Goal: Task Accomplishment & Management: Manage account settings

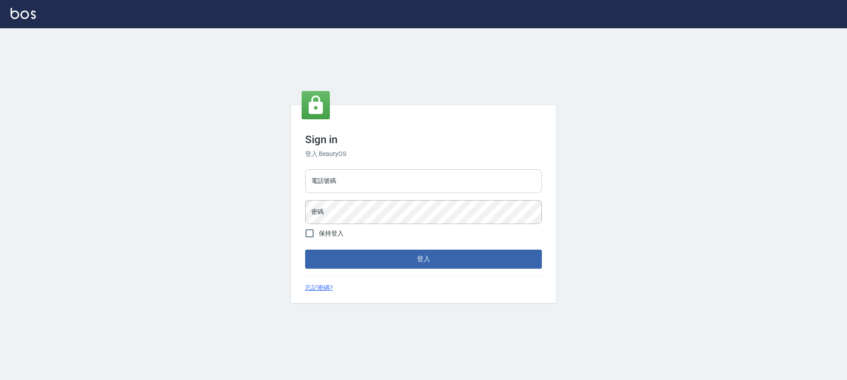
click at [426, 189] on input "電話號碼" at bounding box center [423, 181] width 237 height 24
type input "0966425575"
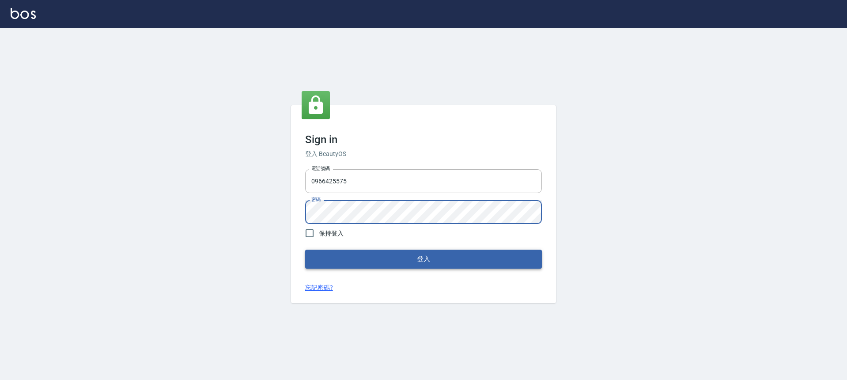
click at [412, 264] on button "登入" at bounding box center [423, 258] width 237 height 19
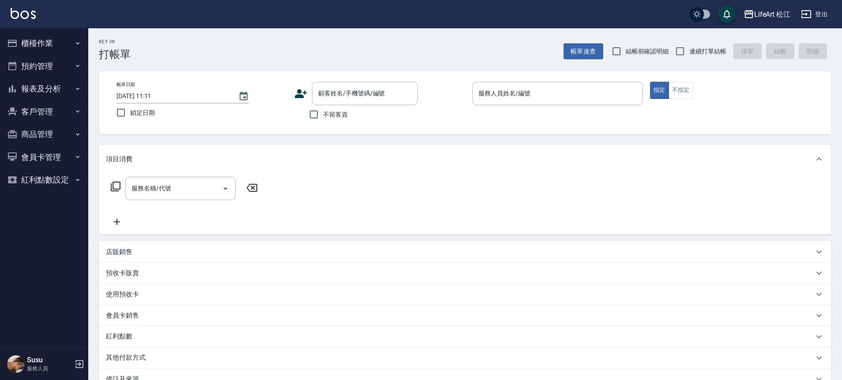
click at [302, 92] on icon at bounding box center [301, 93] width 13 height 13
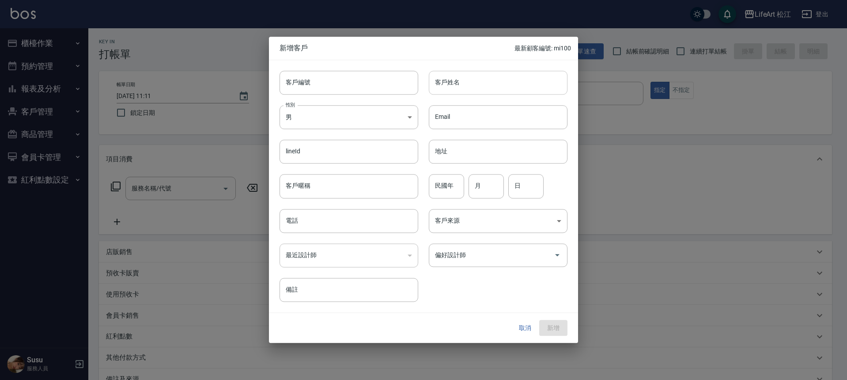
click at [452, 88] on input "客戶姓名" at bounding box center [498, 83] width 139 height 24
type input "x"
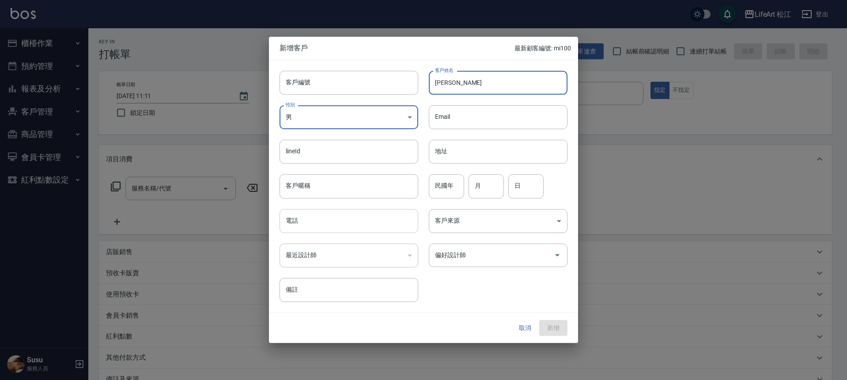
type input "[PERSON_NAME]"
click at [365, 215] on input "電話" at bounding box center [348, 221] width 139 height 24
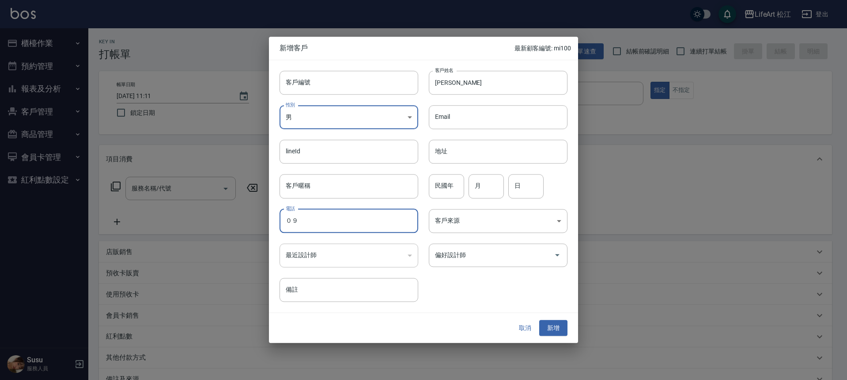
type input "０"
type input "0922701381"
click at [552, 329] on button "新增" at bounding box center [553, 328] width 28 height 16
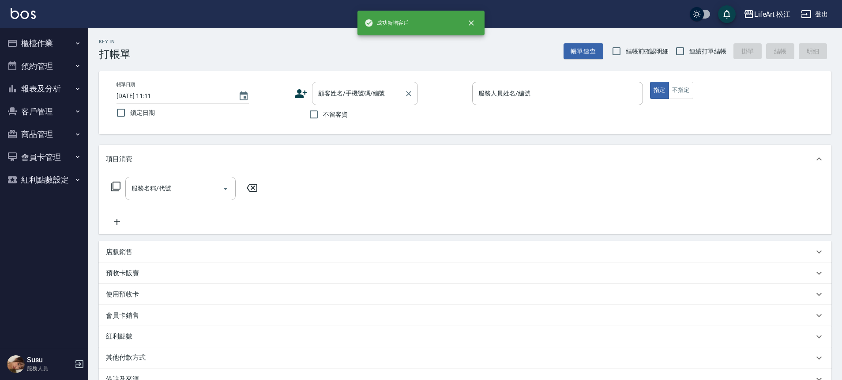
click at [340, 87] on input "顧客姓名/手機號碼/編號" at bounding box center [358, 93] width 85 height 15
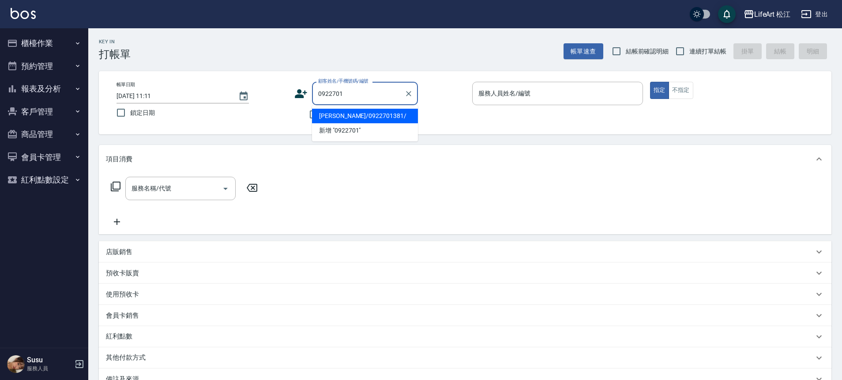
click at [354, 115] on li "[PERSON_NAME]/0922701381/" at bounding box center [365, 116] width 106 height 15
type input "[PERSON_NAME]/0922701381/"
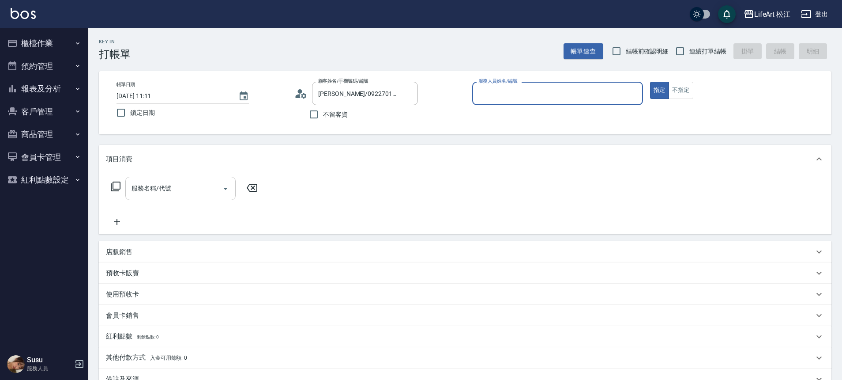
click at [187, 187] on input "服務名稱/代號" at bounding box center [173, 188] width 89 height 15
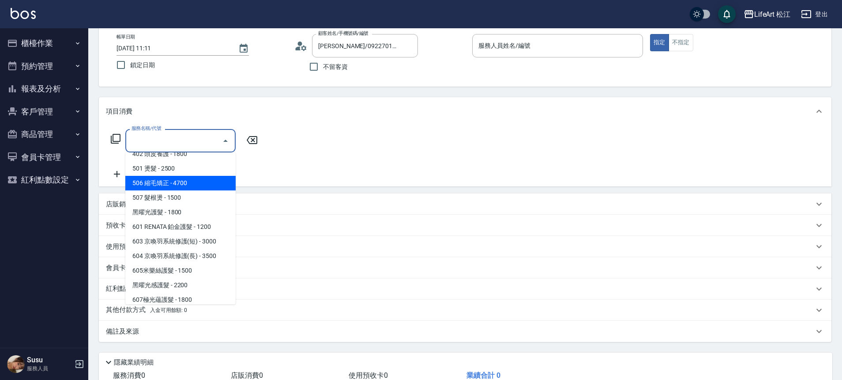
scroll to position [117, 0]
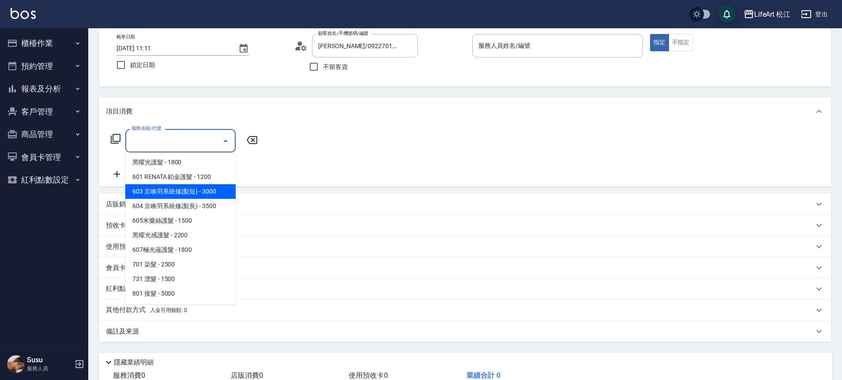
click at [183, 191] on span "603 京喚羽系統修護(短) - 3000" at bounding box center [180, 191] width 110 height 15
type input "603 京喚羽系統修護(短)(603)"
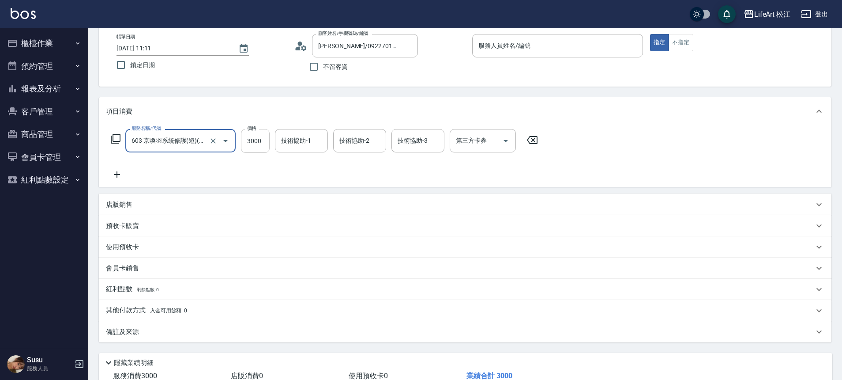
click at [260, 147] on input "3000" at bounding box center [255, 141] width 29 height 24
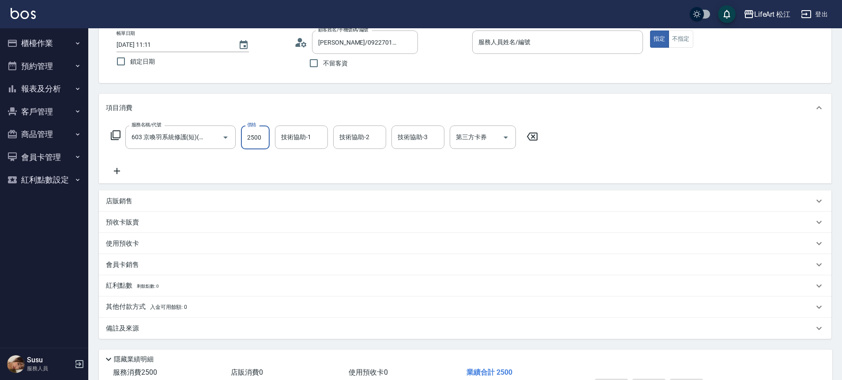
scroll to position [0, 0]
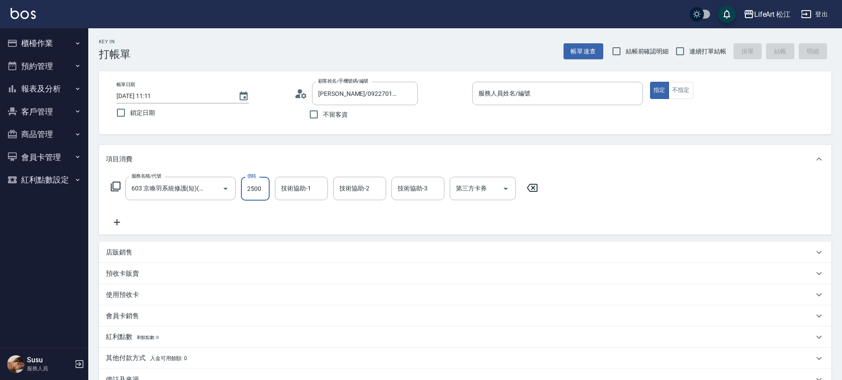
type input "2500"
click at [523, 96] on div "服務人員姓名/編號 服務人員姓名/編號" at bounding box center [557, 93] width 171 height 23
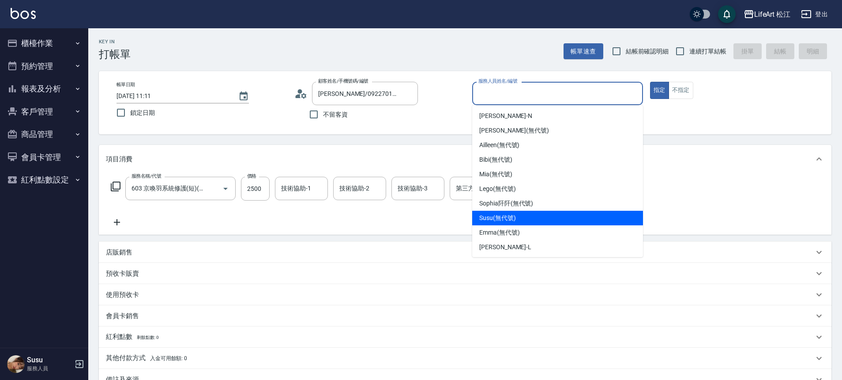
click at [497, 218] on span "Susu (無代號)" at bounding box center [498, 217] width 37 height 9
type input "Susu(無代號)"
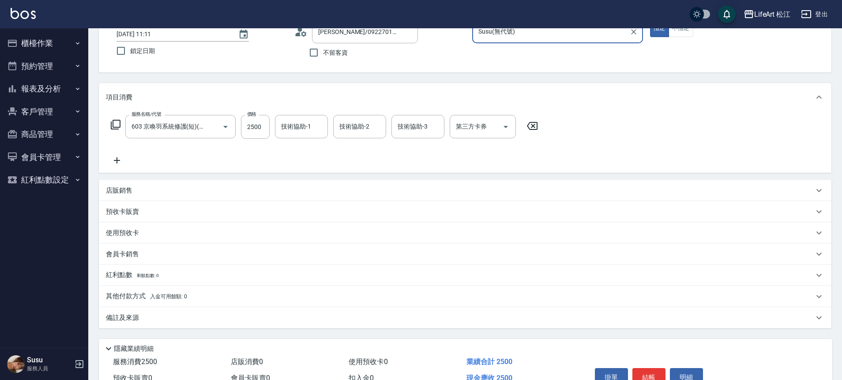
scroll to position [110, 0]
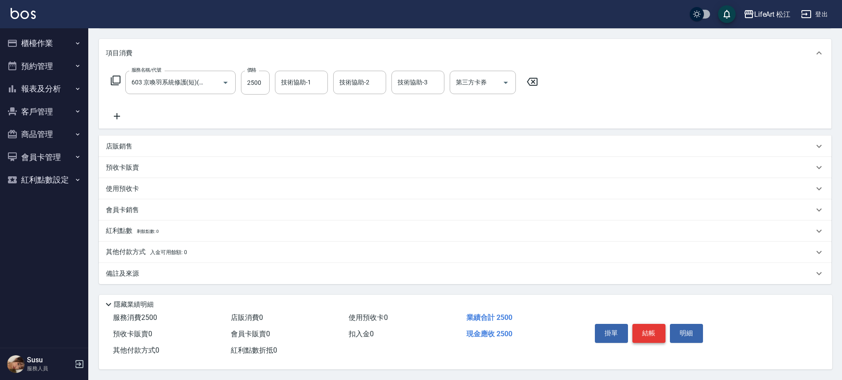
click at [653, 329] on button "結帳" at bounding box center [649, 333] width 33 height 19
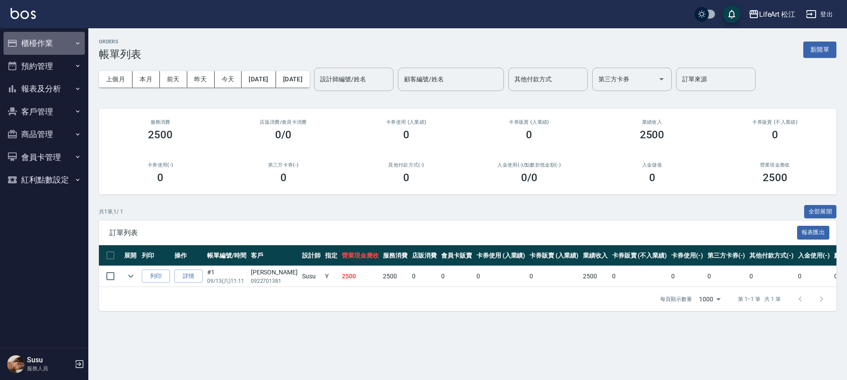
click at [45, 50] on button "櫃檯作業" at bounding box center [44, 43] width 81 height 23
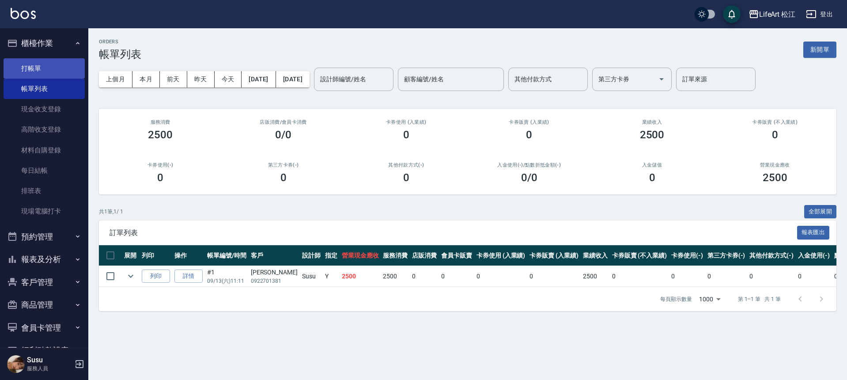
click at [48, 72] on link "打帳單" at bounding box center [44, 68] width 81 height 20
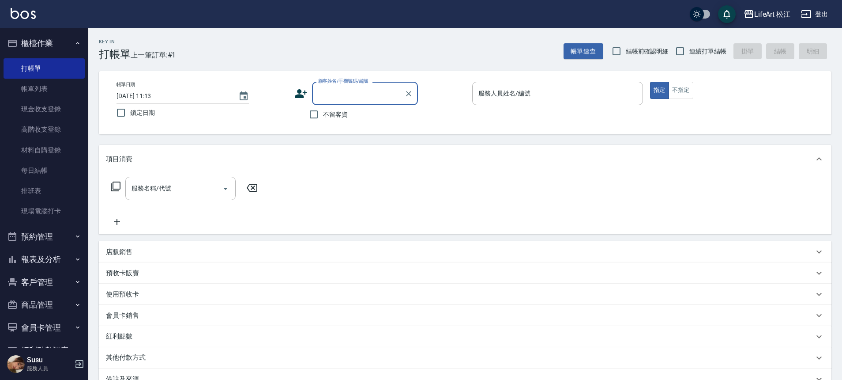
click at [348, 99] on input "顧客姓名/手機號碼/編號" at bounding box center [358, 93] width 85 height 15
type input "5"
type input "張"
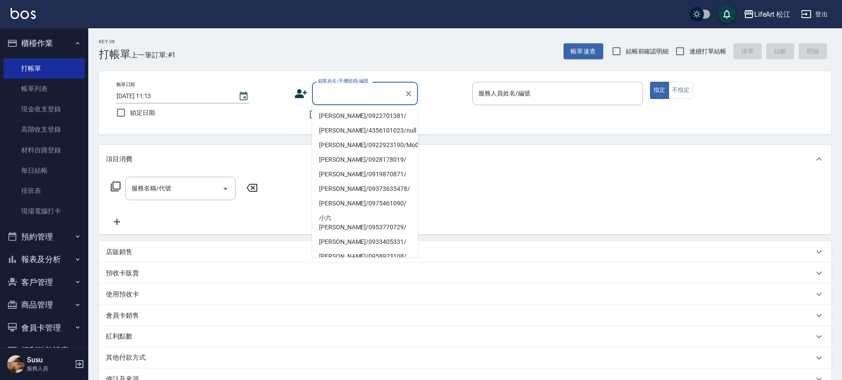
click at [478, 115] on div "帳單日期 [DATE] 11:13 鎖定日期 顧客姓名/手機號碼/編號 顧客姓名/手機號碼/編號 不留客資 服務人員姓名/編號 服務人員姓名/編號 指定 不指定" at bounding box center [466, 103] width 712 height 42
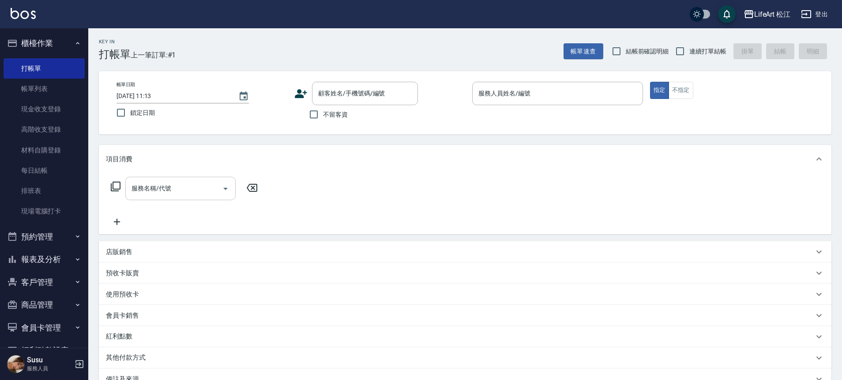
click at [204, 198] on div "服務名稱/代號" at bounding box center [180, 188] width 110 height 23
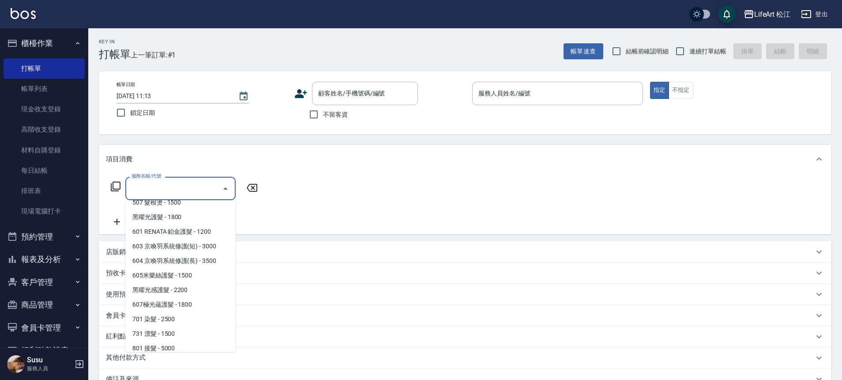
scroll to position [117, 0]
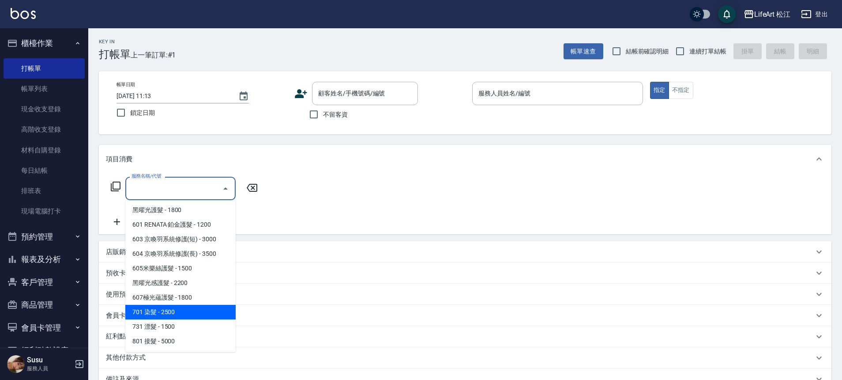
click at [169, 311] on span "701 染髮 - 2500" at bounding box center [180, 312] width 110 height 15
type input "701 染髮(701)"
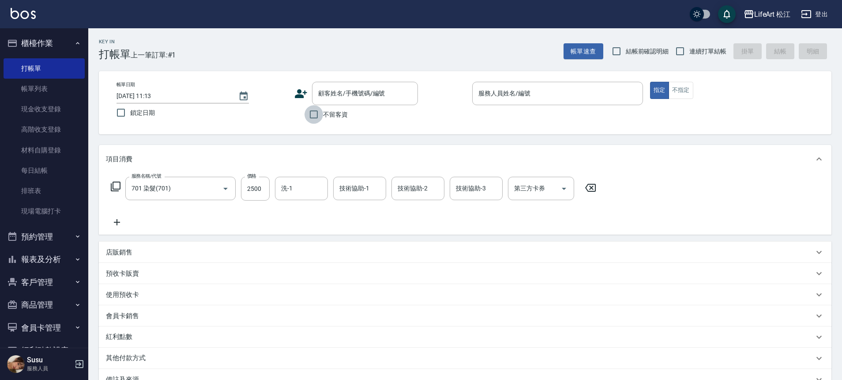
click at [316, 117] on input "不留客資" at bounding box center [314, 114] width 19 height 19
checkbox input "true"
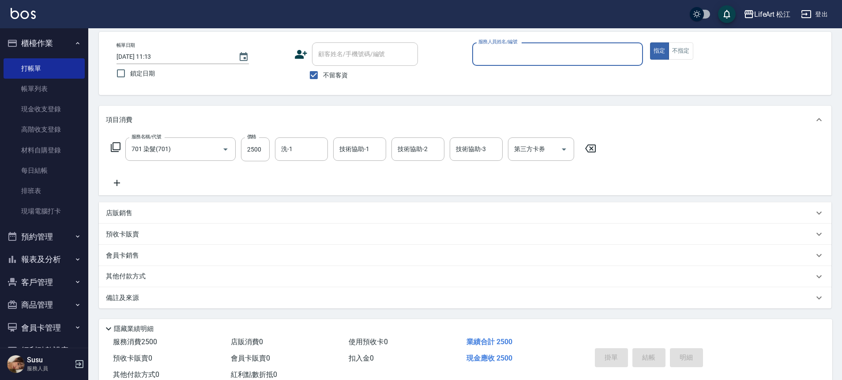
scroll to position [68, 0]
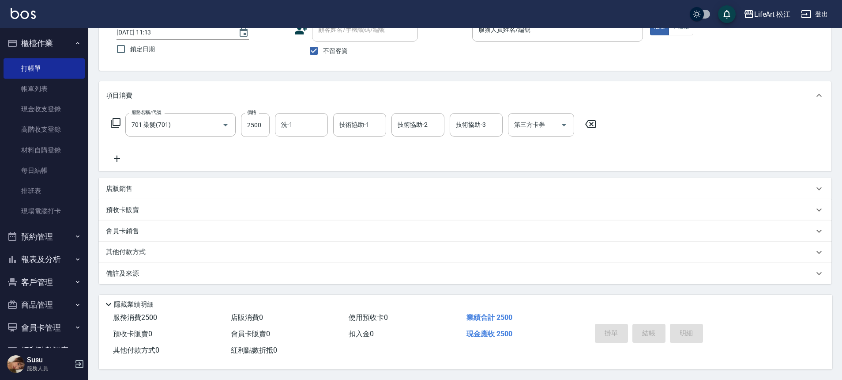
click at [111, 154] on icon at bounding box center [117, 158] width 22 height 11
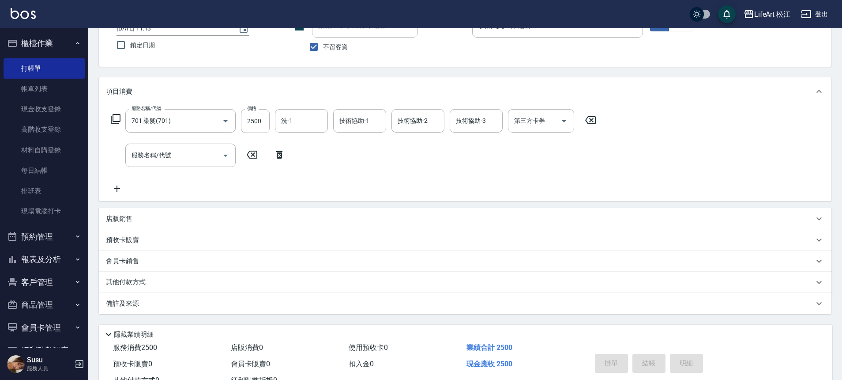
click at [146, 155] on div "服務名稱/代號 服務名稱/代號" at bounding box center [180, 155] width 110 height 23
click at [175, 157] on input "服務名稱/代號" at bounding box center [173, 154] width 89 height 15
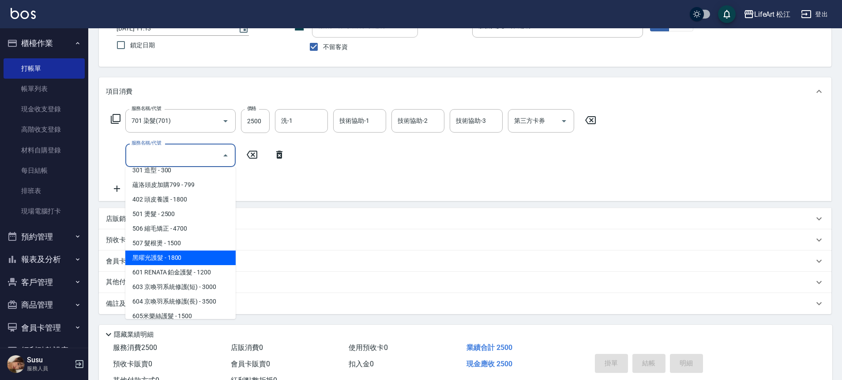
scroll to position [50, 0]
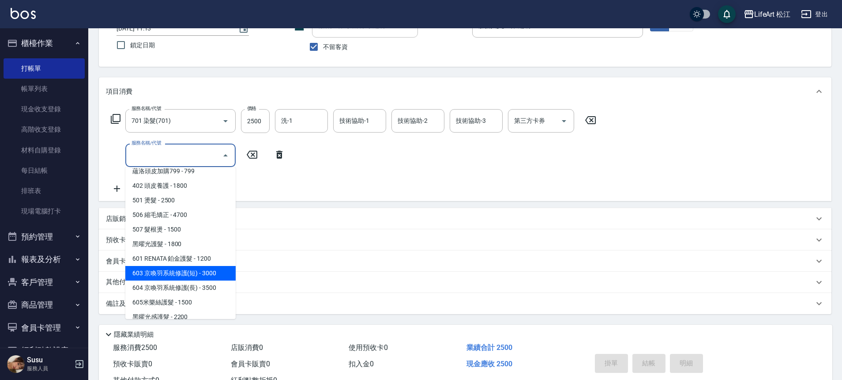
click at [176, 275] on span "603 京喚羽系統修護(短) - 3000" at bounding box center [180, 273] width 110 height 15
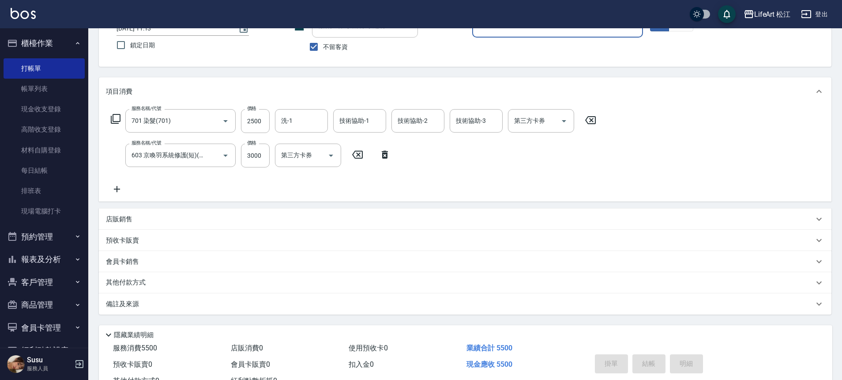
type input "603 京喚羽系統修護(短)(603)"
click at [259, 154] on input "3000" at bounding box center [255, 156] width 29 height 24
type input "0"
type input "５25"
click at [257, 163] on input "0" at bounding box center [255, 156] width 29 height 24
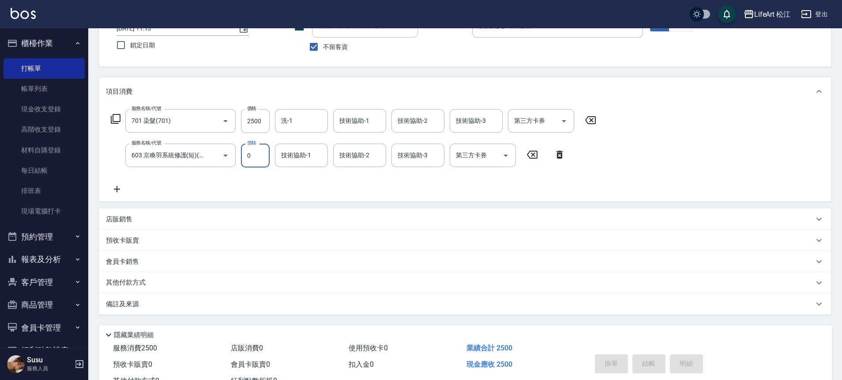
type input "5"
type input "25"
click at [250, 167] on input "5" at bounding box center [255, 156] width 29 height 24
type input "0"
type input "25"
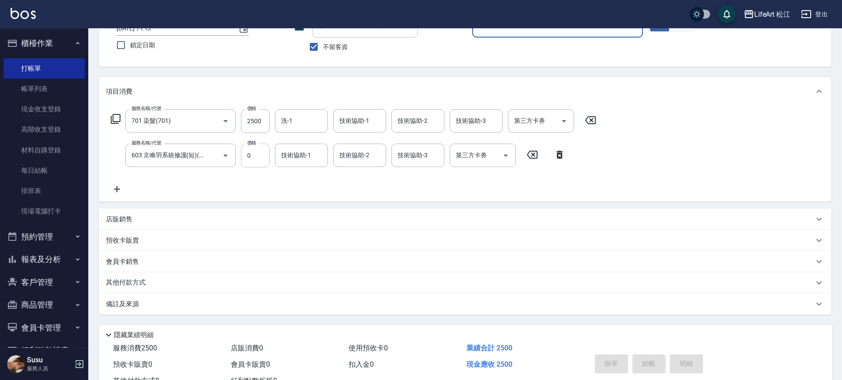
click at [253, 157] on input "0" at bounding box center [255, 156] width 29 height 24
type input "2"
type input "5"
click at [256, 155] on input "2" at bounding box center [255, 156] width 29 height 24
type input "5"
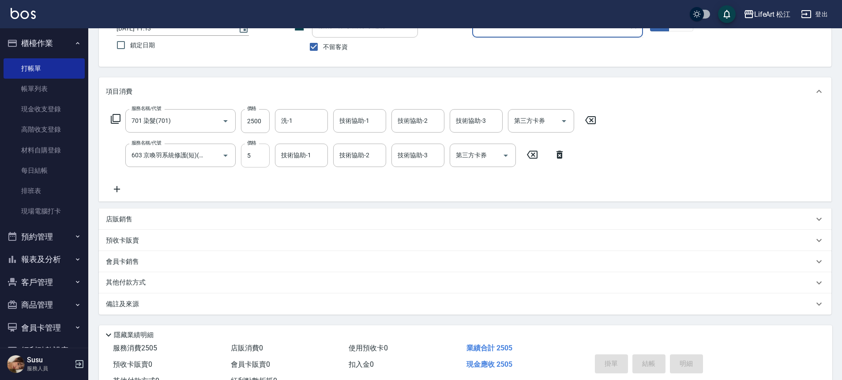
type input "２５"
click at [260, 152] on input "5" at bounding box center [255, 156] width 29 height 24
type input "0"
type input "２５"
click at [249, 159] on input "0" at bounding box center [255, 156] width 29 height 24
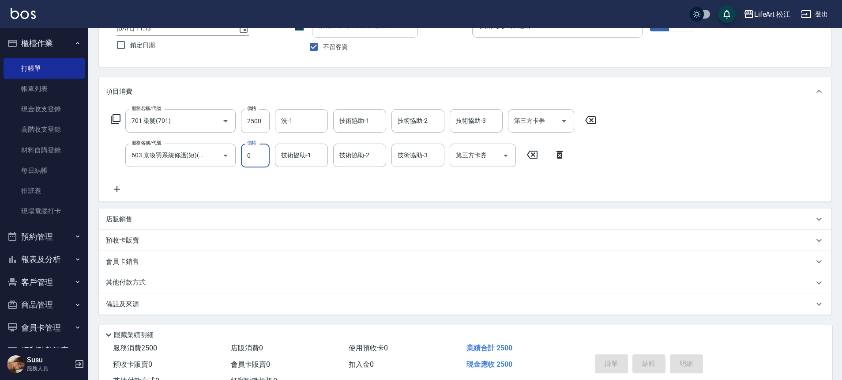
type input "2"
type input "5"
click at [251, 161] on input "2" at bounding box center [255, 156] width 29 height 24
type input "5"
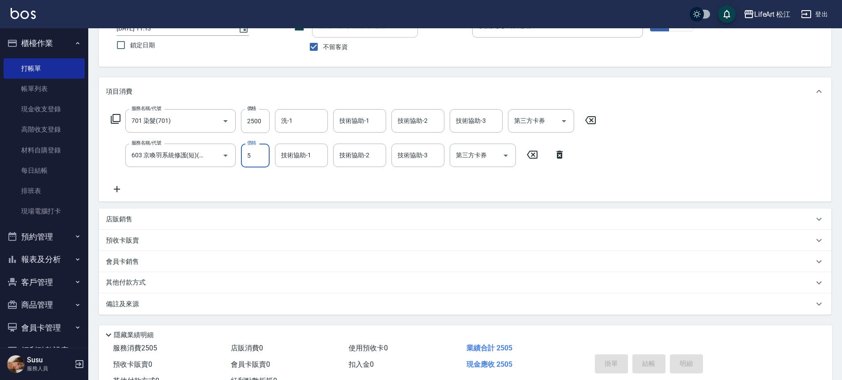
click at [261, 158] on input "5" at bounding box center [255, 156] width 29 height 24
type input "0"
type input "25"
click at [259, 144] on input "0" at bounding box center [255, 156] width 29 height 24
click at [261, 153] on input "0" at bounding box center [255, 156] width 29 height 24
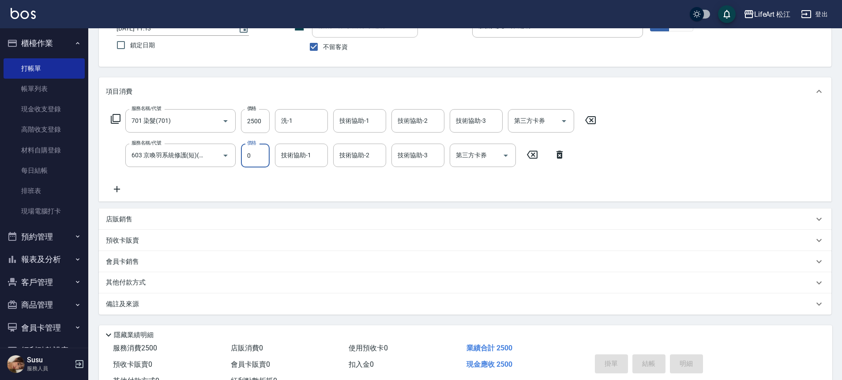
click at [261, 154] on input "0" at bounding box center [255, 156] width 29 height 24
type input "1"
type input "211"
click at [264, 161] on input "1" at bounding box center [255, 156] width 29 height 24
type input "11"
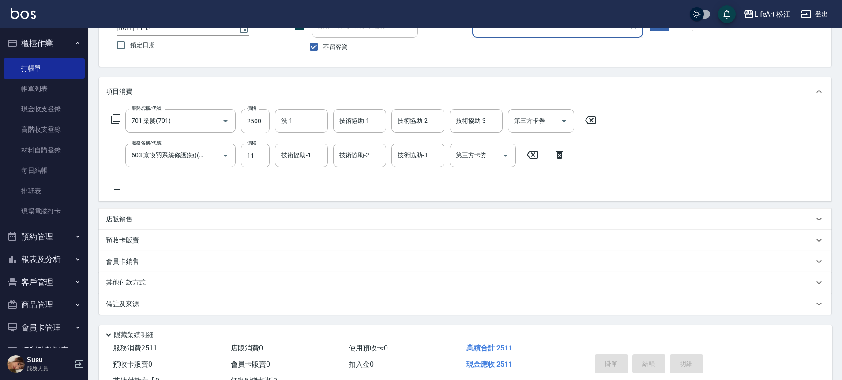
type input "152"
click at [560, 155] on icon at bounding box center [560, 154] width 22 height 11
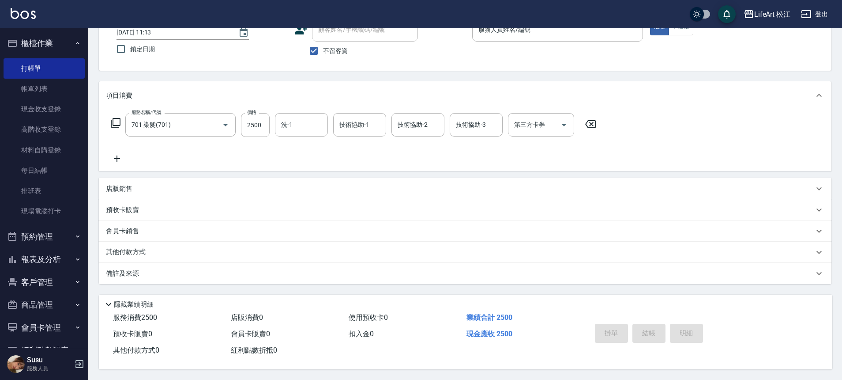
click at [114, 153] on icon at bounding box center [117, 158] width 22 height 11
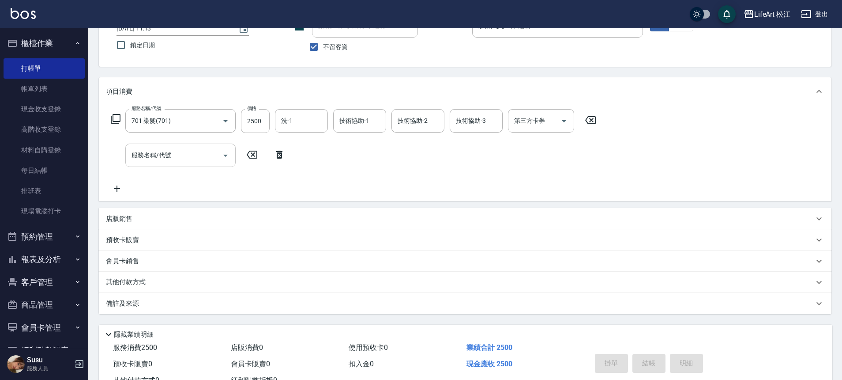
click at [187, 153] on input "服務名稱/代號" at bounding box center [173, 154] width 89 height 15
click at [223, 124] on icon "Open" at bounding box center [225, 121] width 11 height 11
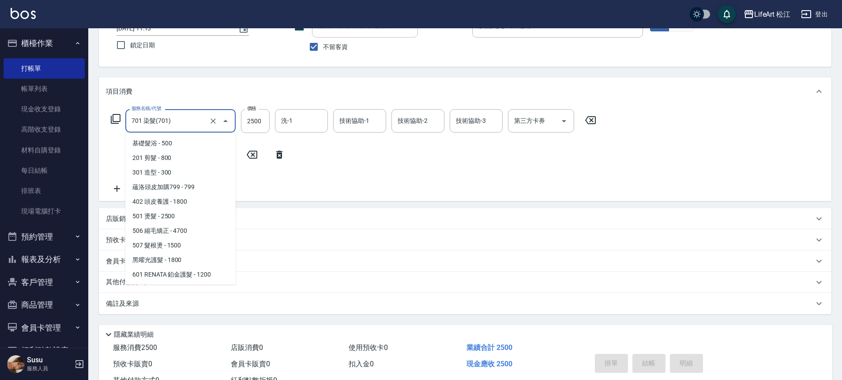
scroll to position [85, 0]
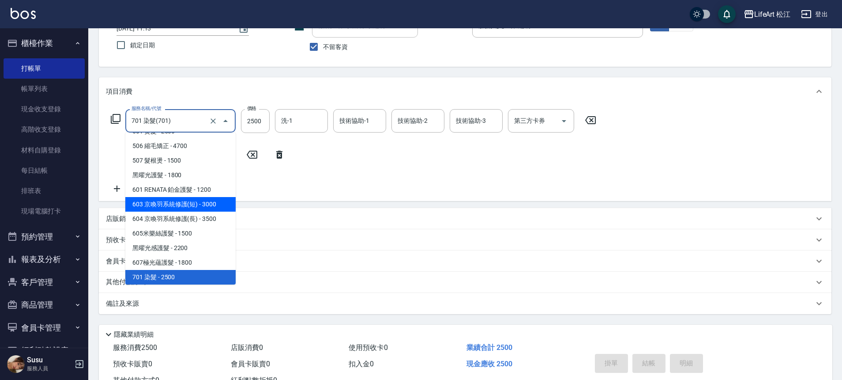
click at [201, 200] on span "603 京喚羽系統修護(短) - 3000" at bounding box center [180, 204] width 110 height 15
type input "603 京喚羽系統修護(短)(603)"
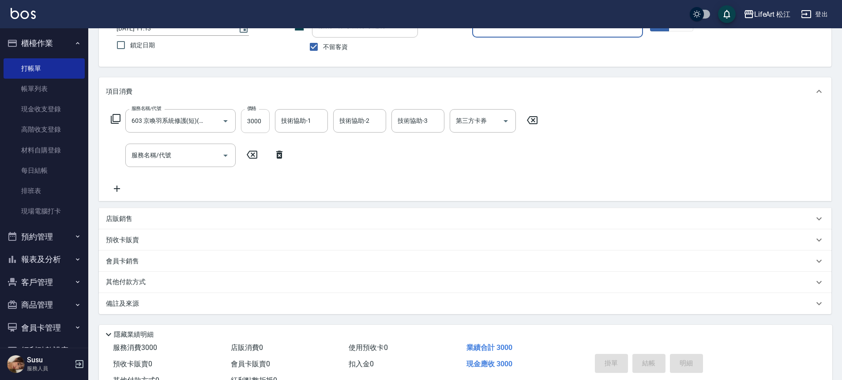
click at [264, 124] on input "3000" at bounding box center [255, 121] width 29 height 24
type input "2"
type input "5555"
click at [266, 123] on input "2" at bounding box center [255, 121] width 29 height 24
type input "0"
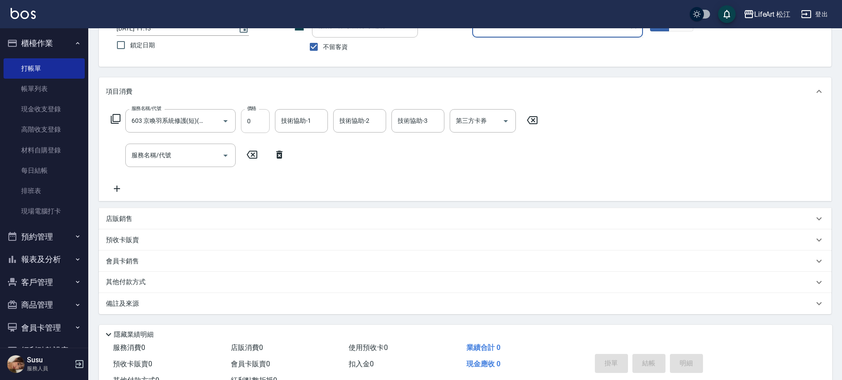
type input "５２５"
click at [266, 127] on input "0" at bounding box center [255, 121] width 29 height 24
click at [255, 127] on input "0" at bounding box center [255, 121] width 29 height 24
type input "2"
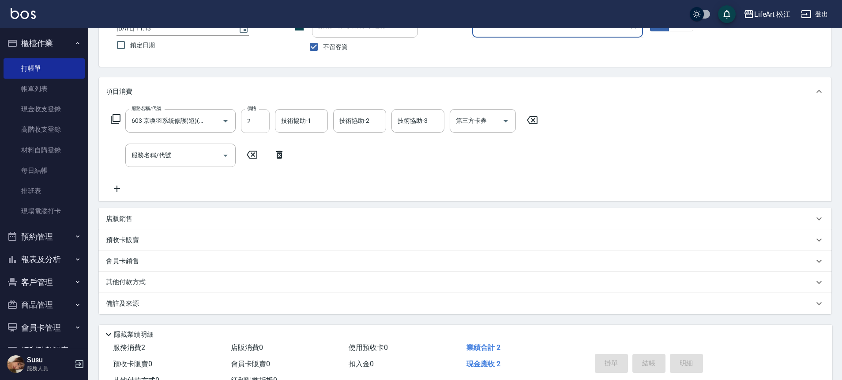
type input "5"
click at [254, 128] on input "2" at bounding box center [255, 121] width 29 height 24
type input "25"
type input "2000"
click at [261, 122] on input "25" at bounding box center [255, 121] width 29 height 24
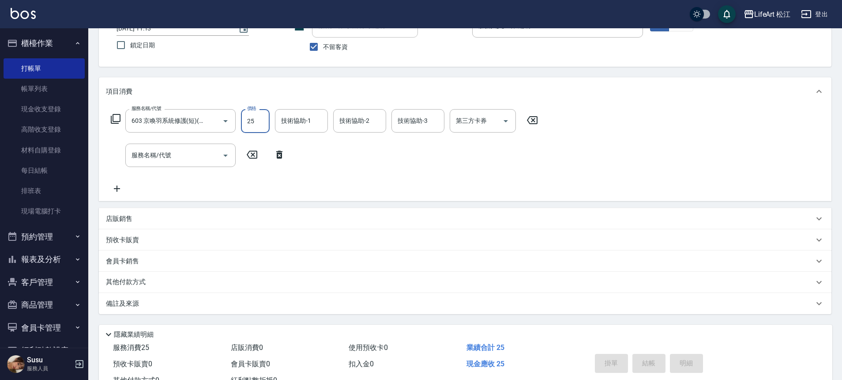
type input "1"
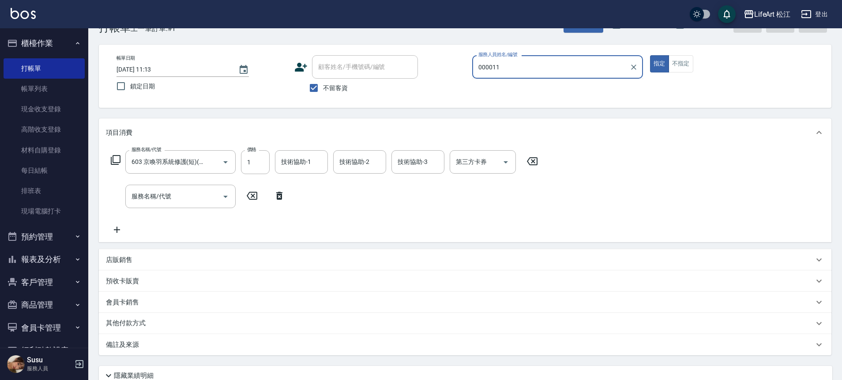
scroll to position [0, 0]
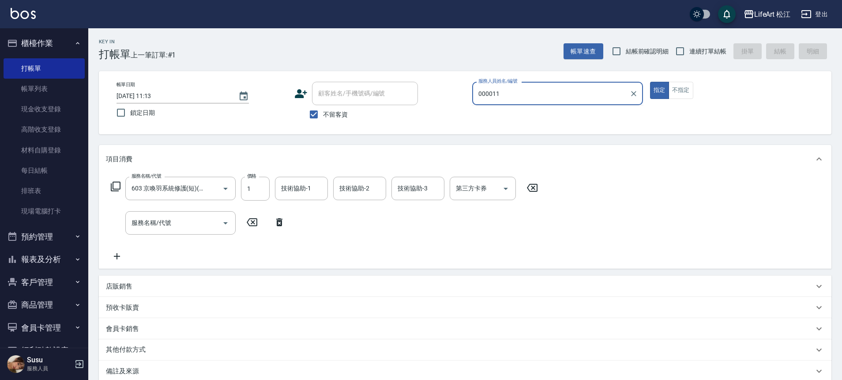
type input "000011"
click at [667, 169] on div "項目消費" at bounding box center [465, 159] width 733 height 28
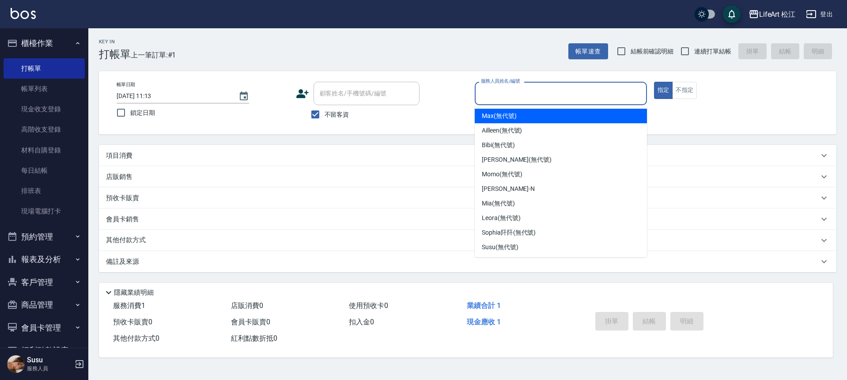
click at [618, 91] on input "服務人員姓名/編號" at bounding box center [561, 93] width 164 height 15
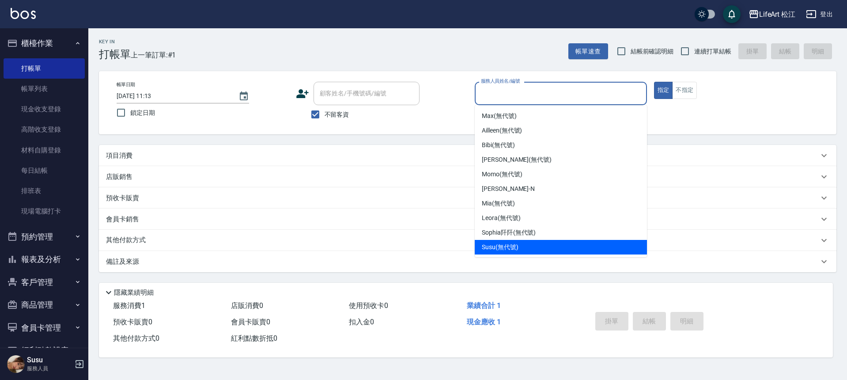
click at [501, 244] on span "Susu (無代號)" at bounding box center [500, 246] width 37 height 9
type input "Susu(無代號)"
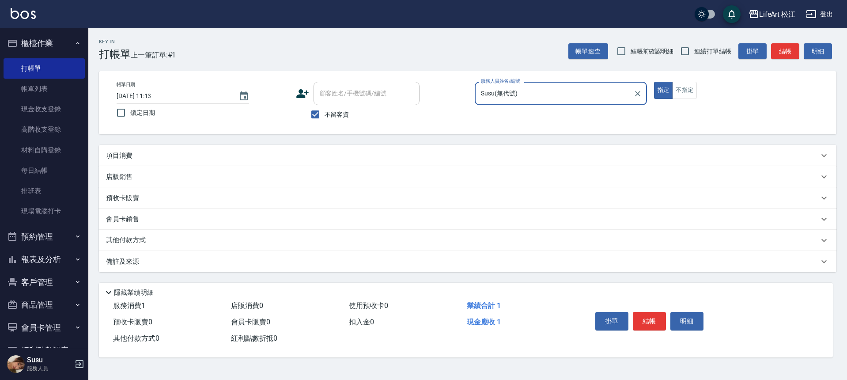
click at [155, 158] on div "項目消費" at bounding box center [462, 155] width 713 height 9
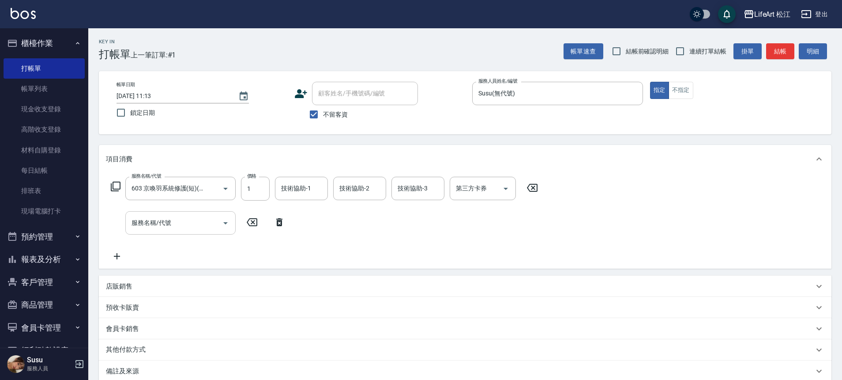
click at [188, 229] on input "服務名稱/代號" at bounding box center [173, 222] width 89 height 15
click at [252, 199] on input "1" at bounding box center [255, 189] width 29 height 24
type input "2500"
click at [199, 219] on input "服務名稱/代號" at bounding box center [173, 222] width 89 height 15
click at [193, 230] on div "服務名稱/代號" at bounding box center [180, 222] width 110 height 23
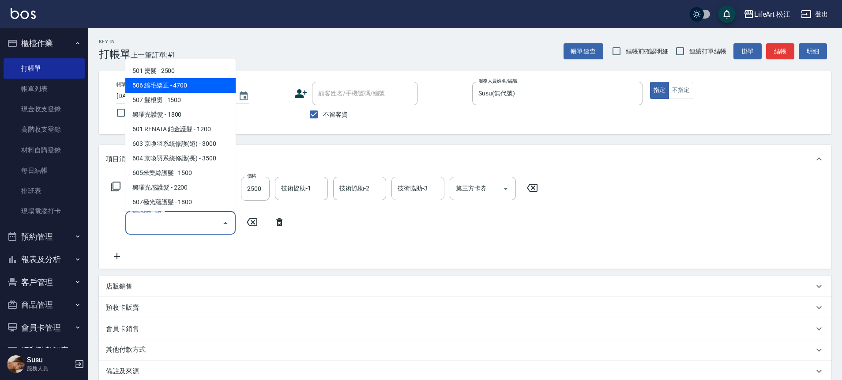
scroll to position [117, 0]
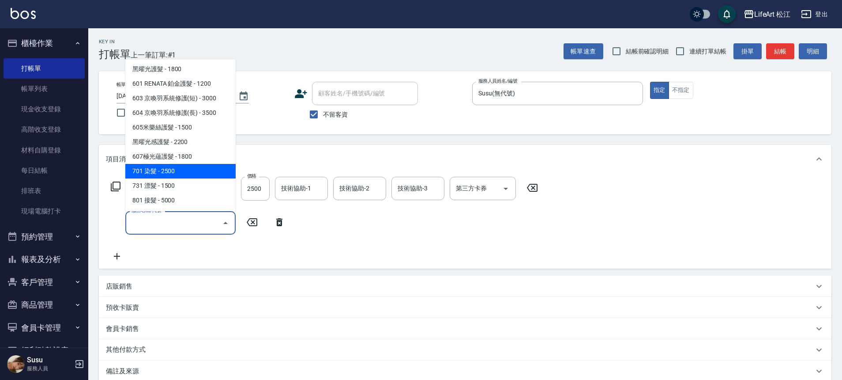
click at [177, 174] on span "701 染髮 - 2500" at bounding box center [180, 171] width 110 height 15
type input "701 染髮(701)"
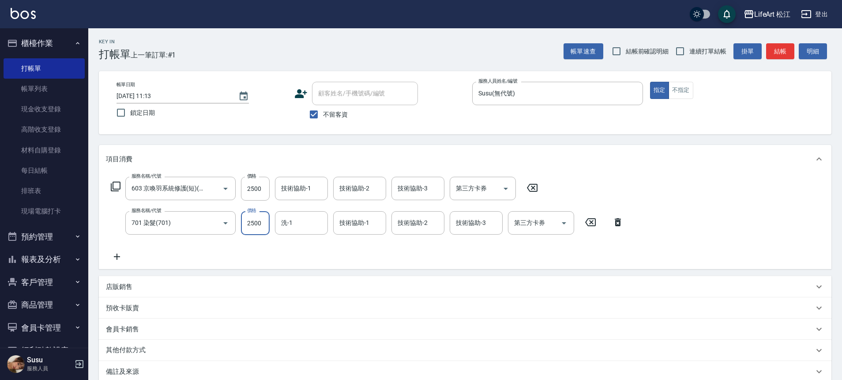
click at [263, 225] on input "2500" at bounding box center [255, 223] width 29 height 24
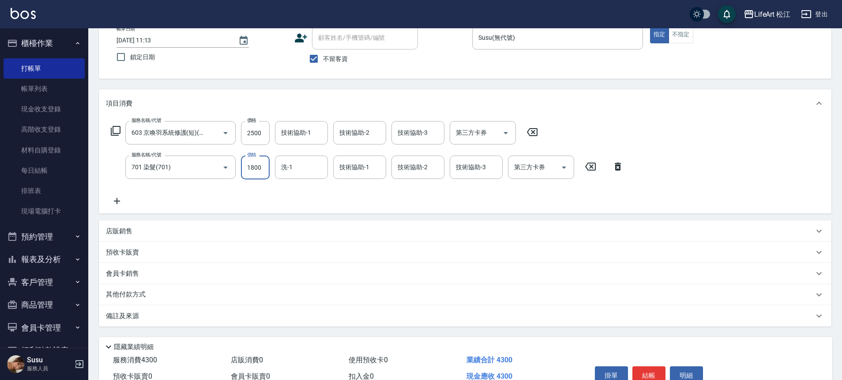
scroll to position [102, 0]
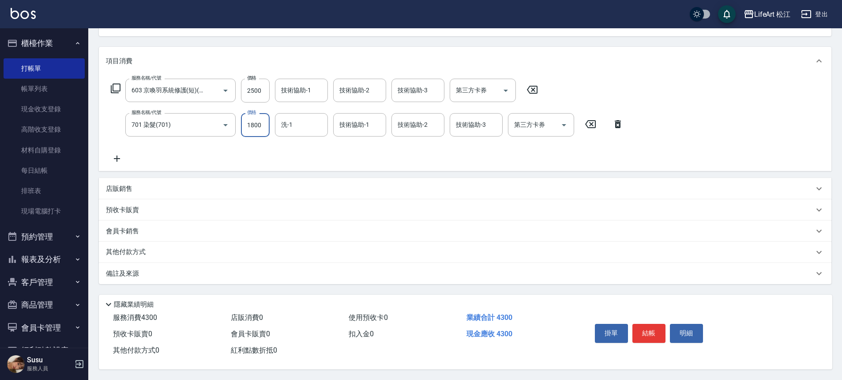
type input "1800"
click at [132, 250] on p "其他付款方式" at bounding box center [128, 252] width 44 height 10
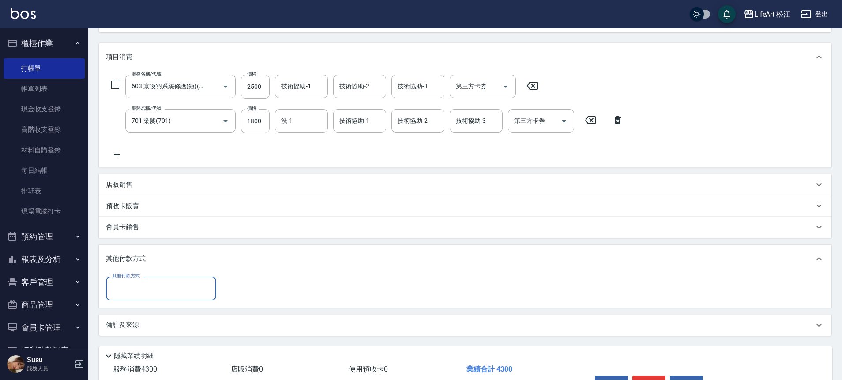
scroll to position [0, 0]
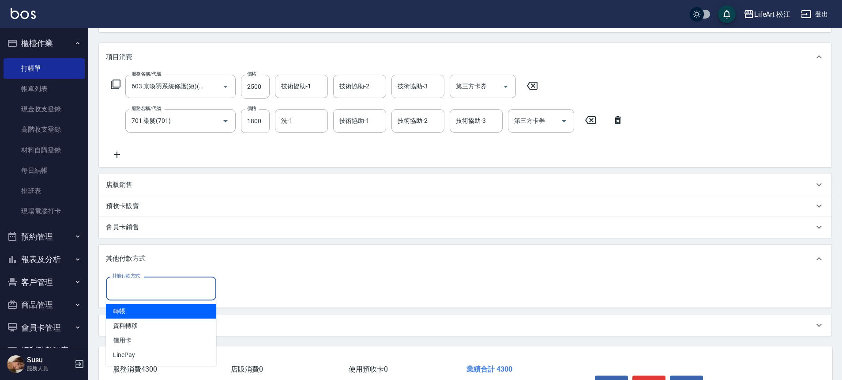
click at [150, 284] on input "其他付款方式" at bounding box center [161, 287] width 102 height 15
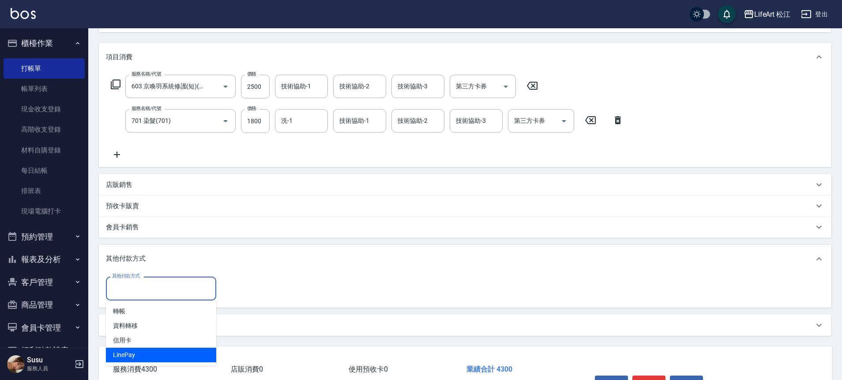
click at [140, 350] on span "LinePay" at bounding box center [161, 354] width 110 height 15
type input "LinePay"
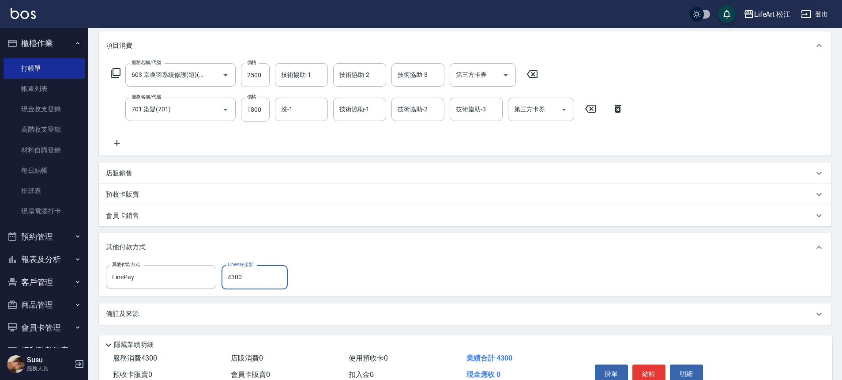
scroll to position [158, 0]
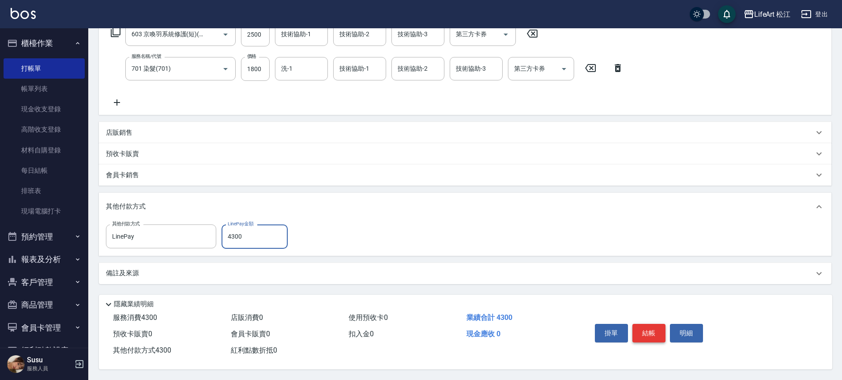
type input "4300"
click at [649, 327] on button "結帳" at bounding box center [649, 333] width 33 height 19
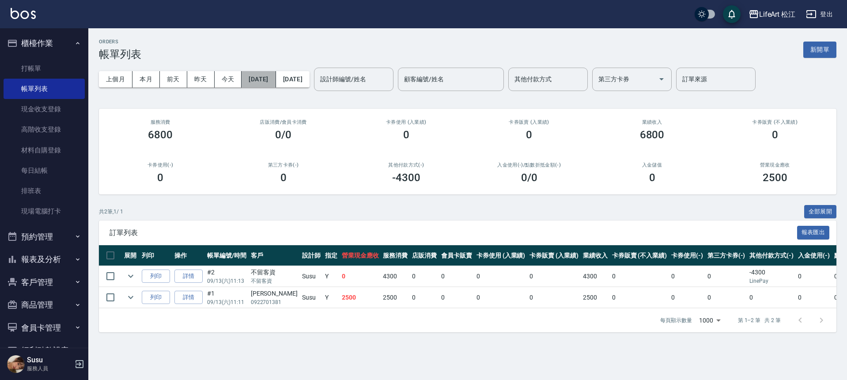
click at [262, 82] on button "[DATE]" at bounding box center [259, 79] width 34 height 16
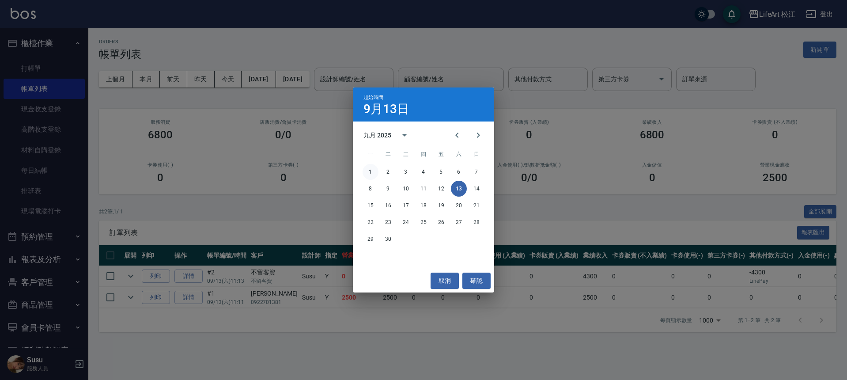
click at [365, 173] on button "1" at bounding box center [371, 172] width 16 height 16
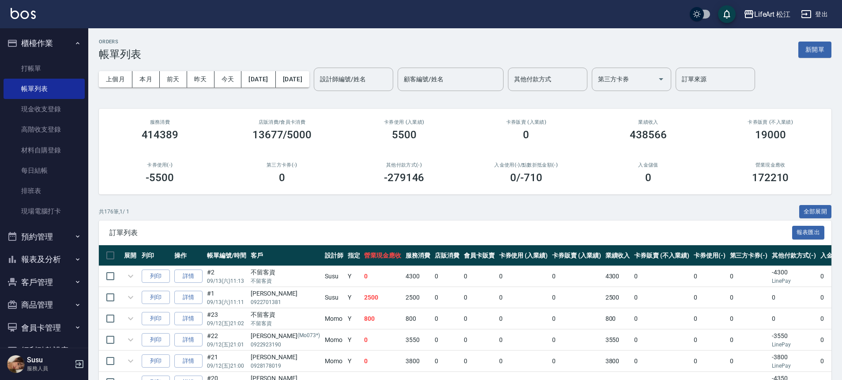
click at [393, 82] on div "設計師編號/姓名 設計師編號/姓名" at bounding box center [353, 79] width 79 height 23
click at [366, 83] on label "設計師編號/姓名" at bounding box center [343, 79] width 46 height 9
click at [389, 83] on input "設計師編號/姓名" at bounding box center [354, 79] width 72 height 15
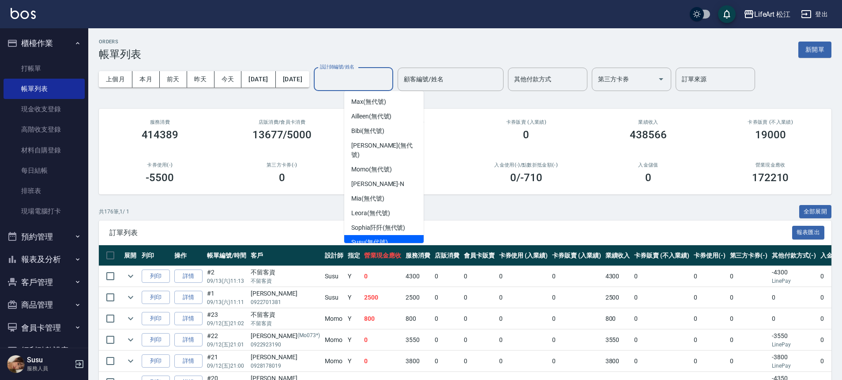
click at [372, 238] on span "Susu (無代號)" at bounding box center [369, 242] width 37 height 9
type input "Susu(無代號)"
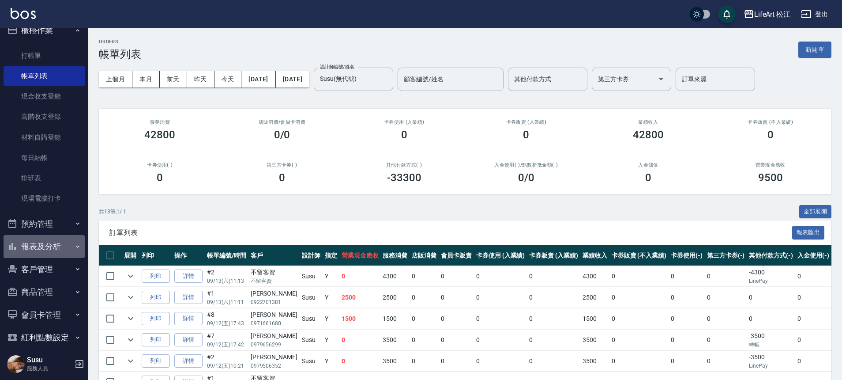
click at [51, 242] on button "報表及分析" at bounding box center [44, 246] width 81 height 23
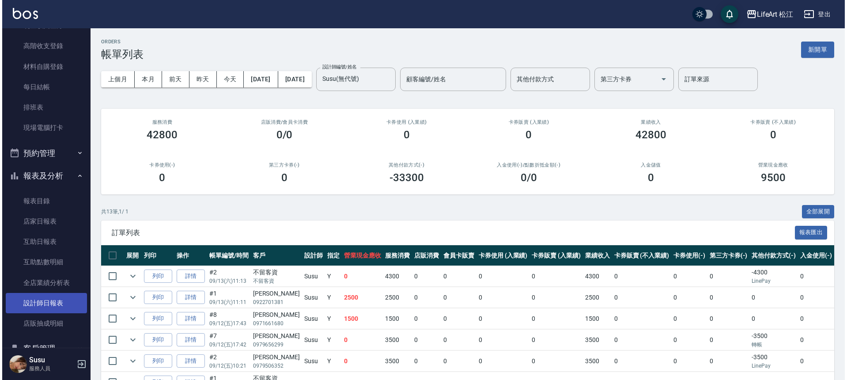
scroll to position [140, 0]
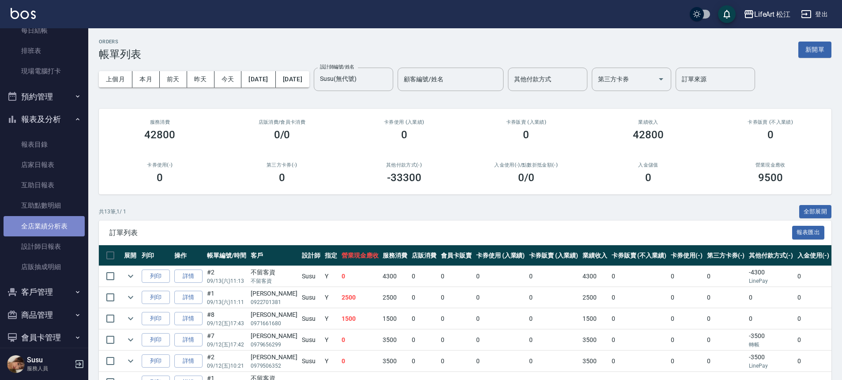
click at [53, 229] on link "全店業績分析表" at bounding box center [44, 226] width 81 height 20
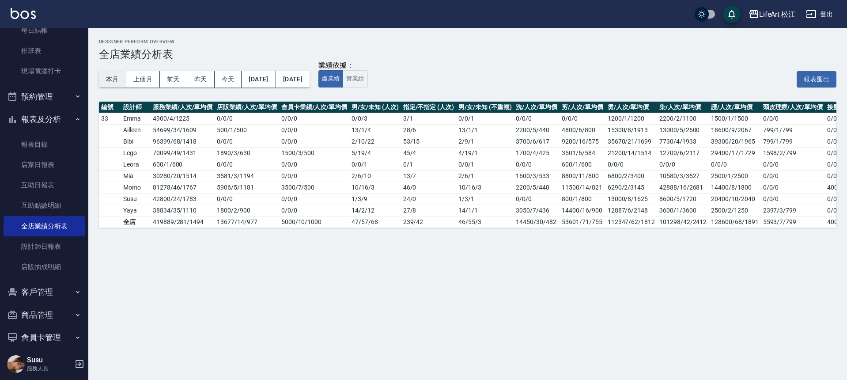
click at [116, 81] on button "本月" at bounding box center [112, 79] width 27 height 16
click at [116, 82] on button "本月" at bounding box center [112, 79] width 27 height 16
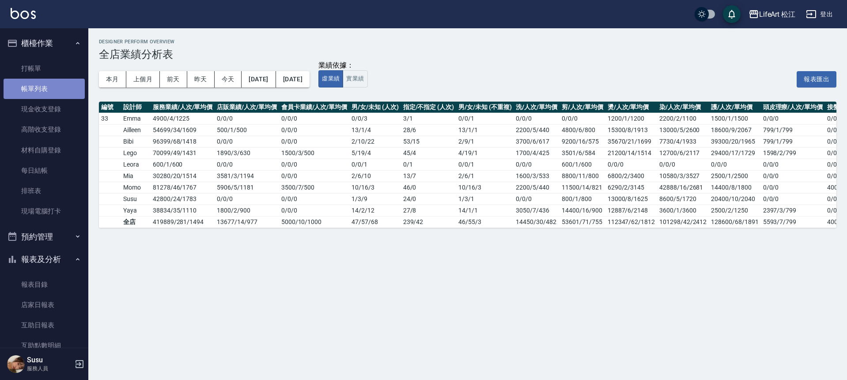
click at [48, 86] on link "帳單列表" at bounding box center [44, 89] width 81 height 20
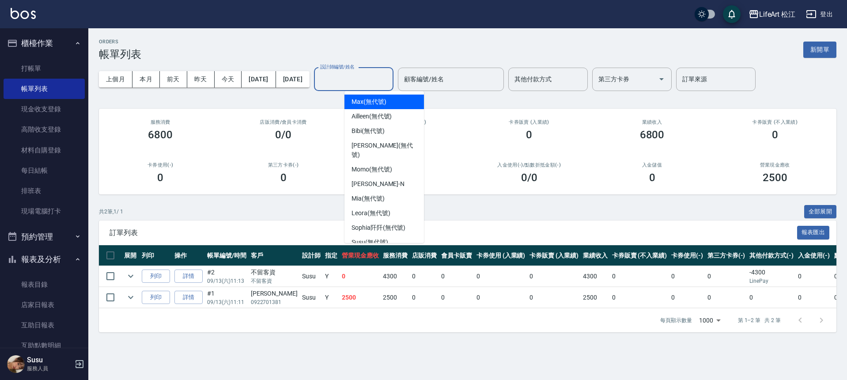
click at [385, 74] on div "設計師編號/姓名 設計師編號/姓名" at bounding box center [353, 79] width 79 height 23
click at [359, 238] on span "Susu (無代號)" at bounding box center [369, 242] width 37 height 9
type input "Susu(無代號)"
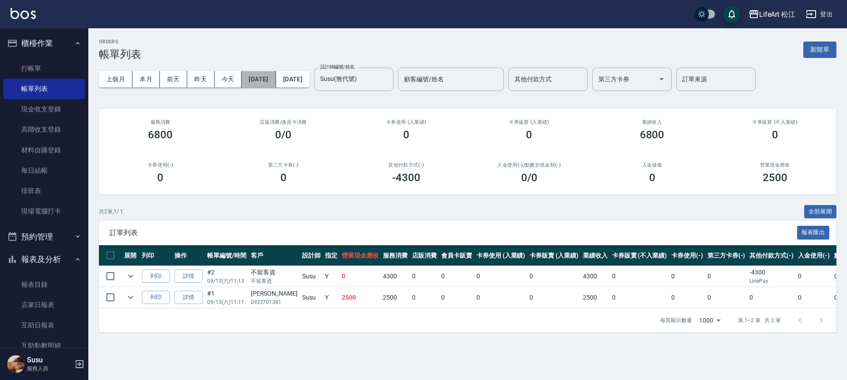
click at [275, 85] on button "[DATE]" at bounding box center [259, 79] width 34 height 16
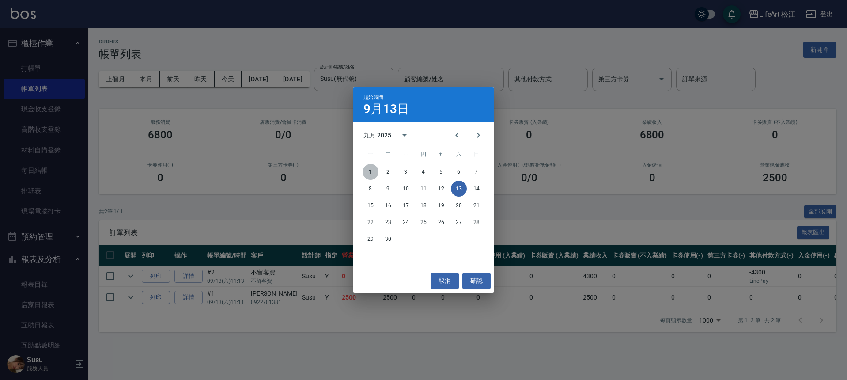
click at [369, 170] on button "1" at bounding box center [371, 172] width 16 height 16
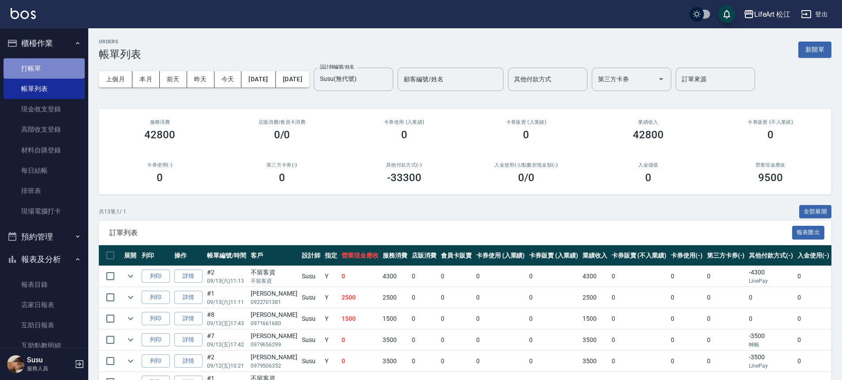
click at [60, 69] on link "打帳單" at bounding box center [44, 68] width 81 height 20
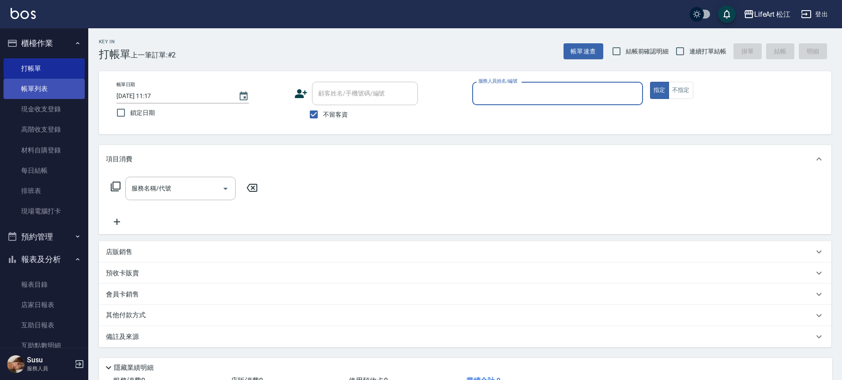
click at [64, 88] on link "帳單列表" at bounding box center [44, 89] width 81 height 20
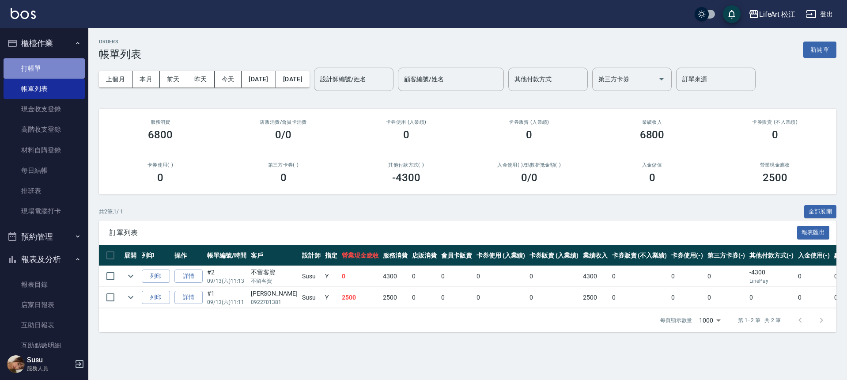
click at [68, 71] on link "打帳單" at bounding box center [44, 68] width 81 height 20
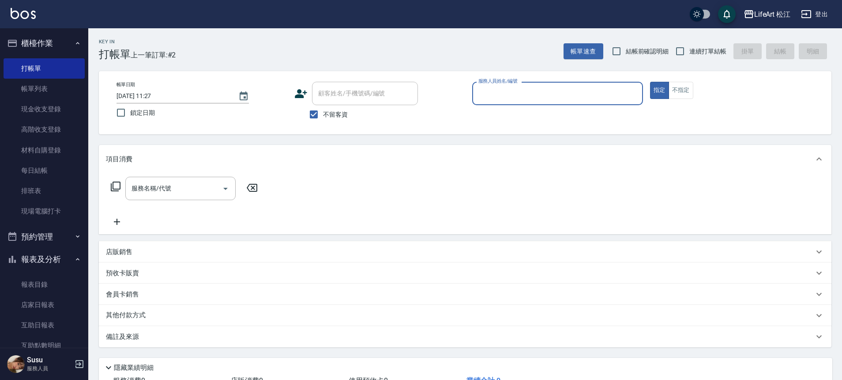
click at [45, 257] on button "報表及分析" at bounding box center [44, 259] width 81 height 23
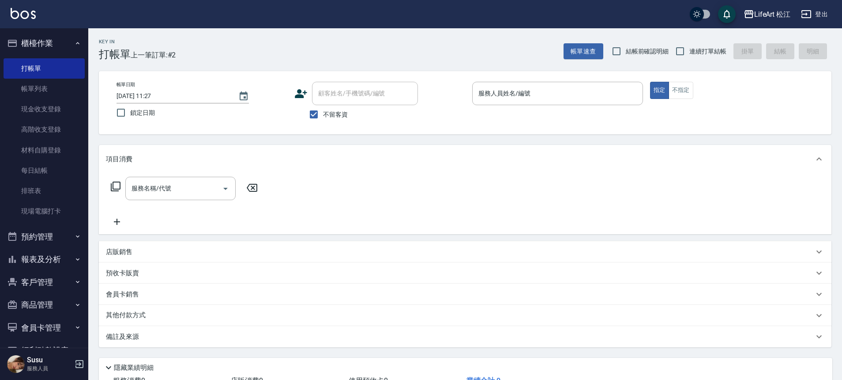
click at [45, 257] on button "報表及分析" at bounding box center [44, 259] width 81 height 23
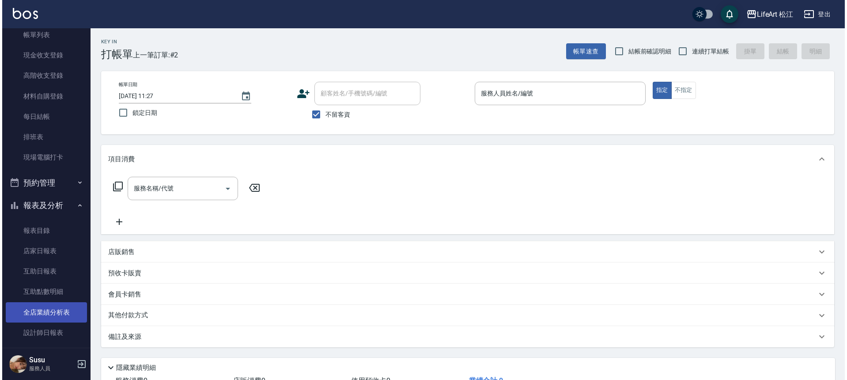
scroll to position [87, 0]
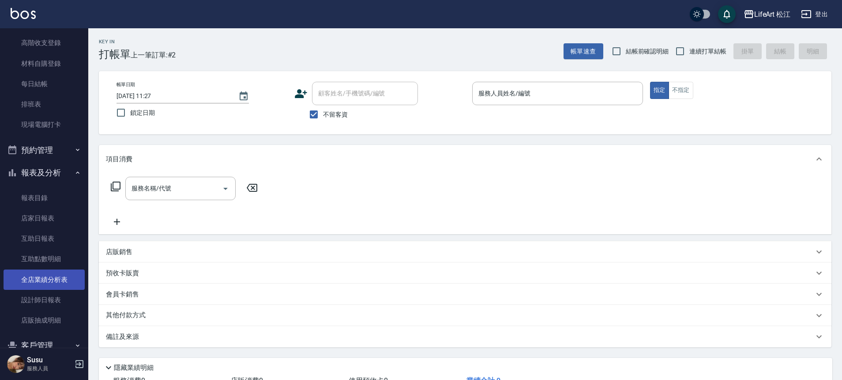
click at [42, 275] on link "全店業績分析表" at bounding box center [44, 279] width 81 height 20
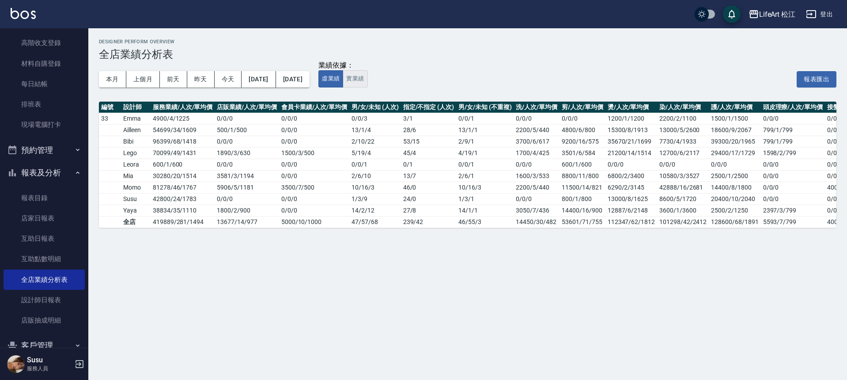
click at [367, 83] on button "實業績" at bounding box center [355, 78] width 25 height 17
click at [343, 79] on button "虛業績" at bounding box center [330, 78] width 25 height 17
click at [367, 80] on button "實業績" at bounding box center [355, 78] width 25 height 17
click at [343, 77] on button "虛業績" at bounding box center [330, 78] width 25 height 17
click at [367, 76] on button "實業績" at bounding box center [355, 78] width 25 height 17
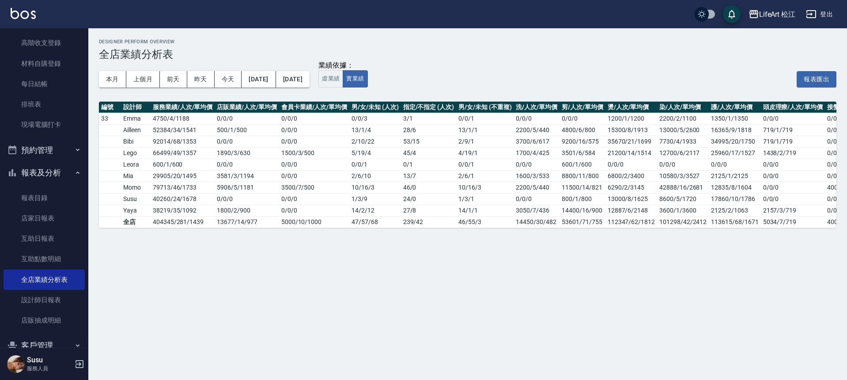
scroll to position [0, 40]
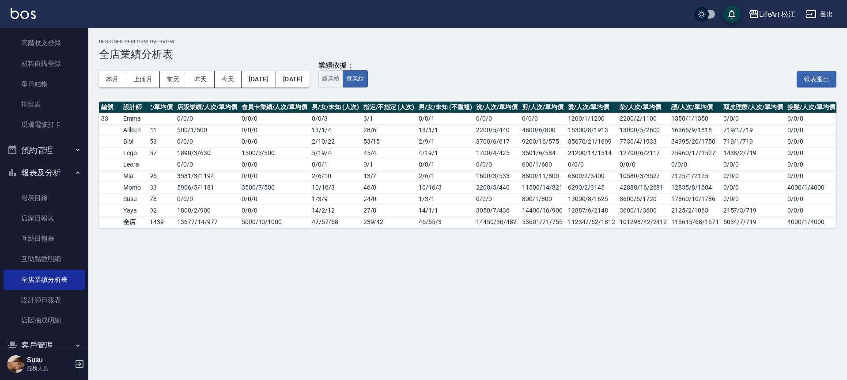
click at [466, 223] on td "46 / 55 / 3" at bounding box center [444, 221] width 57 height 11
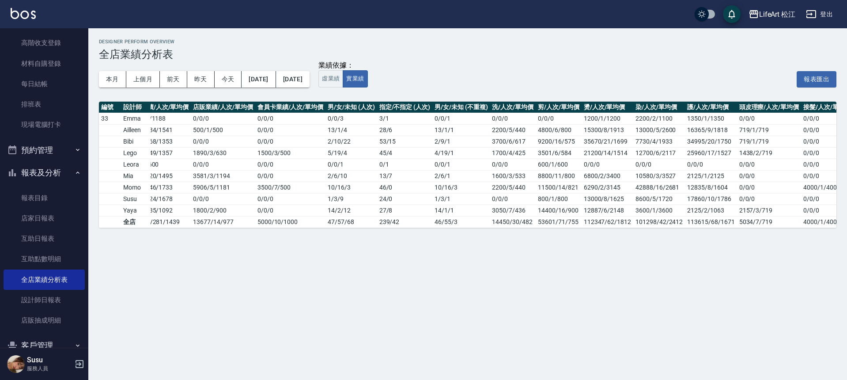
scroll to position [0, 0]
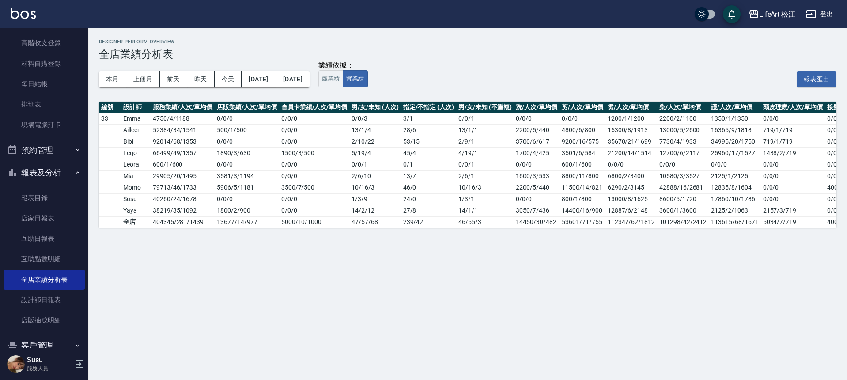
click at [333, 250] on div "Designer Perform Overview 全店業績分析表 本月 上個月 [DATE] [DATE] [DATE] [DATE] [DATE] 業績依…" at bounding box center [423, 190] width 847 height 380
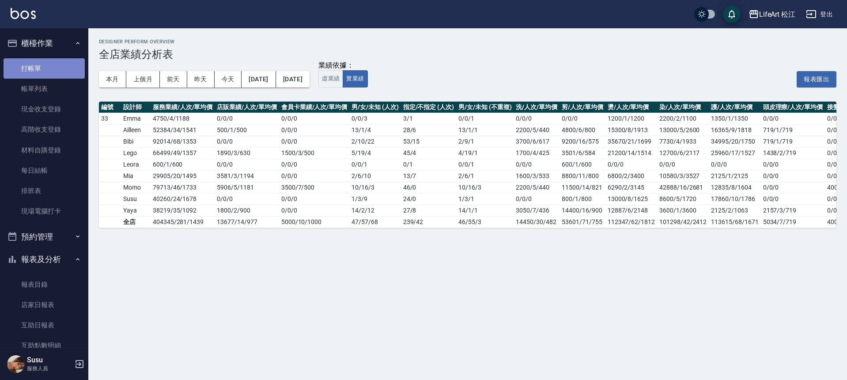
click at [68, 70] on link "打帳單" at bounding box center [44, 68] width 81 height 20
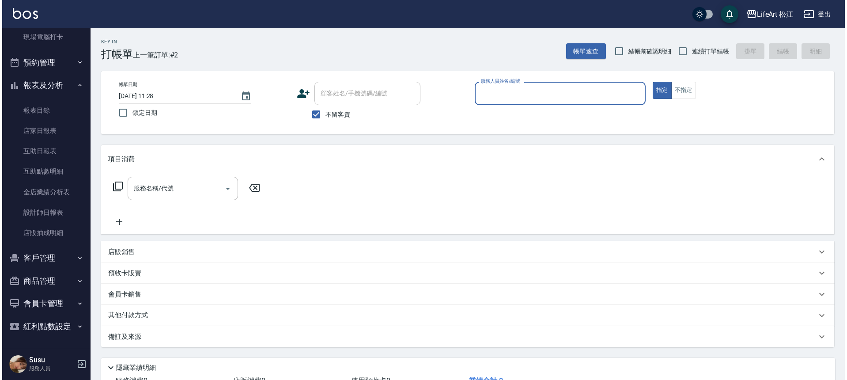
scroll to position [174, 0]
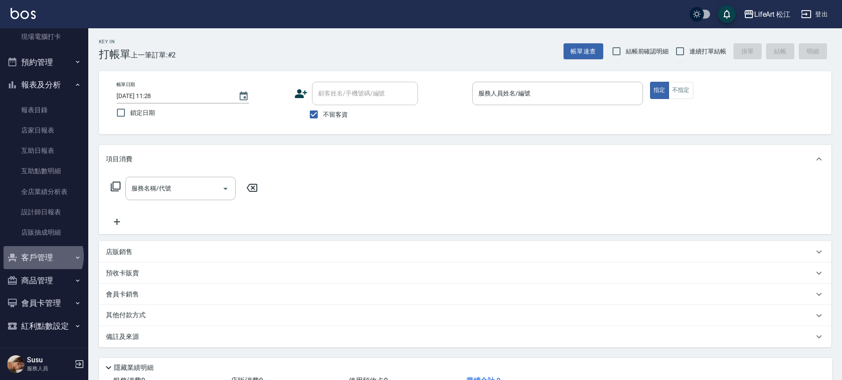
click at [42, 256] on button "客戶管理" at bounding box center [44, 257] width 81 height 23
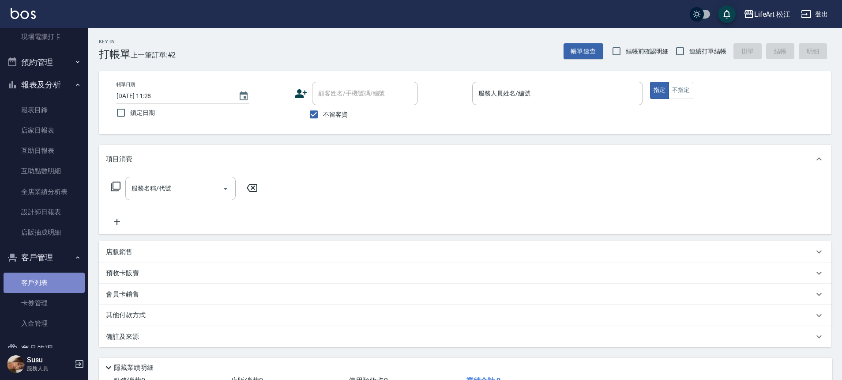
click at [53, 282] on link "客戶列表" at bounding box center [44, 282] width 81 height 20
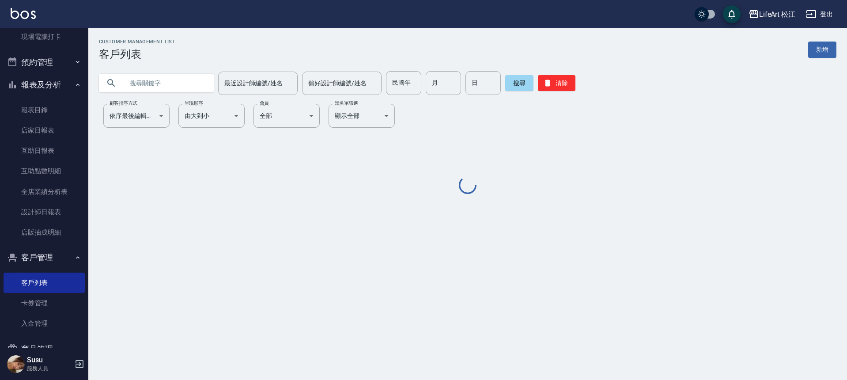
click at [161, 91] on input "text" at bounding box center [165, 83] width 83 height 24
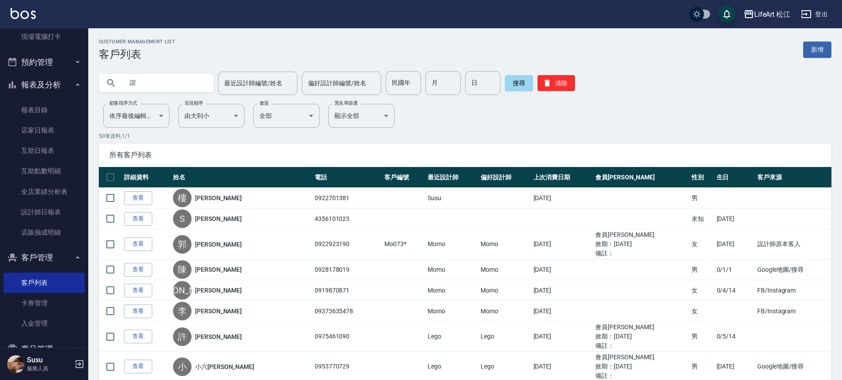
type input "諠"
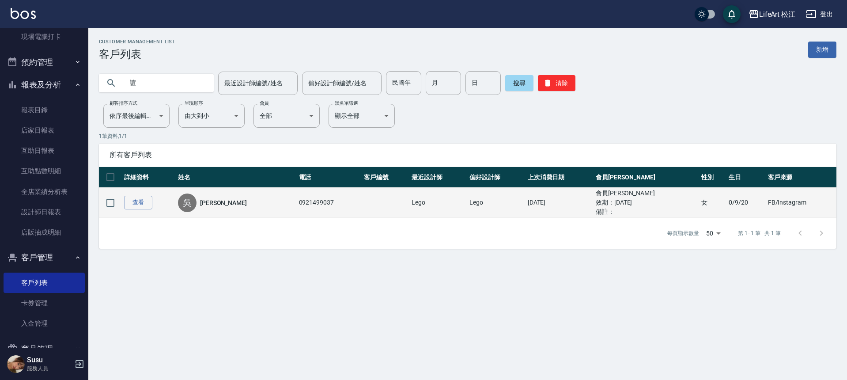
click at [134, 191] on td "查看" at bounding box center [149, 203] width 54 height 30
click at [134, 193] on td "查看" at bounding box center [149, 203] width 54 height 30
click at [134, 203] on link "查看" at bounding box center [138, 203] width 28 height 14
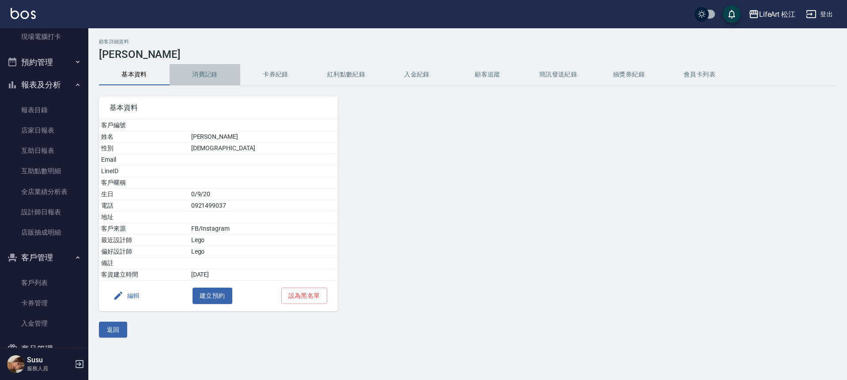
click at [201, 71] on button "消費記錄" at bounding box center [205, 74] width 71 height 21
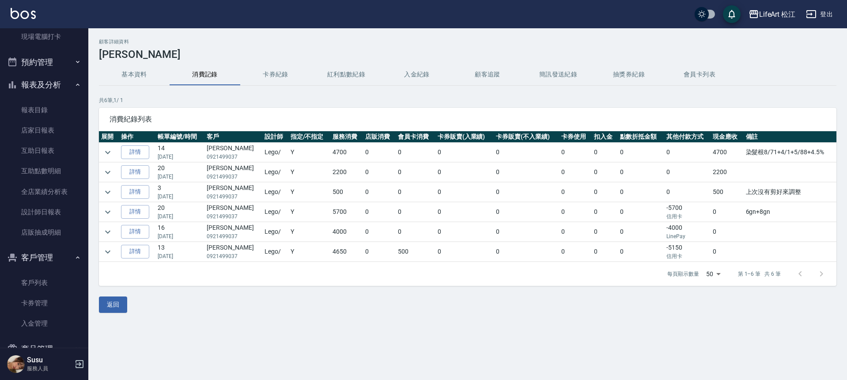
click at [355, 74] on button "紅利點數紀錄" at bounding box center [346, 74] width 71 height 21
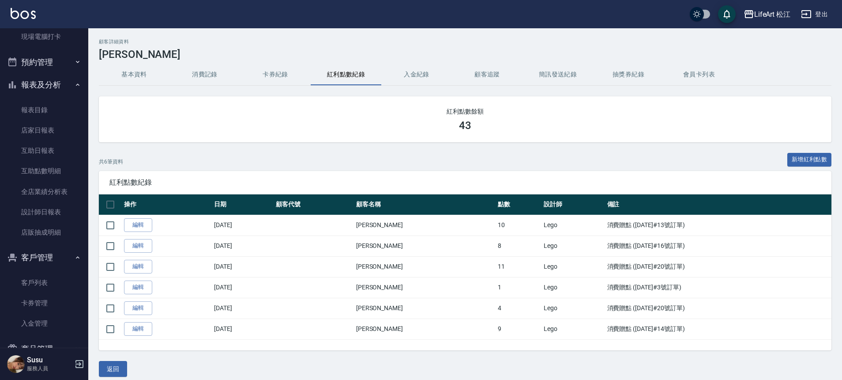
click at [116, 77] on button "基本資料" at bounding box center [134, 74] width 71 height 21
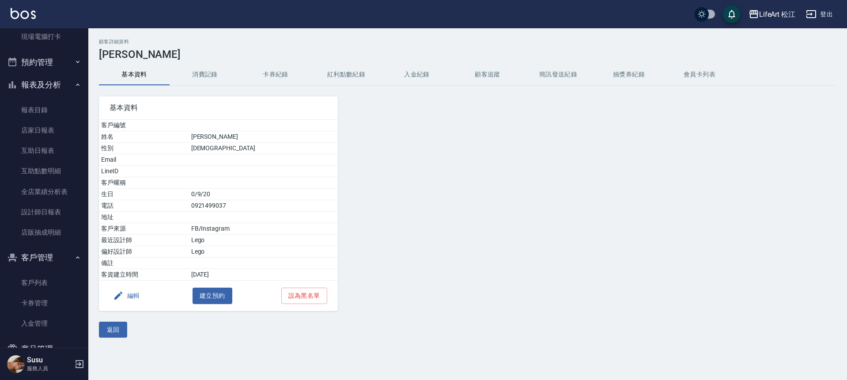
click at [204, 67] on button "消費記錄" at bounding box center [205, 74] width 71 height 21
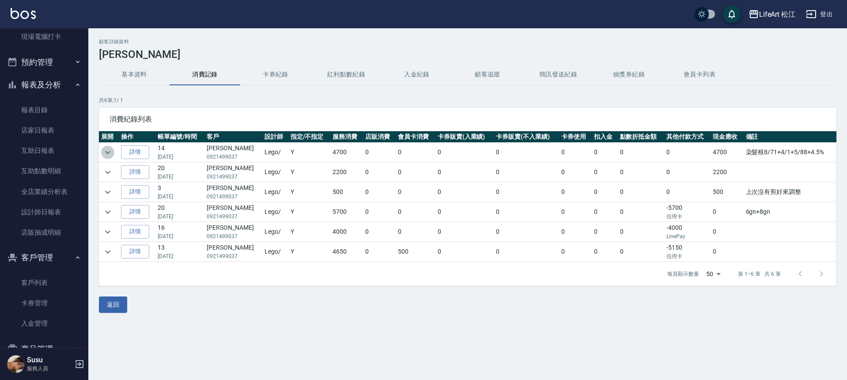
click at [112, 152] on icon "expand row" at bounding box center [107, 152] width 11 height 11
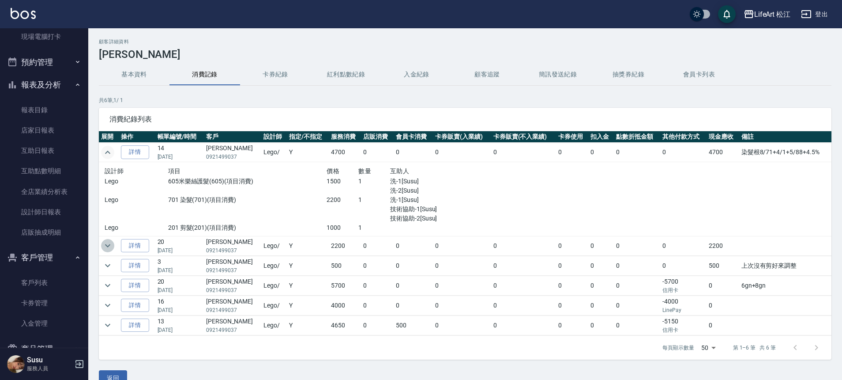
click at [111, 244] on icon "expand row" at bounding box center [107, 245] width 11 height 11
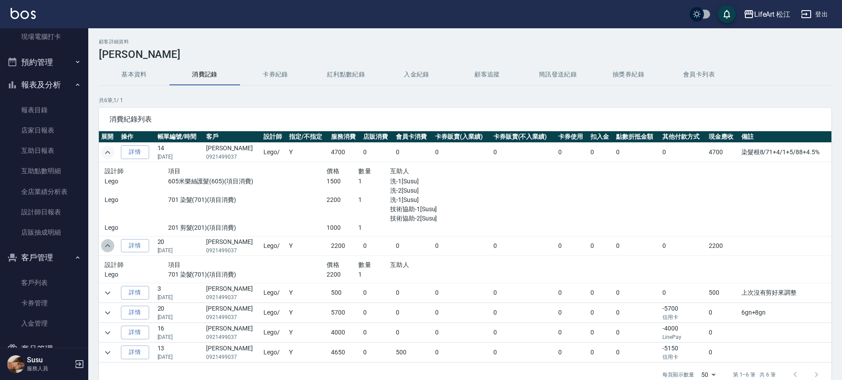
click at [111, 244] on icon "expand row" at bounding box center [107, 245] width 11 height 11
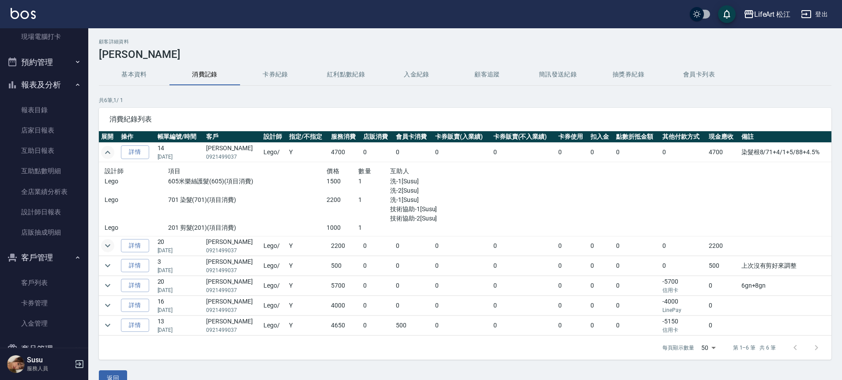
click at [108, 151] on icon "expand row" at bounding box center [107, 152] width 5 height 3
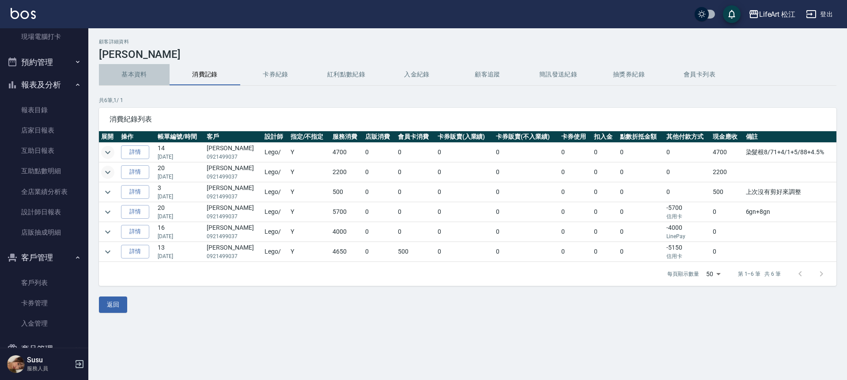
click at [132, 83] on button "基本資料" at bounding box center [134, 74] width 71 height 21
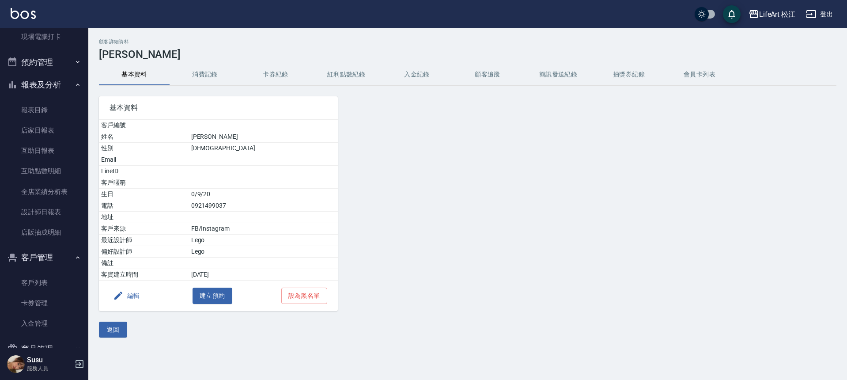
click at [207, 77] on button "消費記錄" at bounding box center [205, 74] width 71 height 21
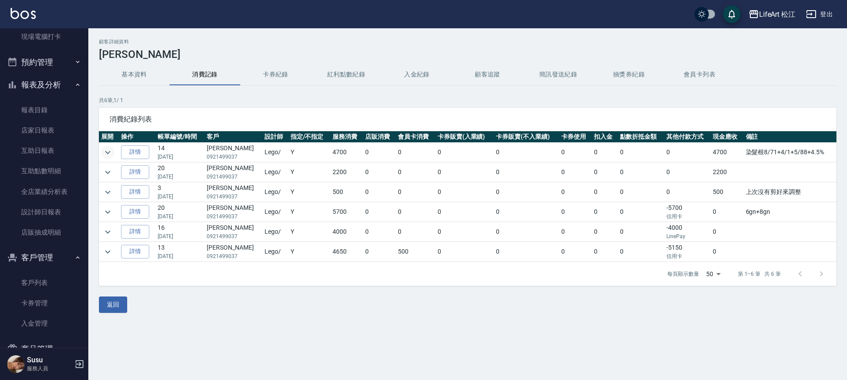
click at [110, 151] on icon "expand row" at bounding box center [107, 152] width 5 height 3
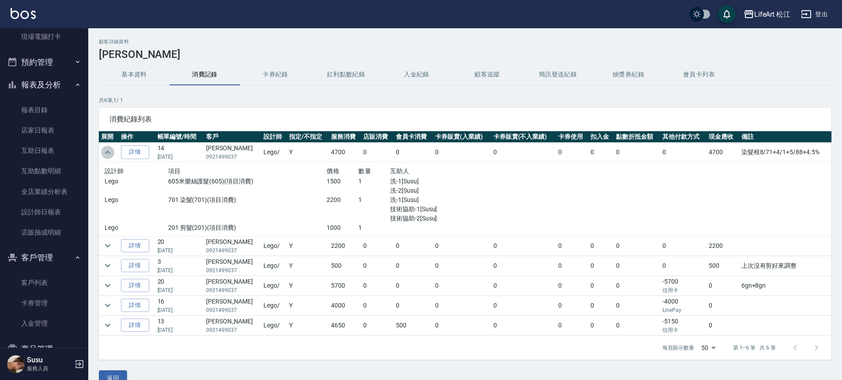
click at [110, 151] on icon "expand row" at bounding box center [107, 152] width 11 height 11
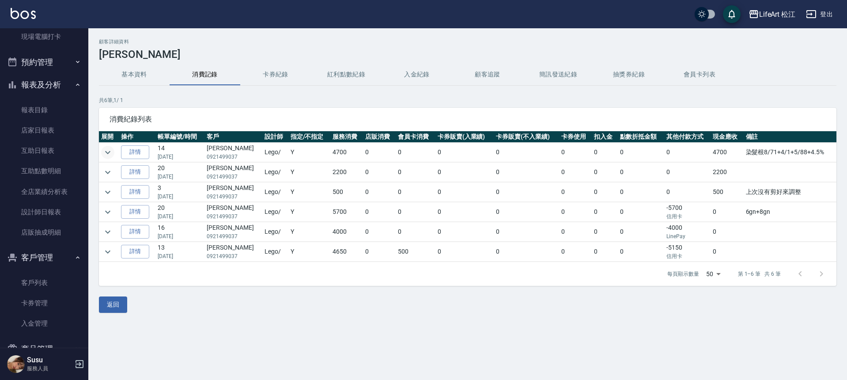
click at [109, 152] on icon "expand row" at bounding box center [107, 152] width 5 height 3
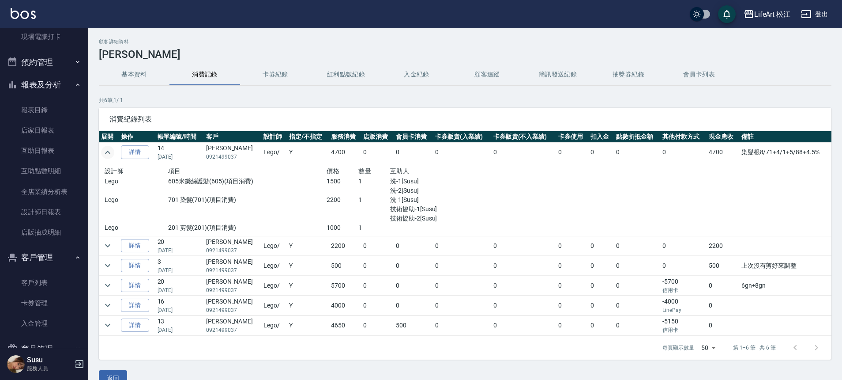
click at [109, 152] on icon "expand row" at bounding box center [107, 152] width 5 height 3
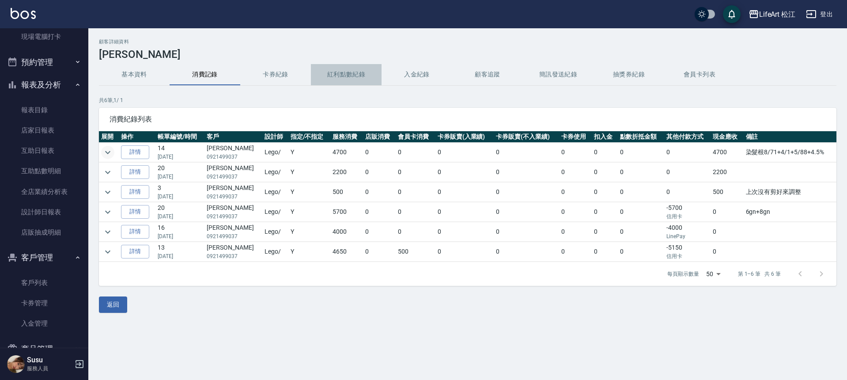
click at [363, 76] on button "紅利點數紀錄" at bounding box center [346, 74] width 71 height 21
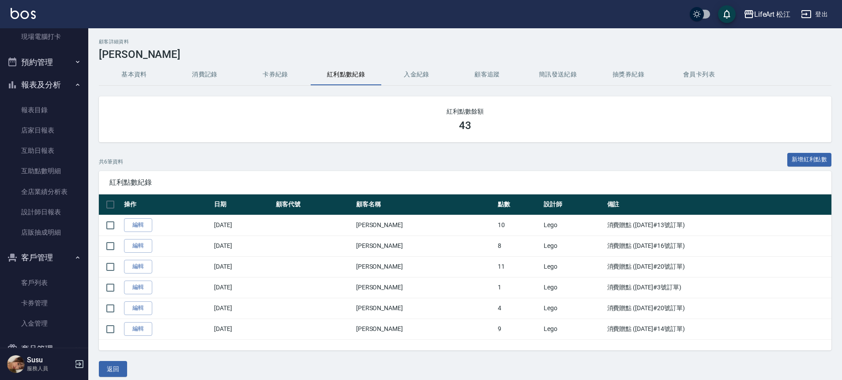
click at [128, 80] on button "基本資料" at bounding box center [134, 74] width 71 height 21
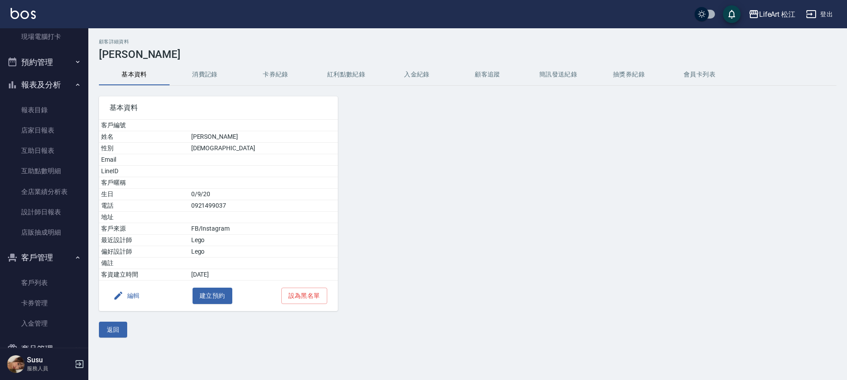
click at [203, 72] on button "消費記錄" at bounding box center [205, 74] width 71 height 21
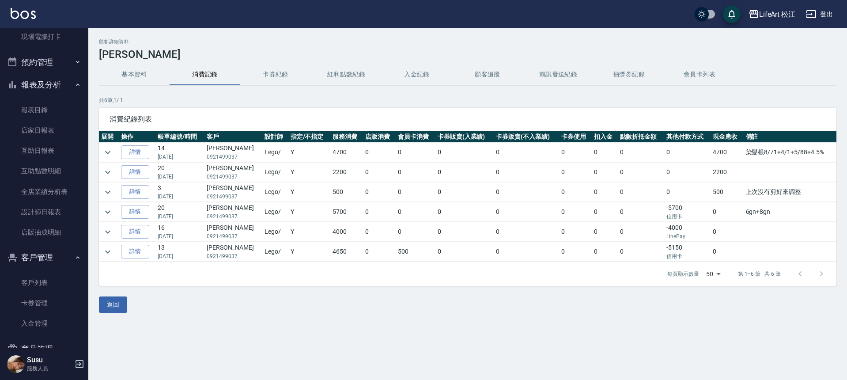
click at [274, 71] on button "卡券紀錄" at bounding box center [275, 74] width 71 height 21
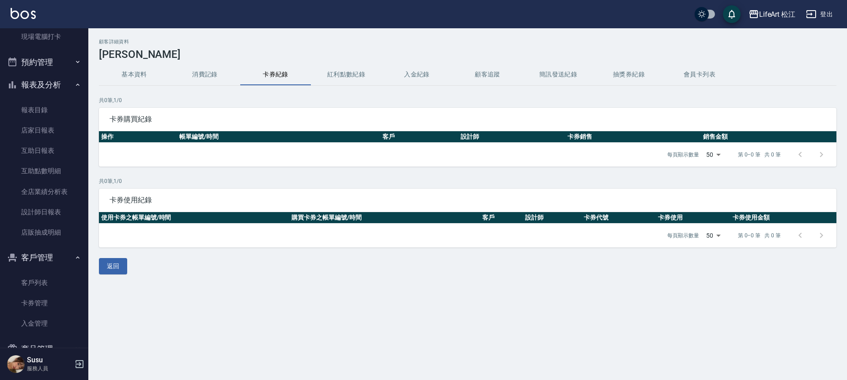
click at [367, 74] on button "紅利點數紀錄" at bounding box center [346, 74] width 71 height 21
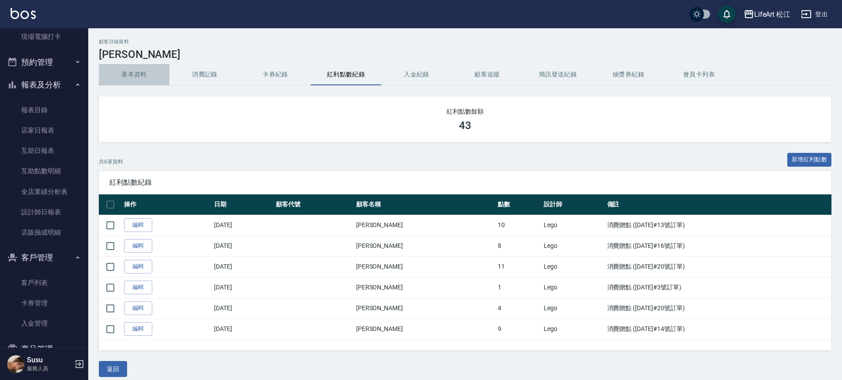
click at [143, 72] on button "基本資料" at bounding box center [134, 74] width 71 height 21
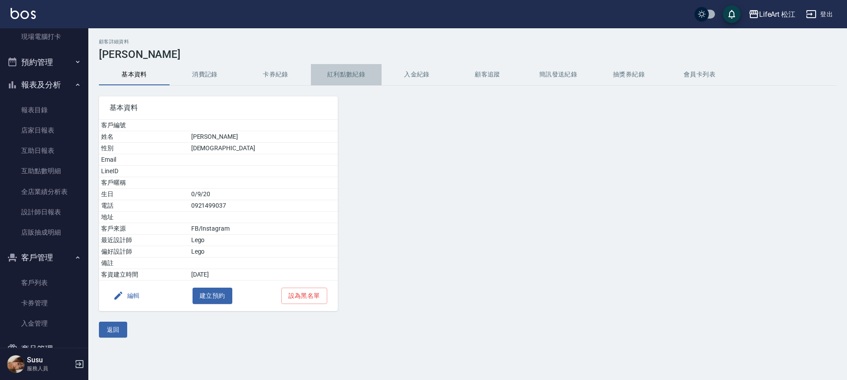
click at [338, 69] on button "紅利點數紀錄" at bounding box center [346, 74] width 71 height 21
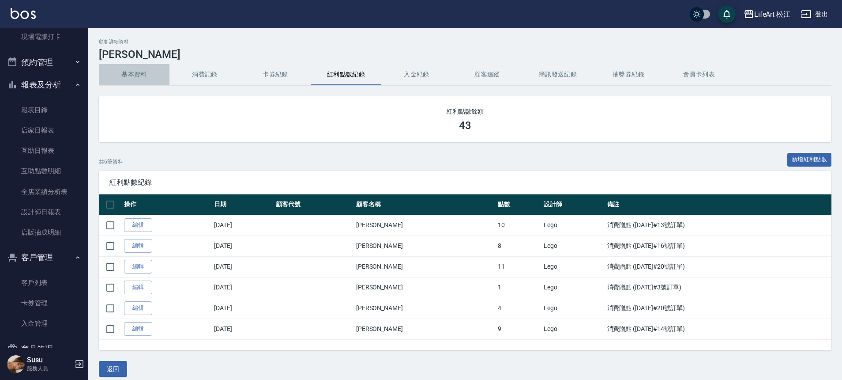
click at [134, 73] on button "基本資料" at bounding box center [134, 74] width 71 height 21
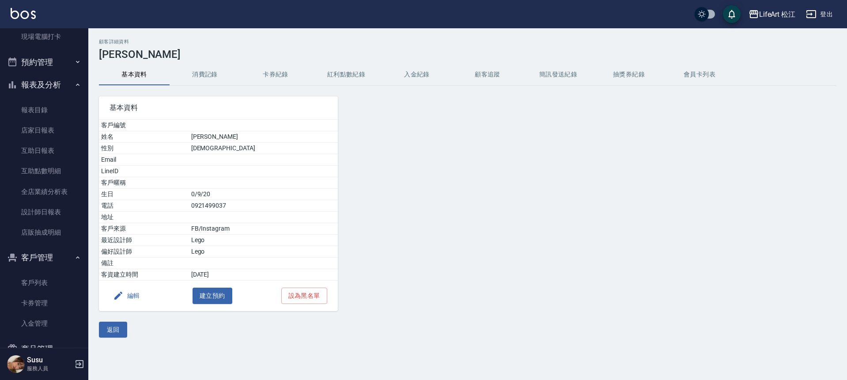
click at [215, 73] on button "消費記錄" at bounding box center [205, 74] width 71 height 21
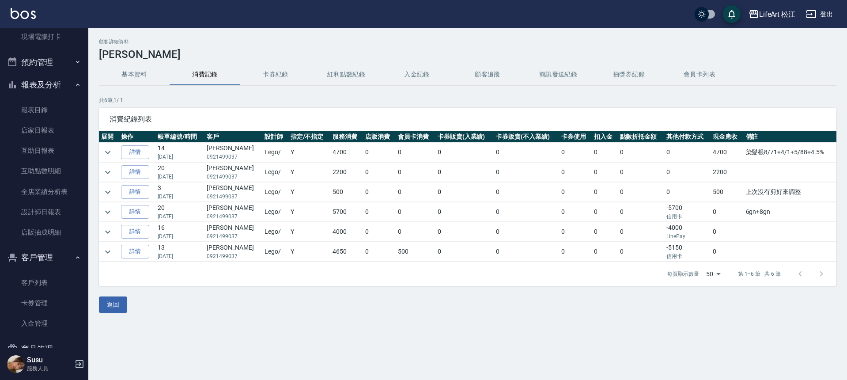
click at [116, 252] on td at bounding box center [109, 251] width 20 height 19
click at [108, 249] on icon "expand row" at bounding box center [107, 251] width 11 height 11
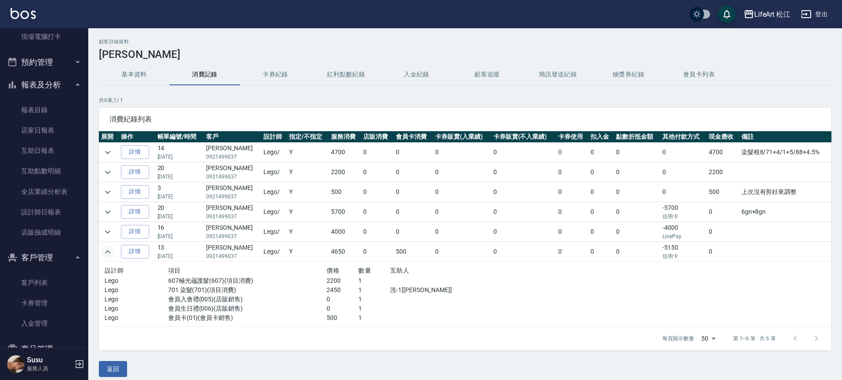
click at [109, 250] on icon "expand row" at bounding box center [107, 251] width 11 height 11
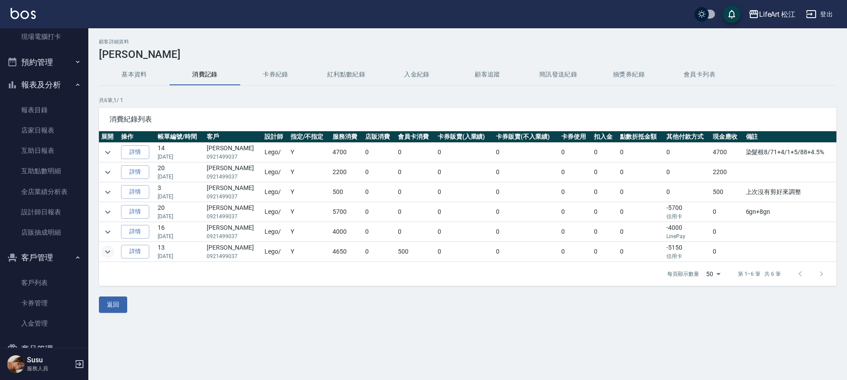
click at [41, 86] on button "報表及分析" at bounding box center [44, 84] width 81 height 23
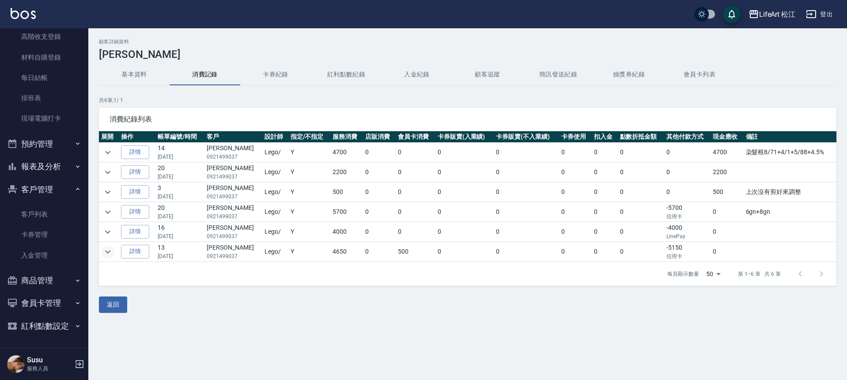
click at [57, 186] on button "客戶管理" at bounding box center [44, 189] width 81 height 23
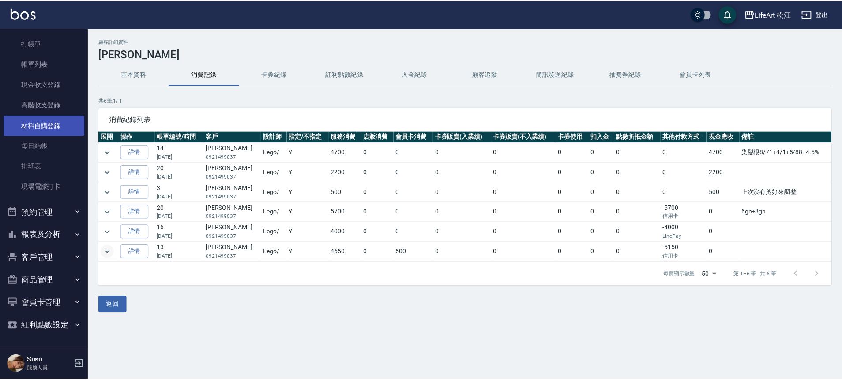
scroll to position [25, 0]
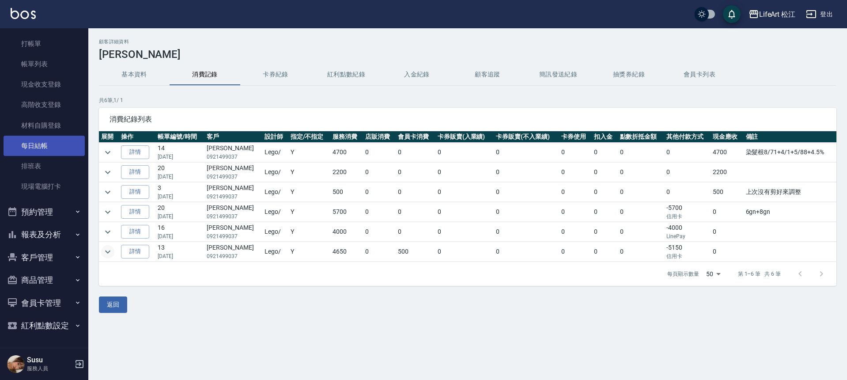
click at [47, 151] on link "每日結帳" at bounding box center [44, 146] width 81 height 20
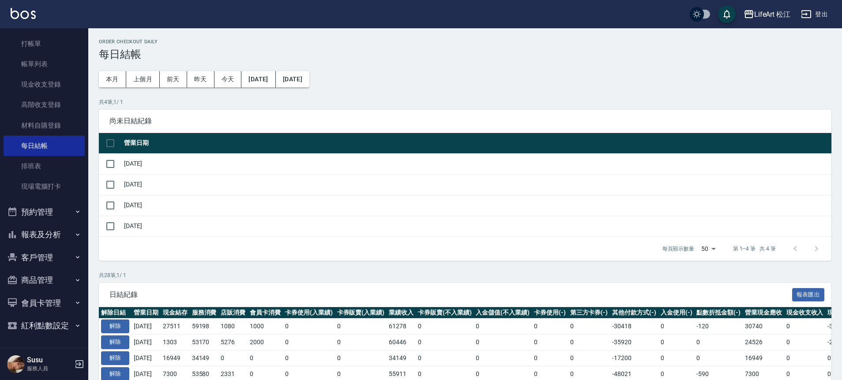
click at [53, 235] on button "報表及分析" at bounding box center [44, 234] width 81 height 23
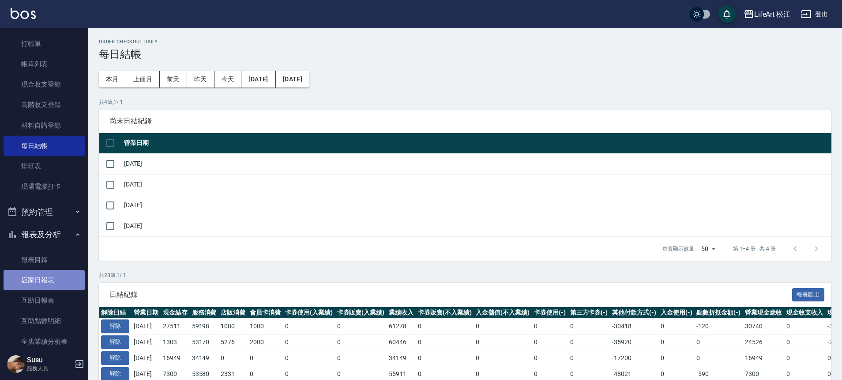
click at [55, 286] on link "店家日報表" at bounding box center [44, 280] width 81 height 20
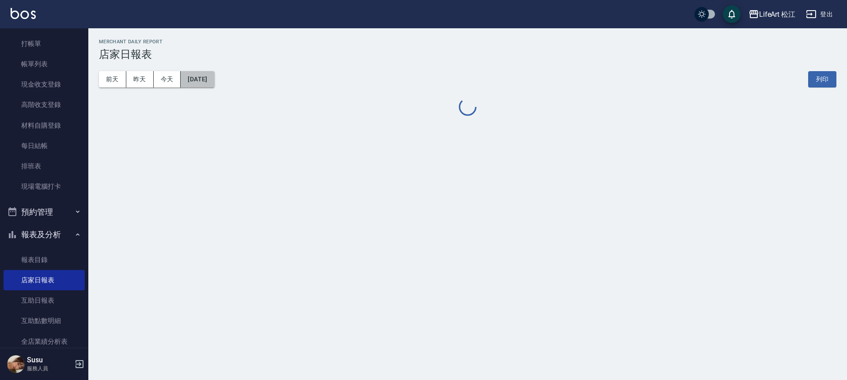
click at [214, 87] on div "[DATE] [DATE] [DATE] [DATE] 列印" at bounding box center [467, 79] width 737 height 38
click at [202, 82] on button "[DATE]" at bounding box center [198, 79] width 34 height 16
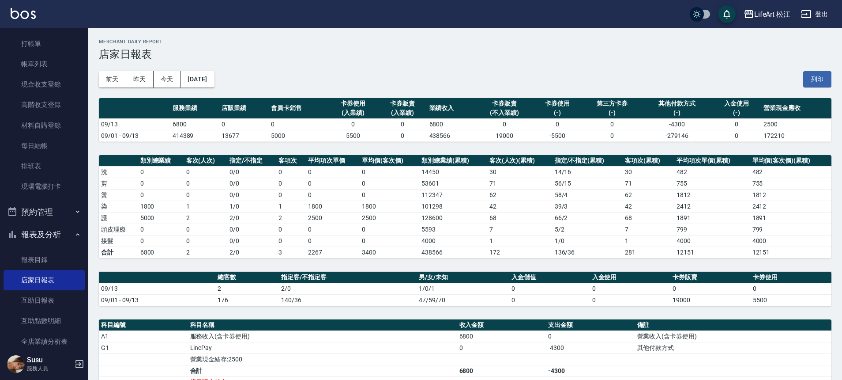
click at [202, 82] on button "[DATE]" at bounding box center [198, 79] width 34 height 16
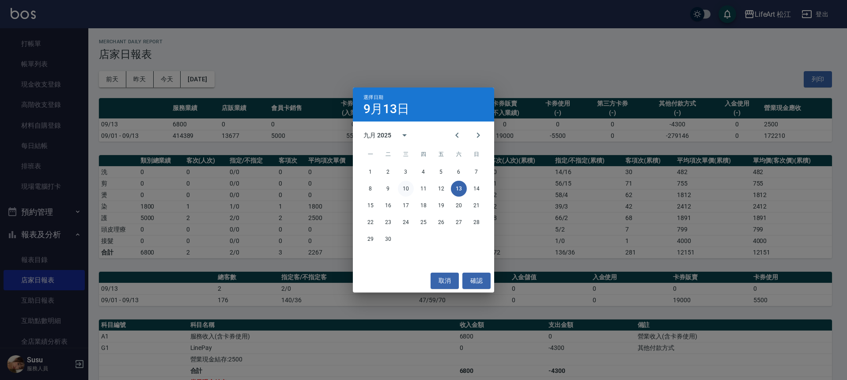
click at [408, 189] on button "10" at bounding box center [406, 189] width 16 height 16
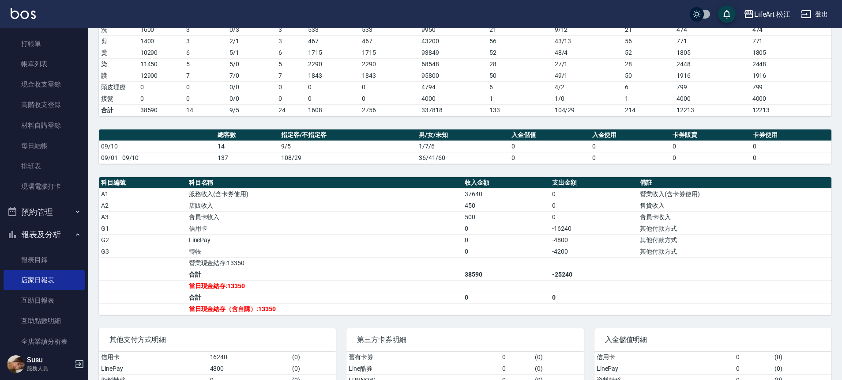
scroll to position [181, 0]
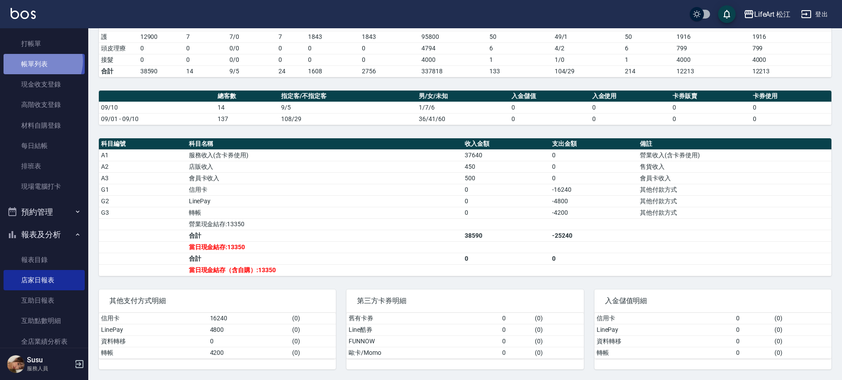
click at [38, 61] on link "帳單列表" at bounding box center [44, 64] width 81 height 20
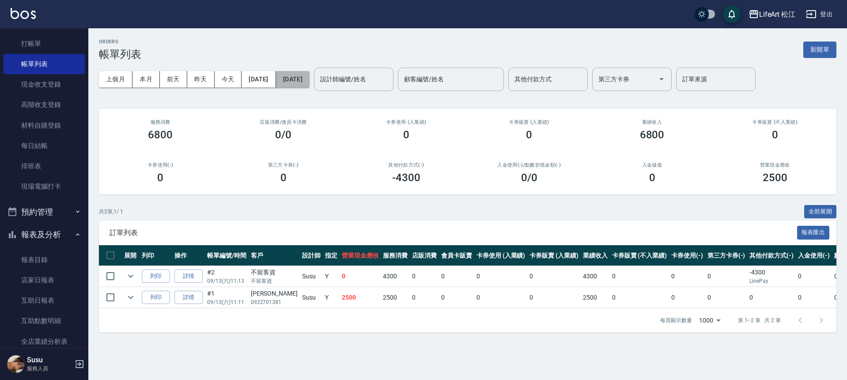
click at [310, 79] on button "[DATE]" at bounding box center [293, 79] width 34 height 16
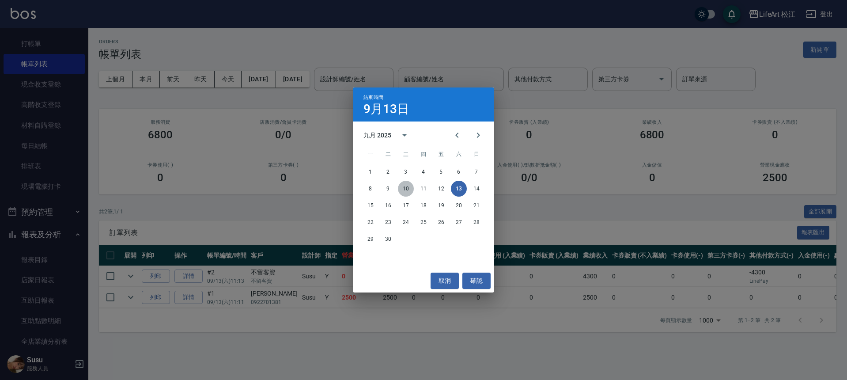
click at [413, 188] on button "10" at bounding box center [406, 189] width 16 height 16
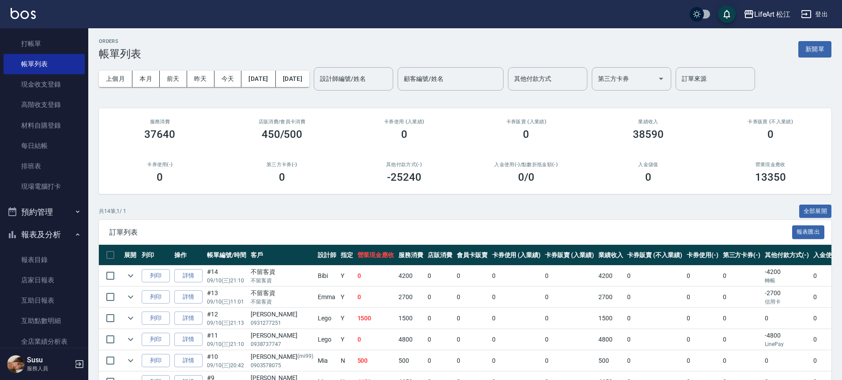
scroll to position [2, 0]
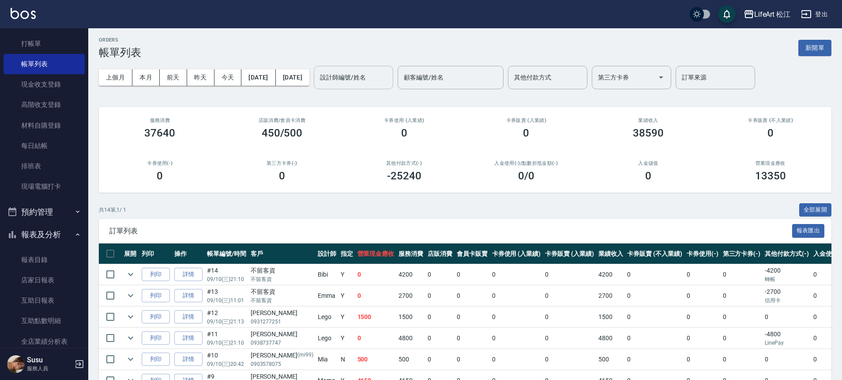
click at [382, 69] on div "設計師編號/姓名" at bounding box center [353, 77] width 79 height 23
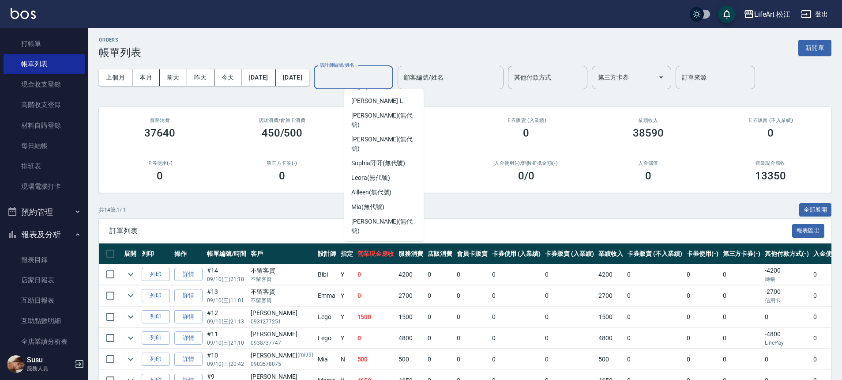
scroll to position [103, 0]
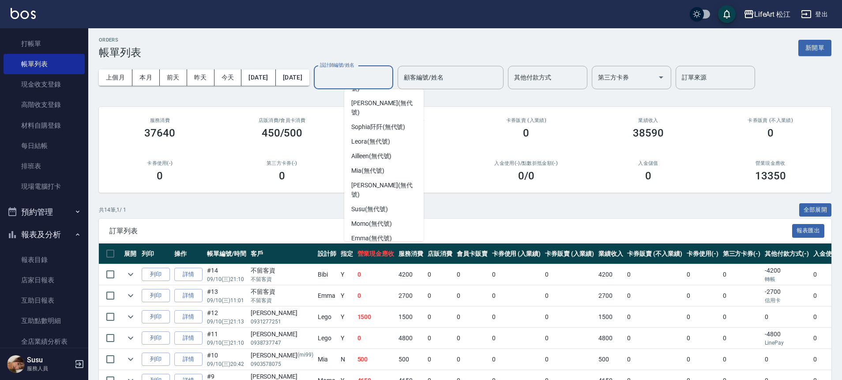
click at [391, 260] on div "Lego (無代號)" at bounding box center [383, 267] width 79 height 15
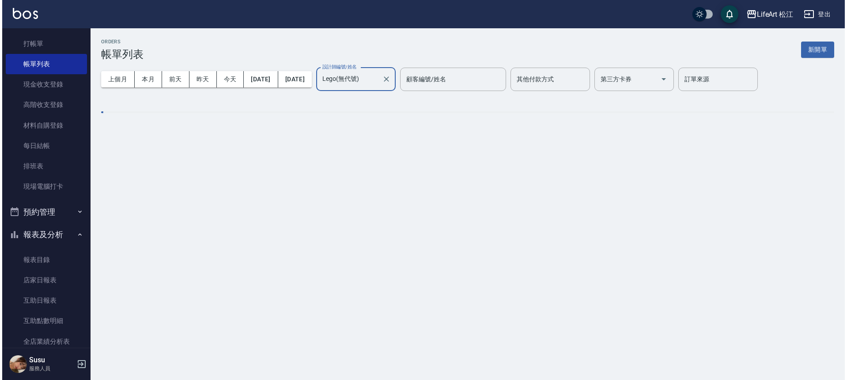
scroll to position [0, 0]
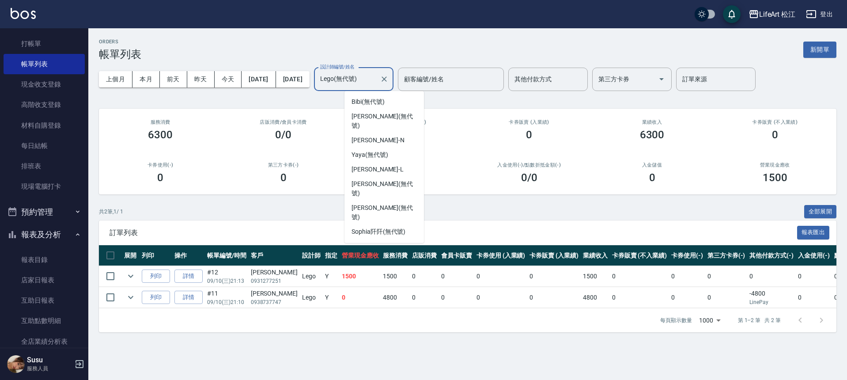
click at [376, 78] on input "Lego(無代號)" at bounding box center [347, 79] width 58 height 15
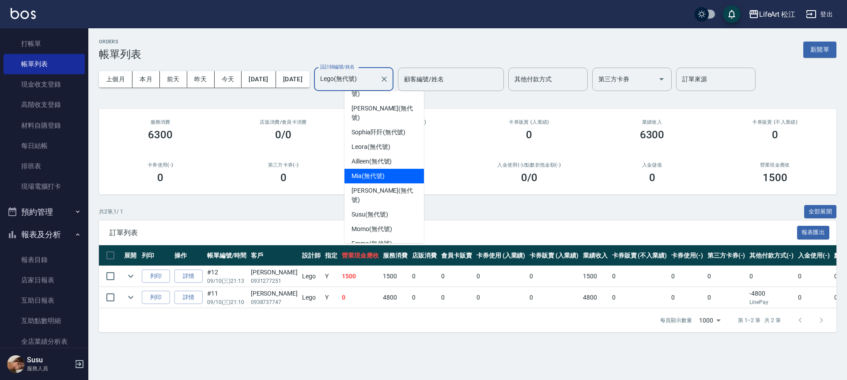
click at [404, 169] on div "Mia (無代號)" at bounding box center [383, 176] width 79 height 15
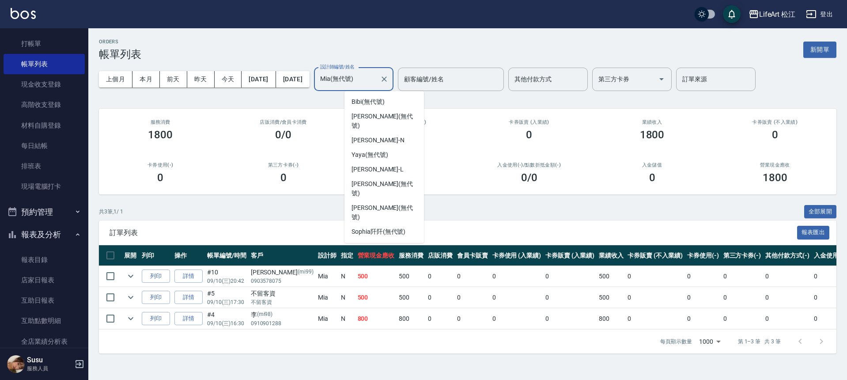
click at [376, 81] on input "Mia(無代號)" at bounding box center [347, 79] width 58 height 15
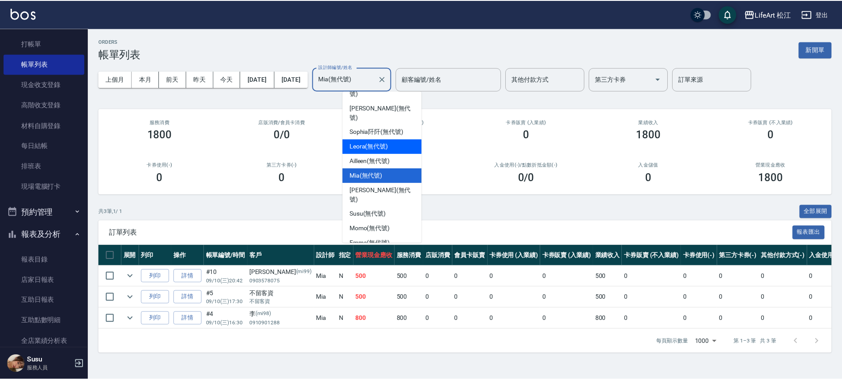
scroll to position [103, 0]
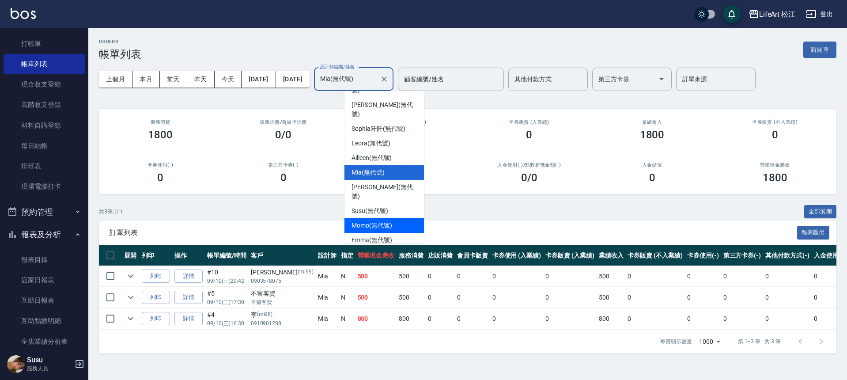
click at [393, 218] on div "Momo (無代號)" at bounding box center [383, 225] width 79 height 15
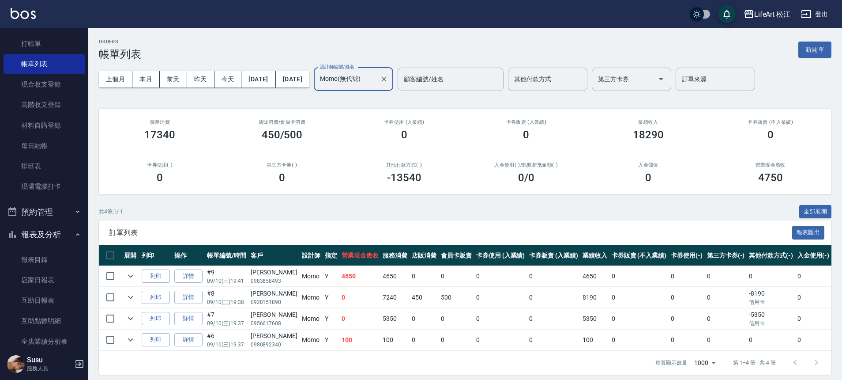
click at [376, 84] on input "Momo(無代號)" at bounding box center [347, 79] width 58 height 15
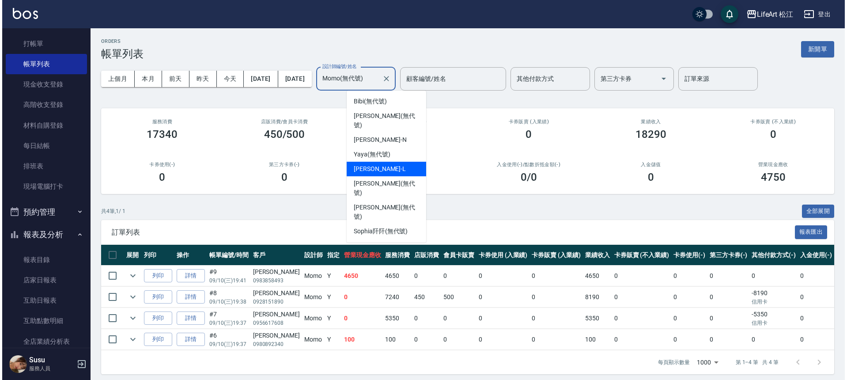
scroll to position [0, 0]
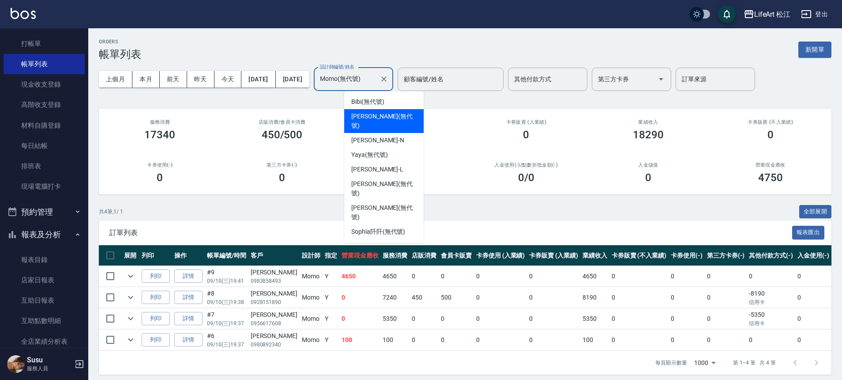
click at [373, 109] on div "[PERSON_NAME] (無代號)" at bounding box center [383, 121] width 79 height 24
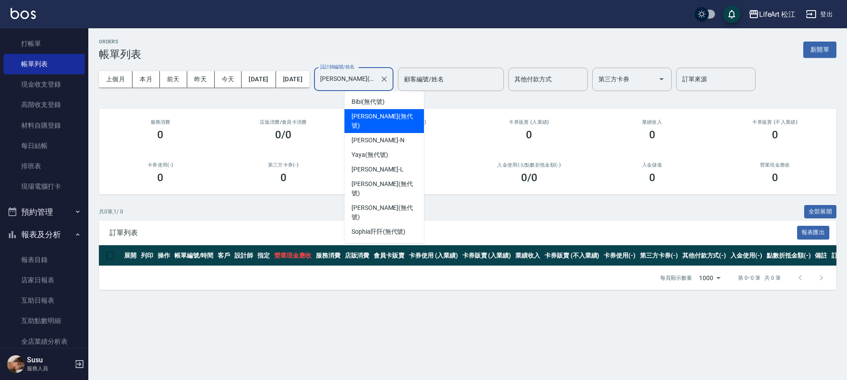
click at [375, 79] on input "[PERSON_NAME](無代號)" at bounding box center [347, 79] width 58 height 15
click at [380, 102] on span "Bibi (無代號)" at bounding box center [367, 101] width 33 height 9
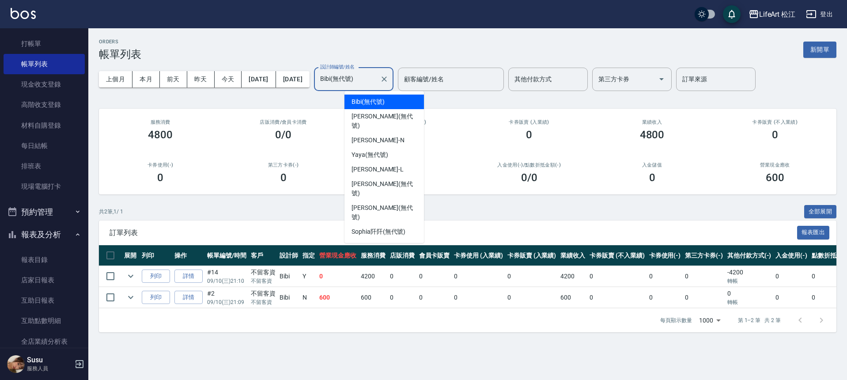
click at [376, 86] on input "Bibi(無代號)" at bounding box center [347, 79] width 58 height 15
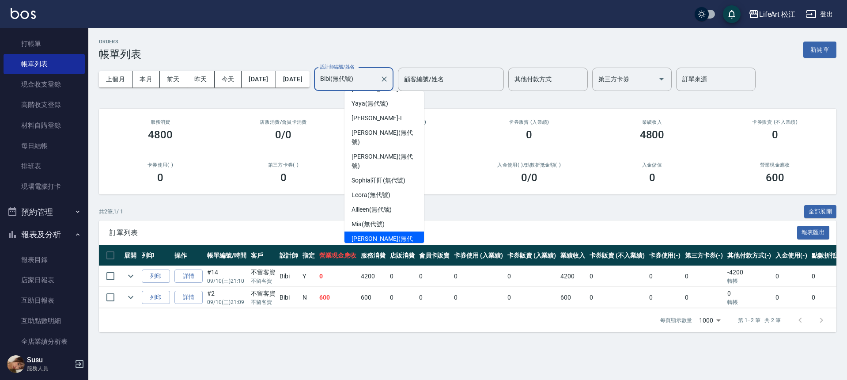
scroll to position [57, 0]
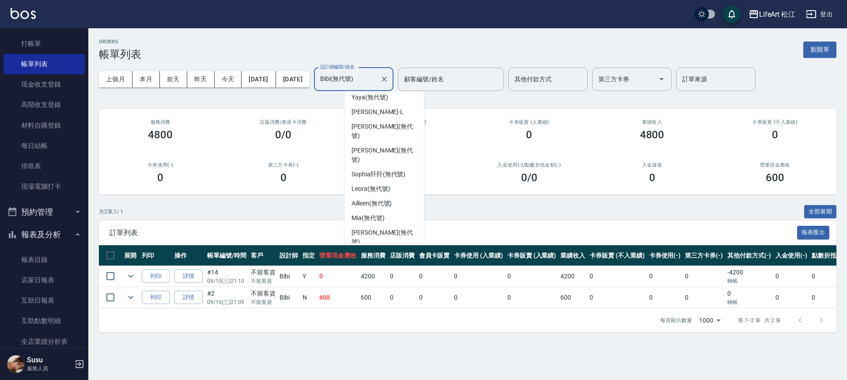
click at [386, 252] on span "Susu (無代號)" at bounding box center [369, 256] width 37 height 9
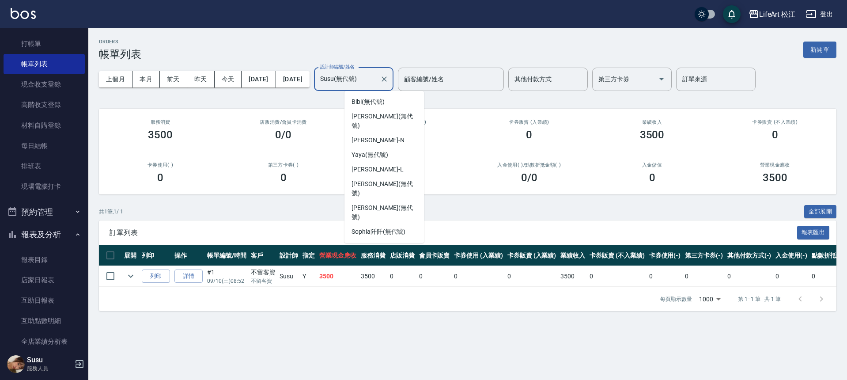
click at [376, 81] on input "Susu(無代號)" at bounding box center [347, 79] width 58 height 15
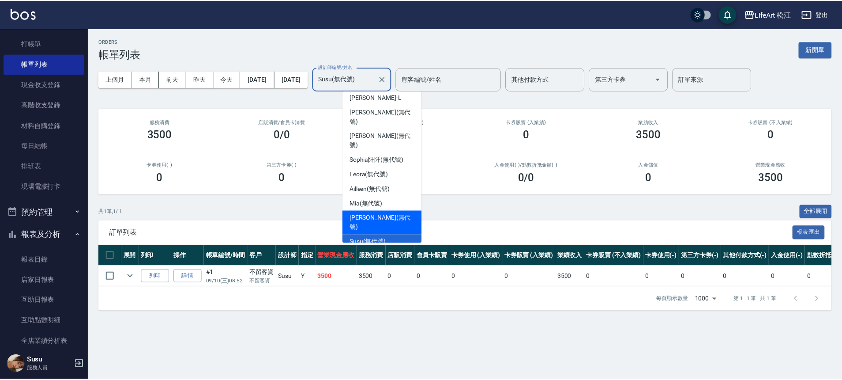
scroll to position [103, 0]
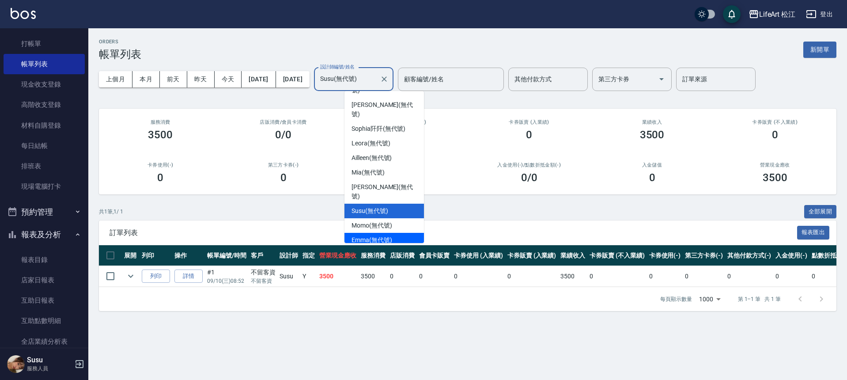
click at [389, 235] on span "[PERSON_NAME] (無代號)" at bounding box center [371, 239] width 41 height 9
type input "[PERSON_NAME](無代號)"
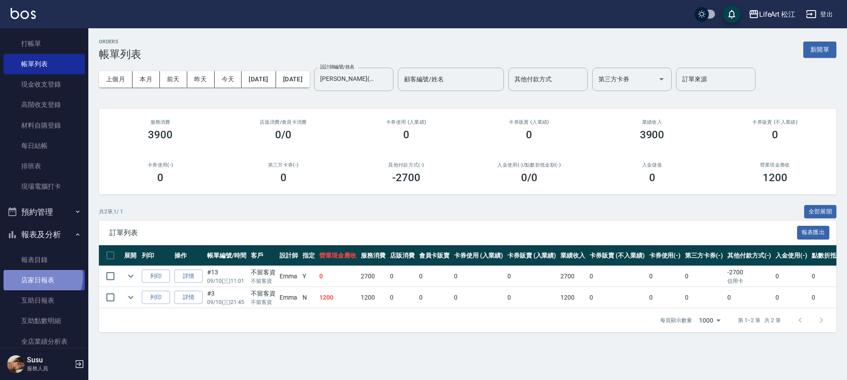
click at [42, 277] on link "店家日報表" at bounding box center [44, 280] width 81 height 20
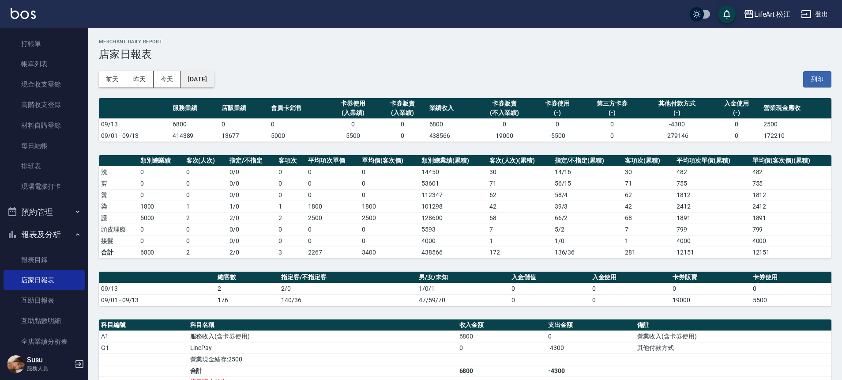
click at [214, 82] on button "[DATE]" at bounding box center [198, 79] width 34 height 16
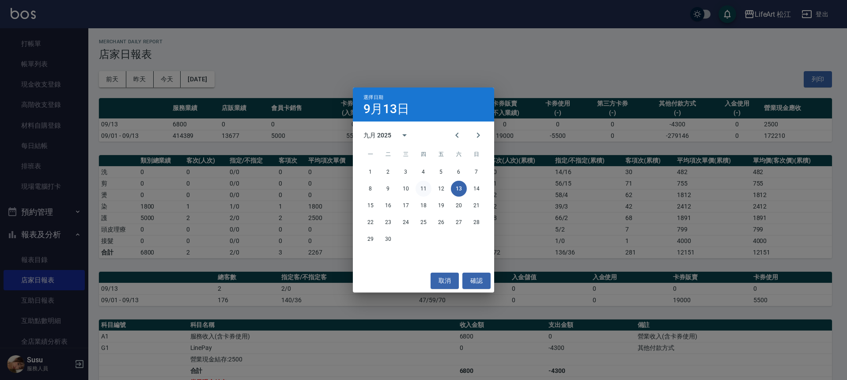
click at [421, 188] on button "11" at bounding box center [423, 189] width 16 height 16
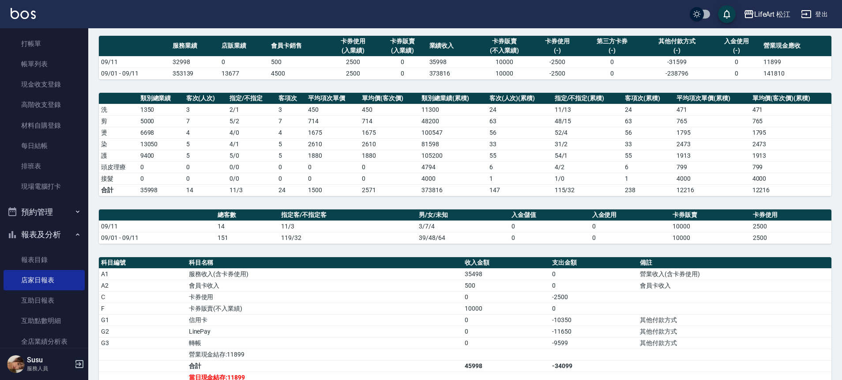
scroll to position [193, 0]
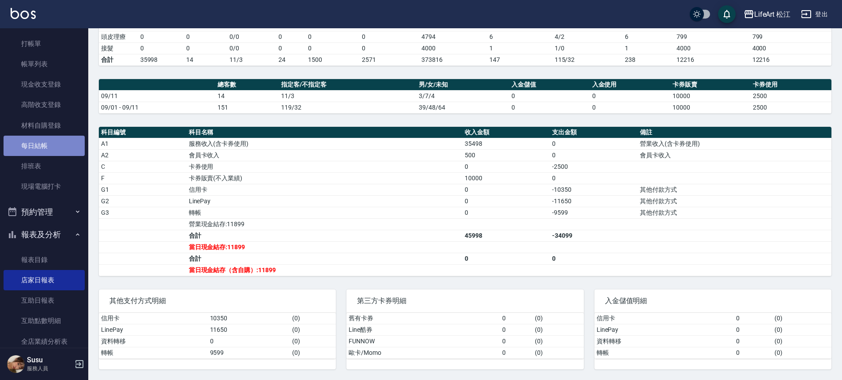
click at [64, 148] on link "每日結帳" at bounding box center [44, 146] width 81 height 20
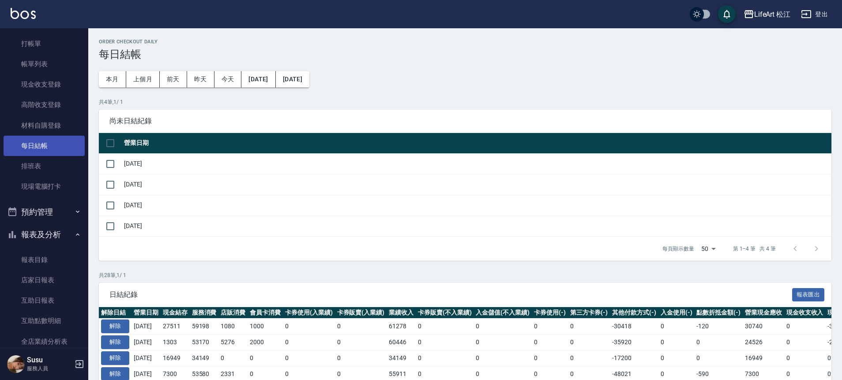
click at [57, 152] on link "每日結帳" at bounding box center [44, 146] width 81 height 20
click at [109, 185] on input "checkbox" at bounding box center [110, 184] width 19 height 19
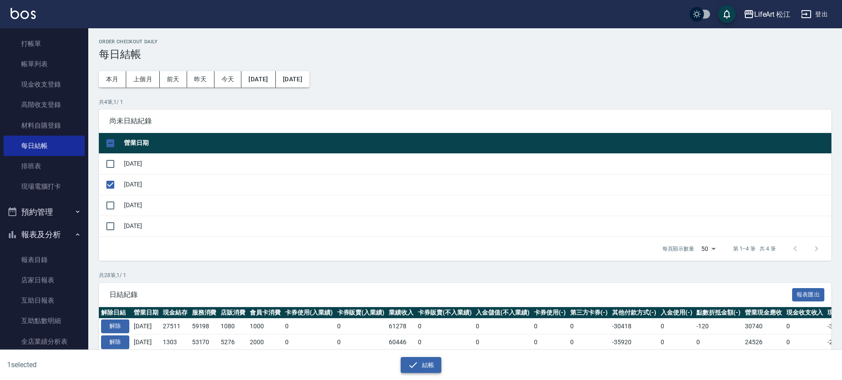
click at [426, 363] on button "結帳" at bounding box center [421, 365] width 41 height 16
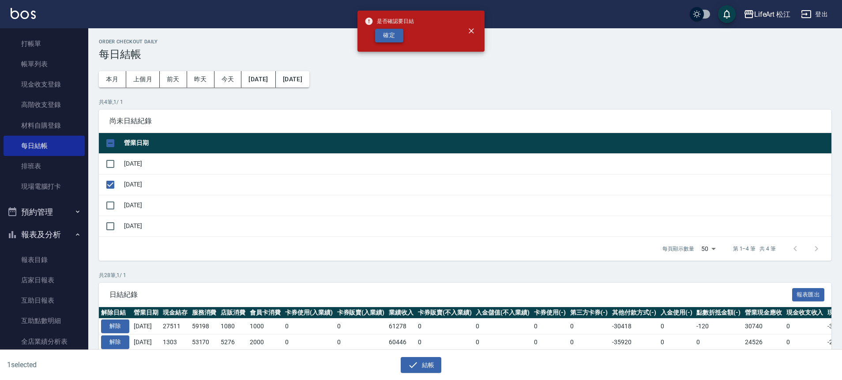
click at [385, 37] on button "確定" at bounding box center [389, 36] width 28 height 14
checkbox input "false"
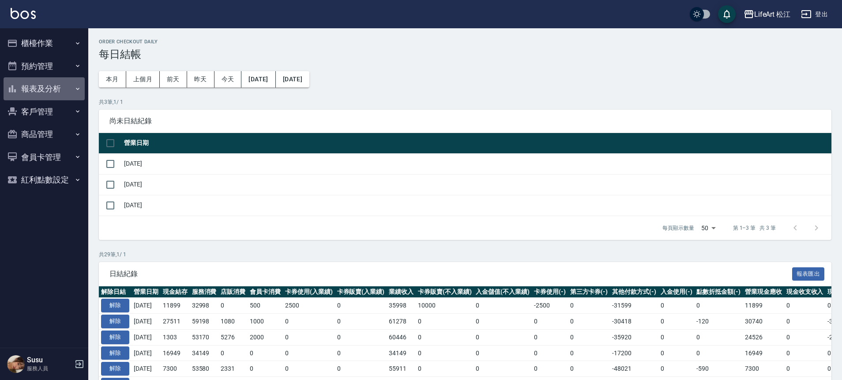
click at [45, 85] on button "報表及分析" at bounding box center [44, 88] width 81 height 23
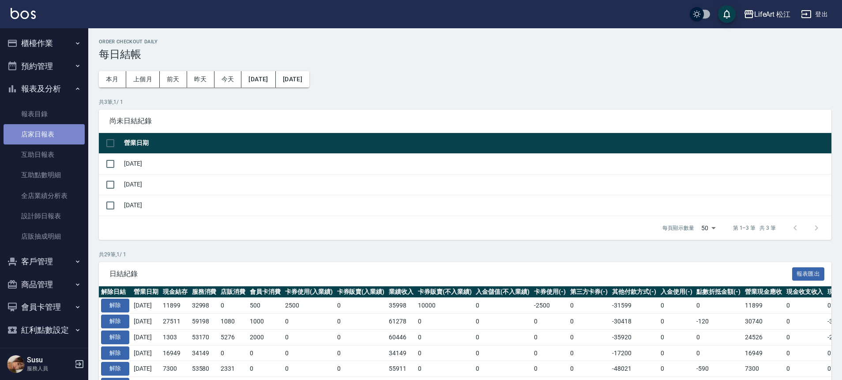
click at [59, 139] on link "店家日報表" at bounding box center [44, 134] width 81 height 20
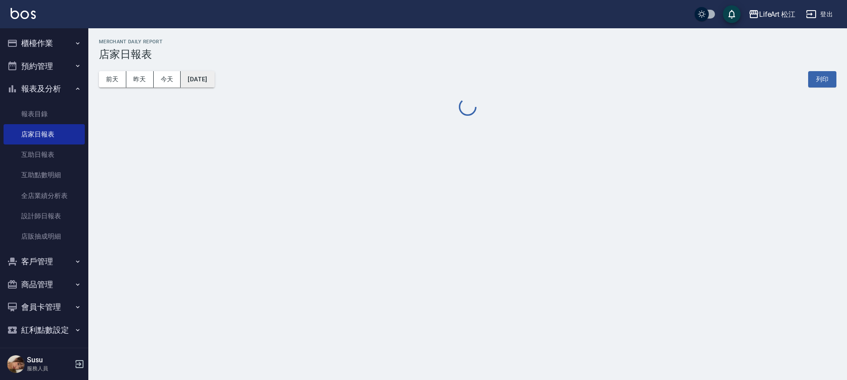
click at [206, 83] on button "[DATE]" at bounding box center [198, 79] width 34 height 16
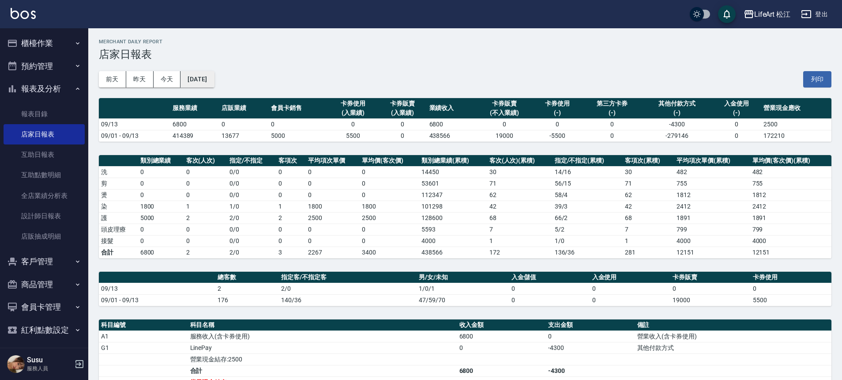
click at [183, 79] on button "[DATE]" at bounding box center [198, 79] width 34 height 16
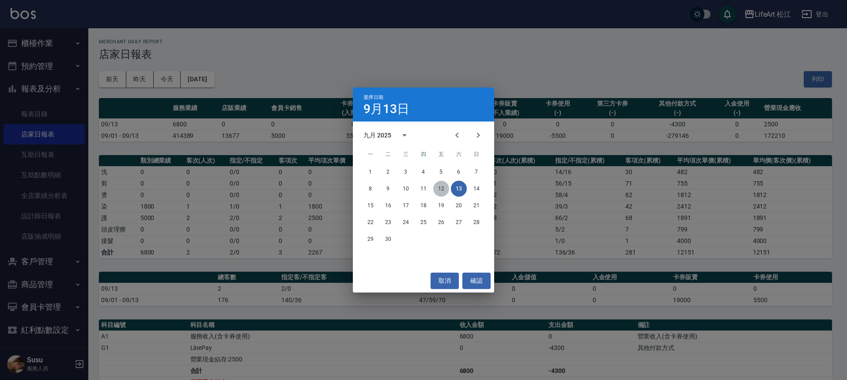
click at [442, 188] on button "12" at bounding box center [441, 189] width 16 height 16
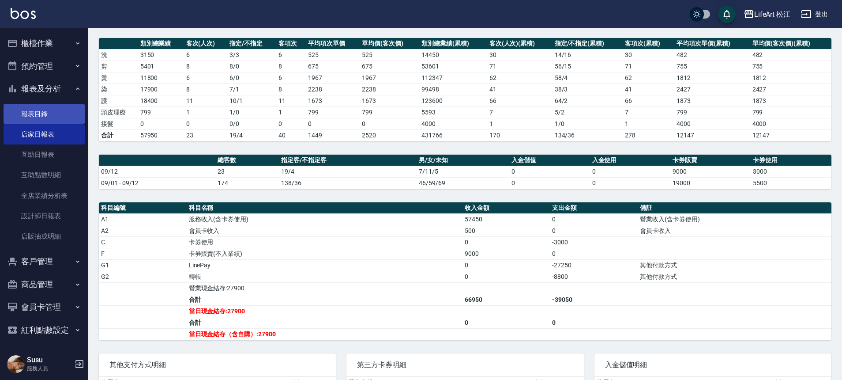
scroll to position [110, 0]
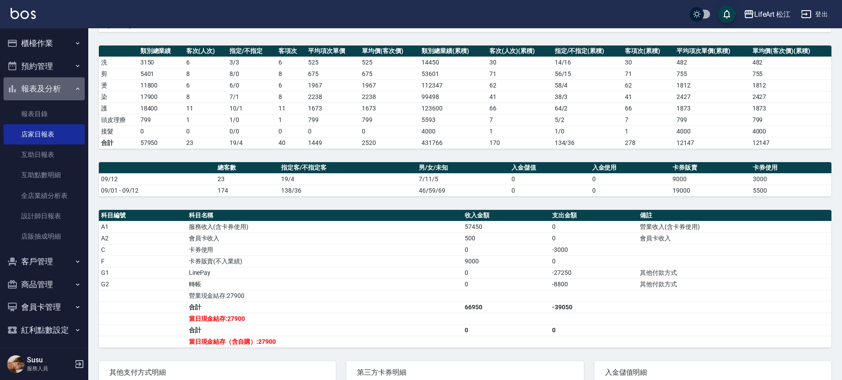
click at [47, 94] on button "報表及分析" at bounding box center [44, 88] width 81 height 23
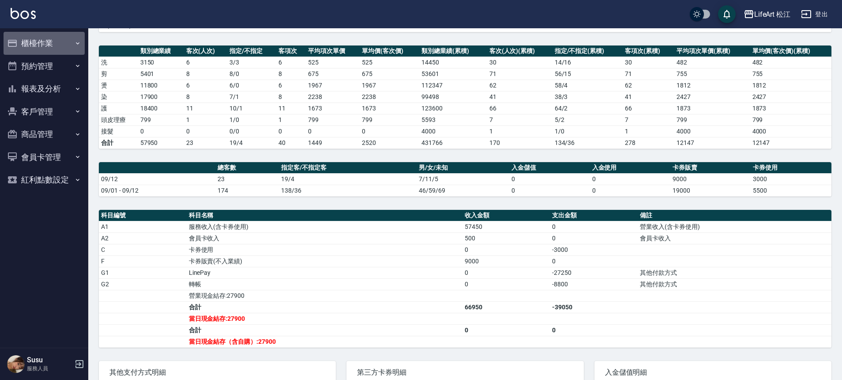
drag, startPoint x: 54, startPoint y: 35, endPoint x: 52, endPoint y: 39, distance: 4.8
click at [54, 35] on button "櫃檯作業" at bounding box center [44, 43] width 81 height 23
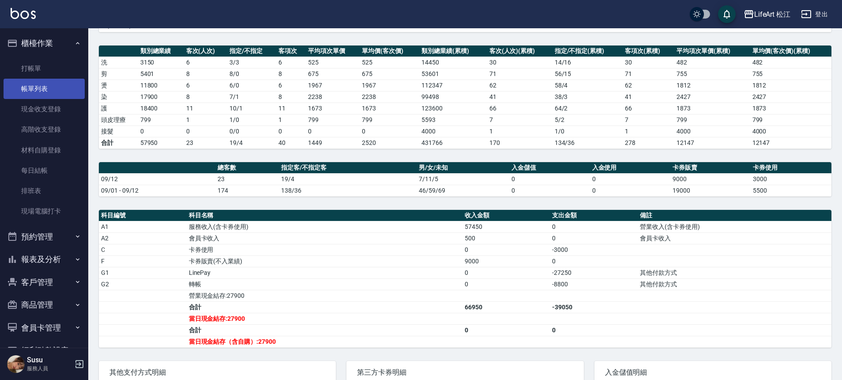
click at [57, 90] on link "帳單列表" at bounding box center [44, 89] width 81 height 20
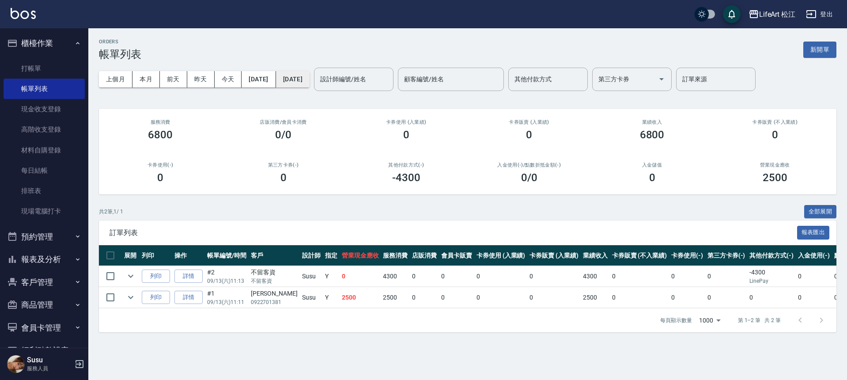
click at [310, 80] on button "[DATE]" at bounding box center [293, 79] width 34 height 16
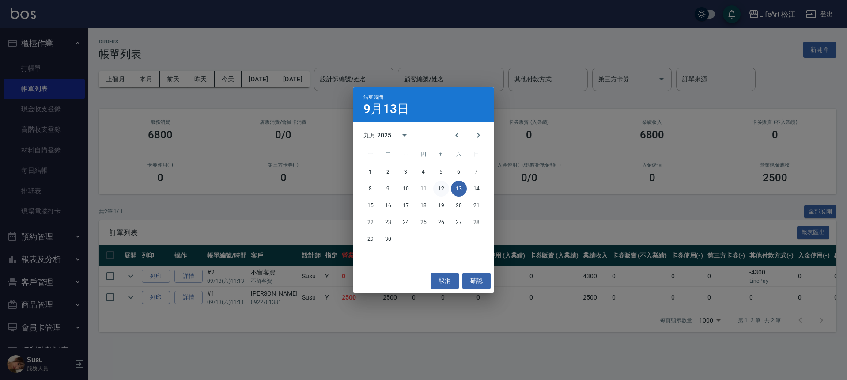
click at [441, 186] on button "12" at bounding box center [441, 189] width 16 height 16
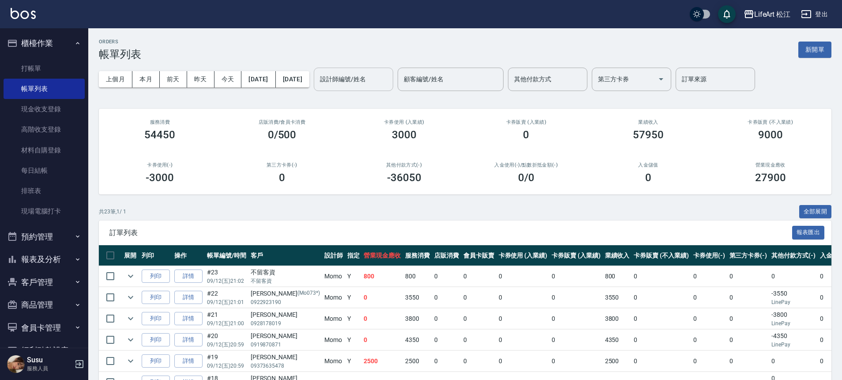
click at [389, 81] on input "設計師編號/姓名" at bounding box center [354, 79] width 72 height 15
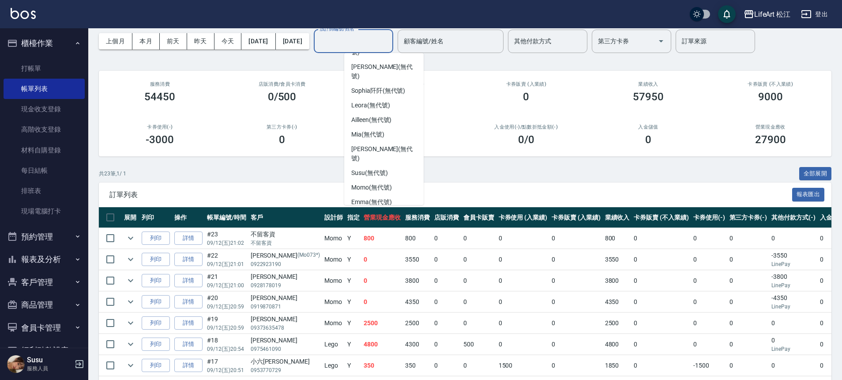
scroll to position [150, 0]
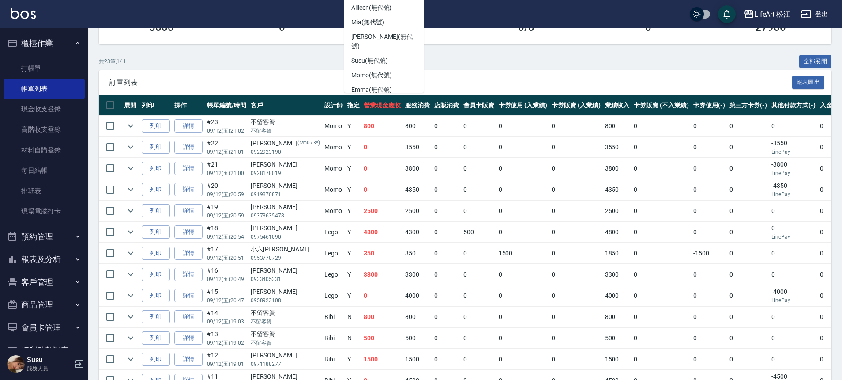
click at [384, 114] on span "Lego (無代號)" at bounding box center [369, 118] width 37 height 9
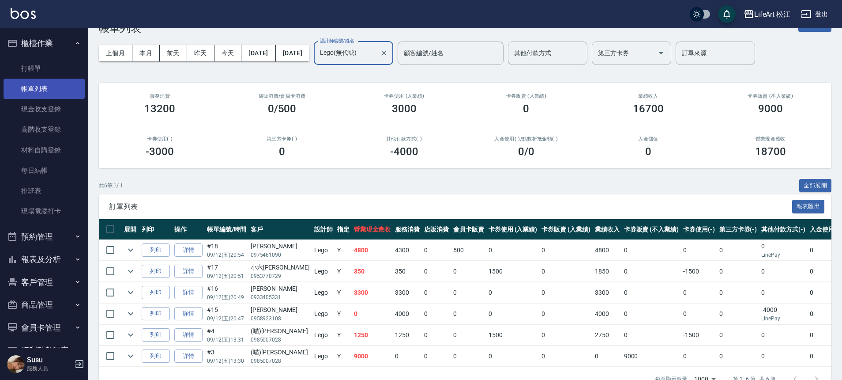
scroll to position [0, 0]
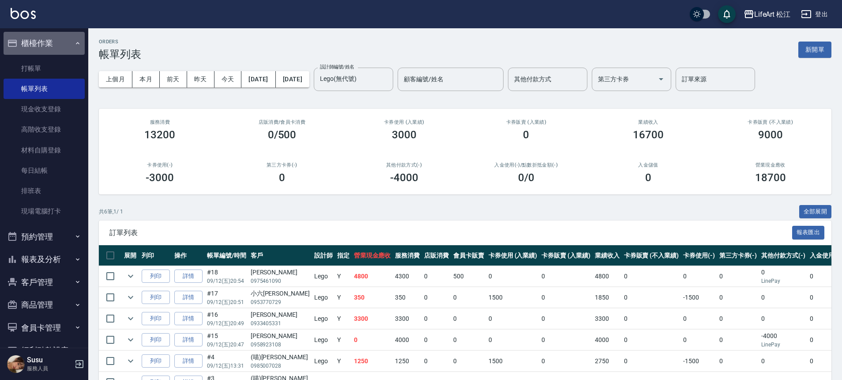
click at [46, 44] on button "櫃檯作業" at bounding box center [44, 43] width 81 height 23
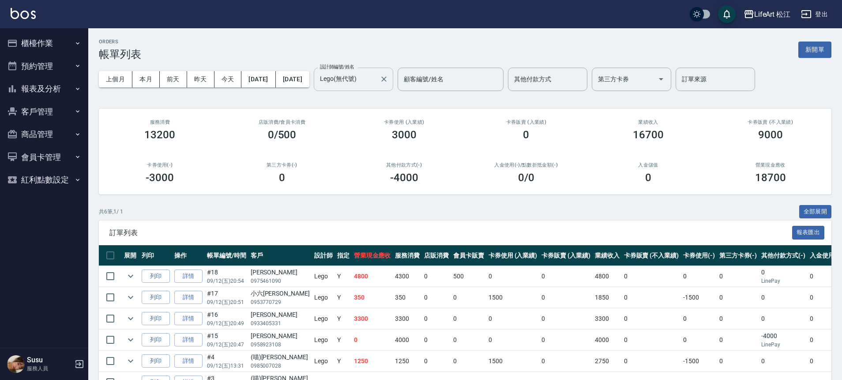
click at [376, 86] on input "Lego(無代號)" at bounding box center [347, 79] width 58 height 15
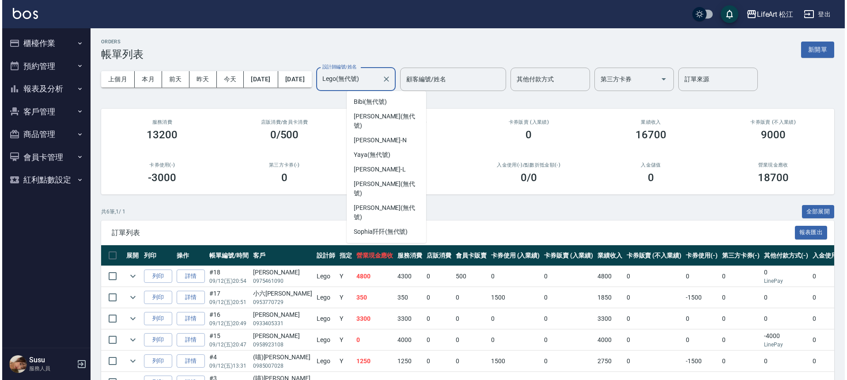
scroll to position [99, 0]
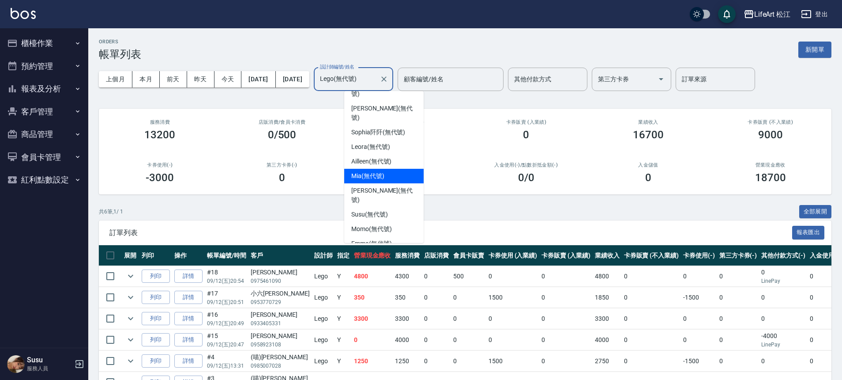
click at [395, 169] on div "Mia (無代號)" at bounding box center [383, 176] width 79 height 15
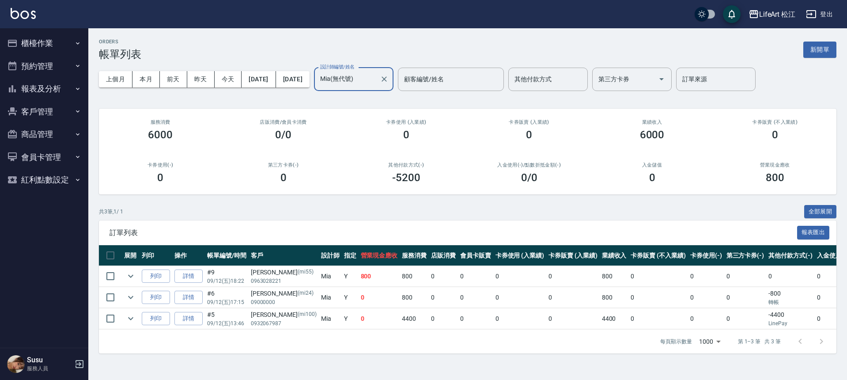
click at [376, 83] on input "Mia(無代號)" at bounding box center [347, 79] width 58 height 15
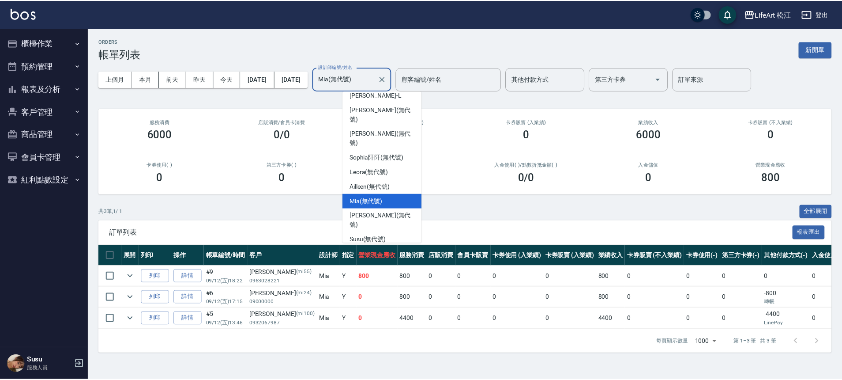
scroll to position [84, 0]
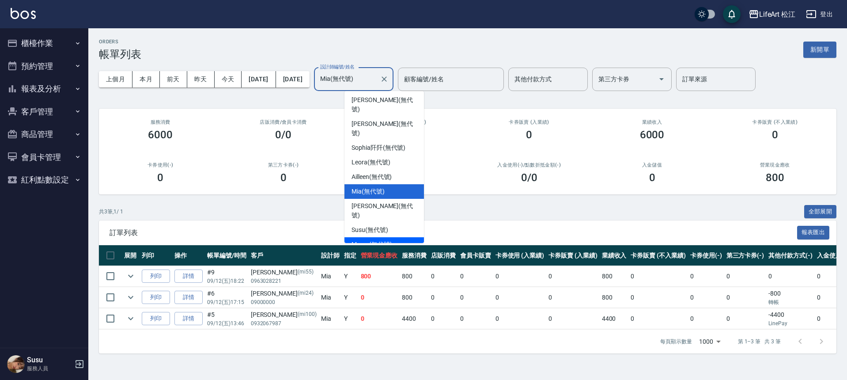
click at [391, 240] on span "Momo (無代號)" at bounding box center [371, 244] width 41 height 9
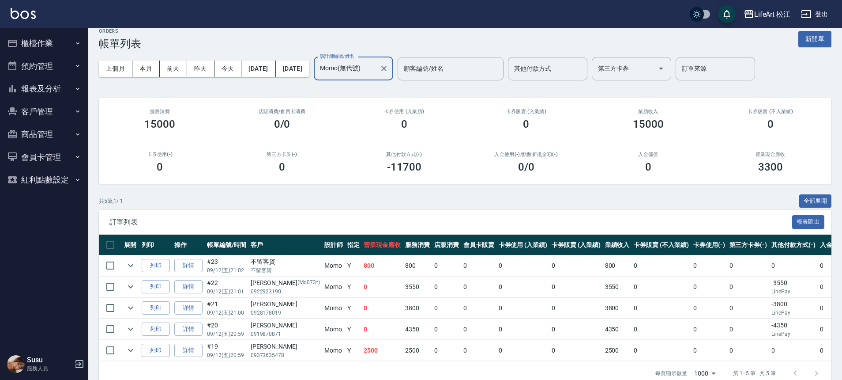
scroll to position [11, 0]
click at [355, 58] on label "設計師編號/姓名" at bounding box center [337, 56] width 34 height 7
click at [376, 60] on input "Momo(無代號)" at bounding box center [347, 67] width 58 height 15
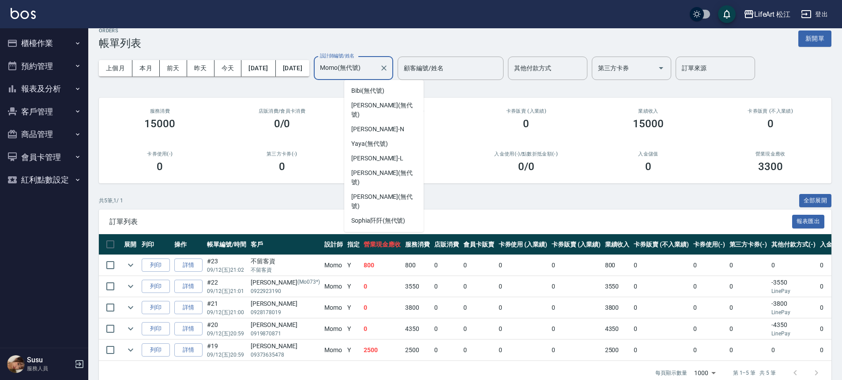
click at [376, 66] on input "Momo(無代號)" at bounding box center [347, 67] width 58 height 15
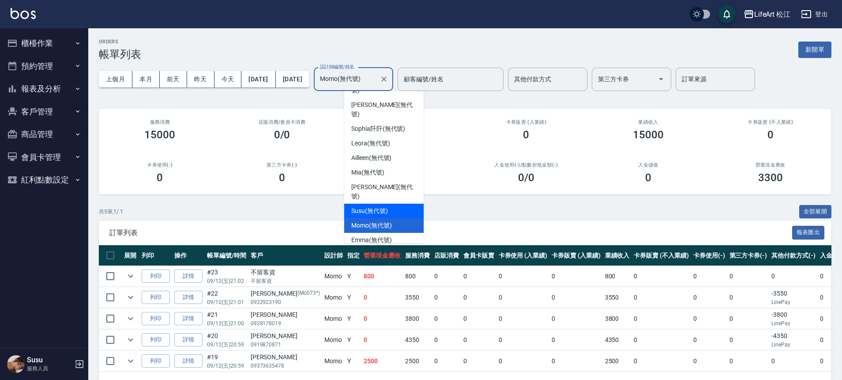
scroll to position [0, 0]
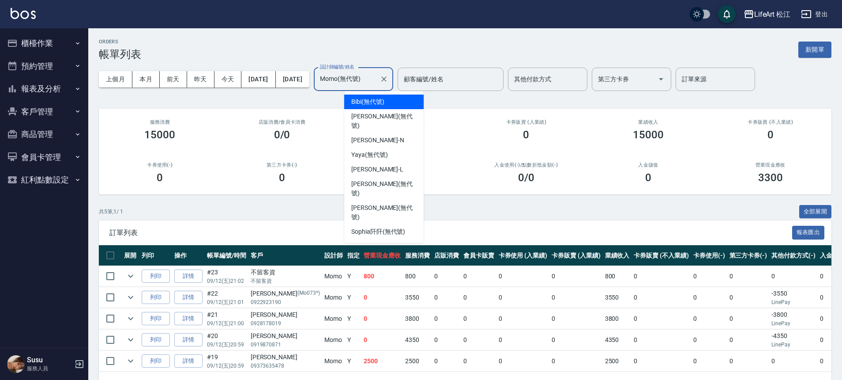
click at [403, 102] on div "Bibi (無代號)" at bounding box center [383, 101] width 79 height 15
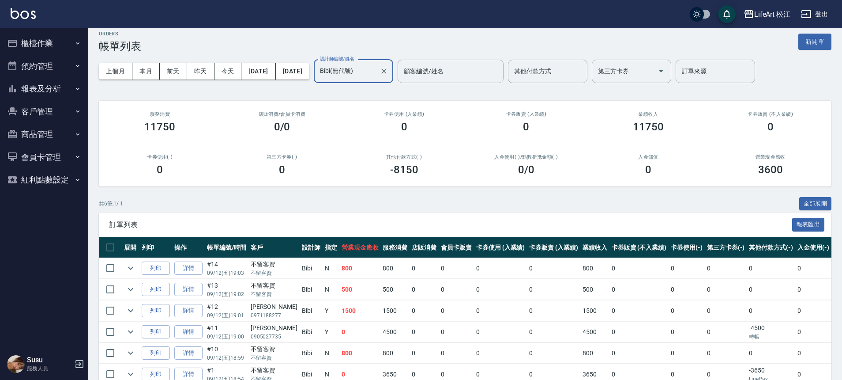
scroll to position [3, 0]
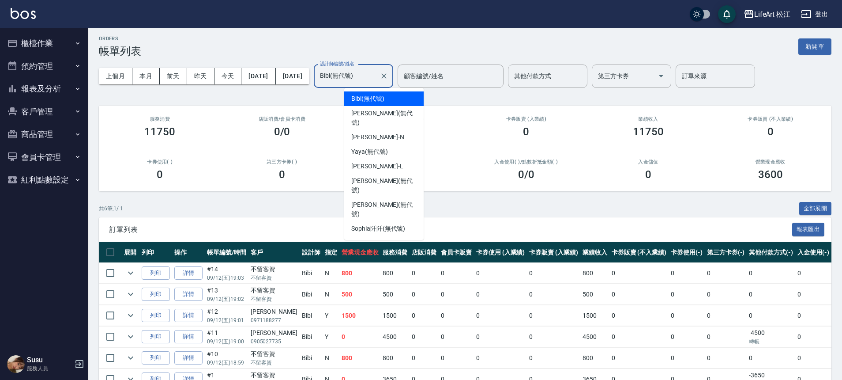
click at [373, 72] on input "Bibi(無代號)" at bounding box center [347, 75] width 58 height 15
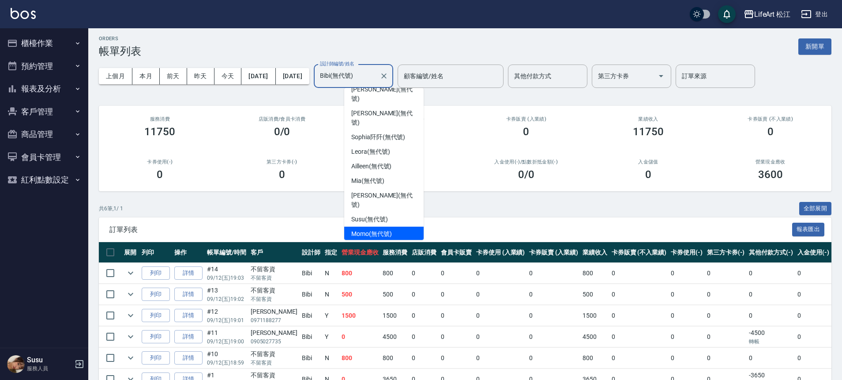
scroll to position [92, 0]
click at [388, 211] on div "Susu (無代號)" at bounding box center [383, 218] width 79 height 15
type input "Susu(無代號)"
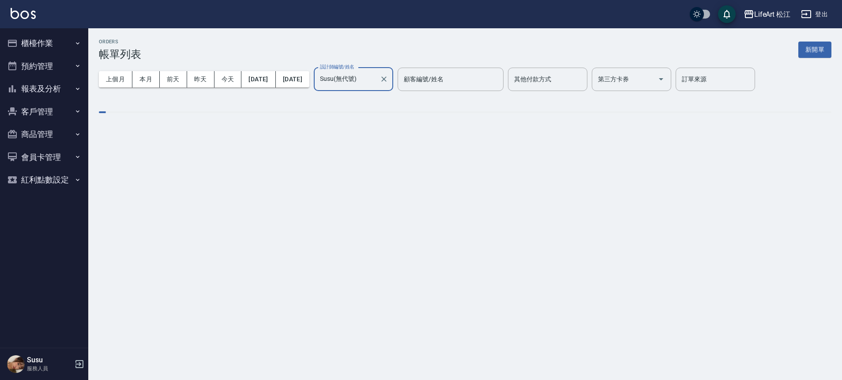
scroll to position [0, 0]
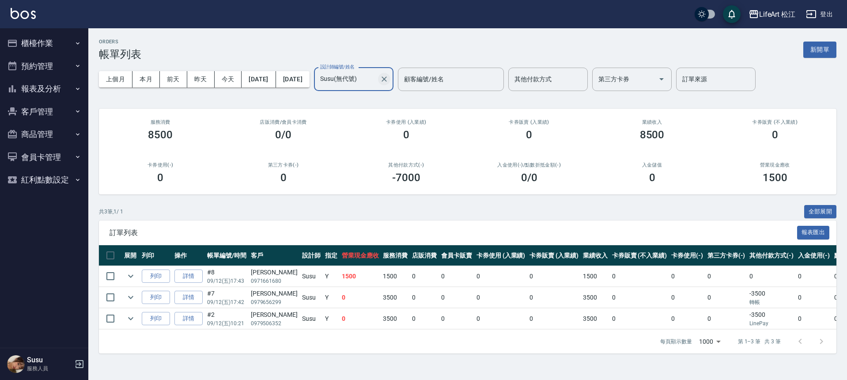
click at [389, 79] on icon "Clear" at bounding box center [384, 79] width 9 height 9
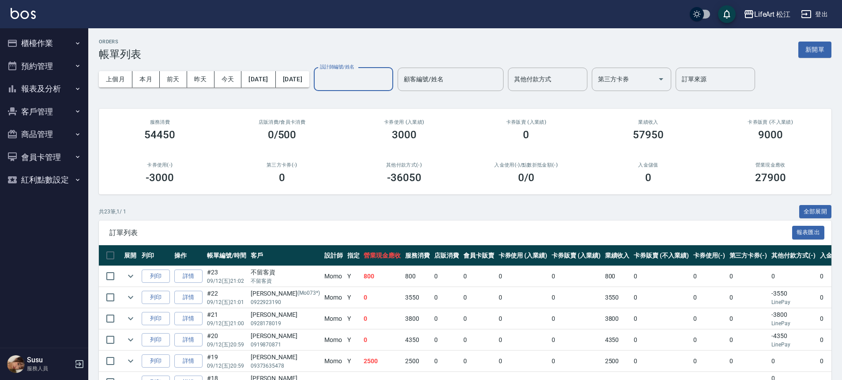
click at [370, 71] on div "設計師編號/姓名" at bounding box center [353, 79] width 79 height 23
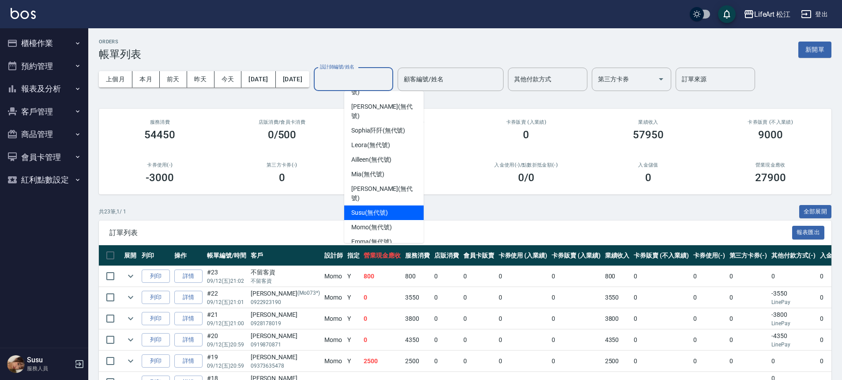
scroll to position [103, 0]
click at [393, 262] on div "Lego (無代號)" at bounding box center [383, 269] width 79 height 15
type input "Lego(無代號)"
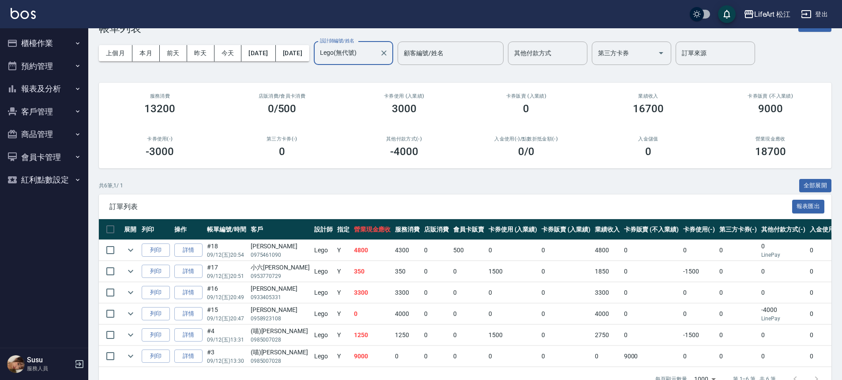
scroll to position [54, 0]
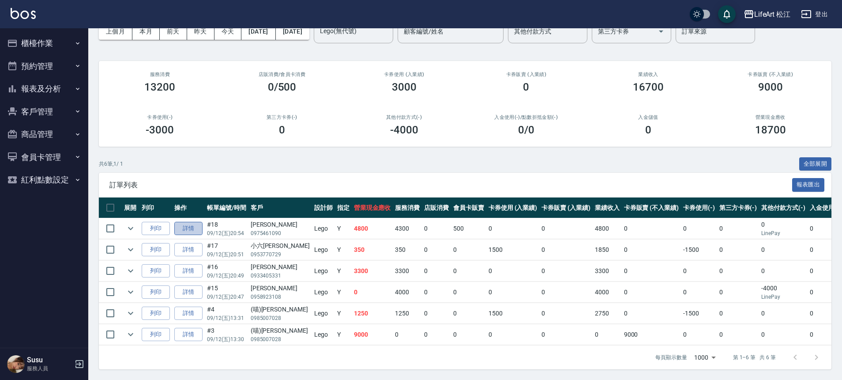
click at [187, 222] on link "詳情" at bounding box center [188, 229] width 28 height 14
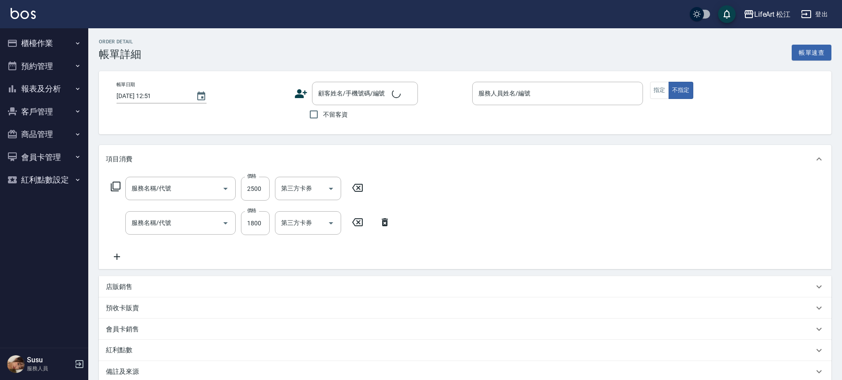
type input "2025/09/12 20:54"
type input "Lego(無代號)"
type input "9"
type input "贈瀏海髮尾褪色5度棕，髮根8/71+5/88+5BB+6%右邊白髮蓋不下來"
type input "603 京喚羽系統修護(短)(603)"
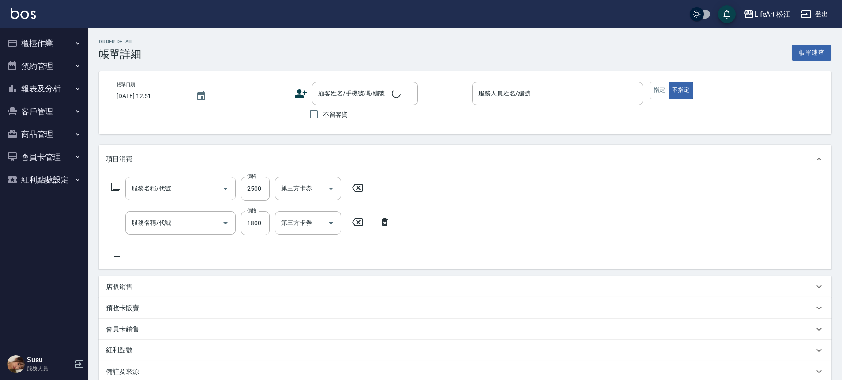
type input "701 染髮(701)"
type input "設計師個人line@"
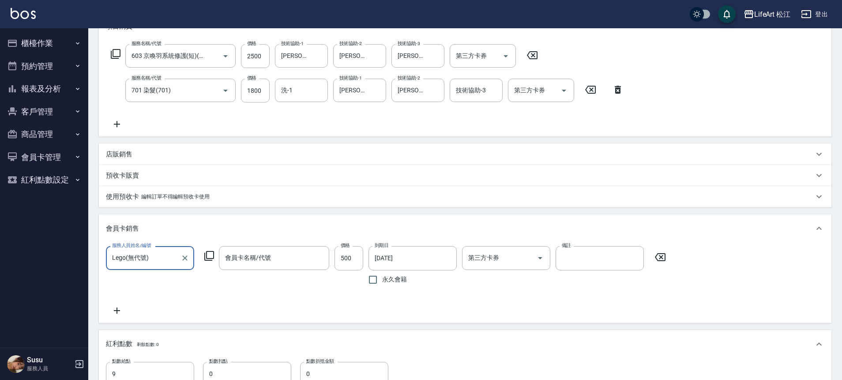
type input "[PERSON_NAME]/0975461090/"
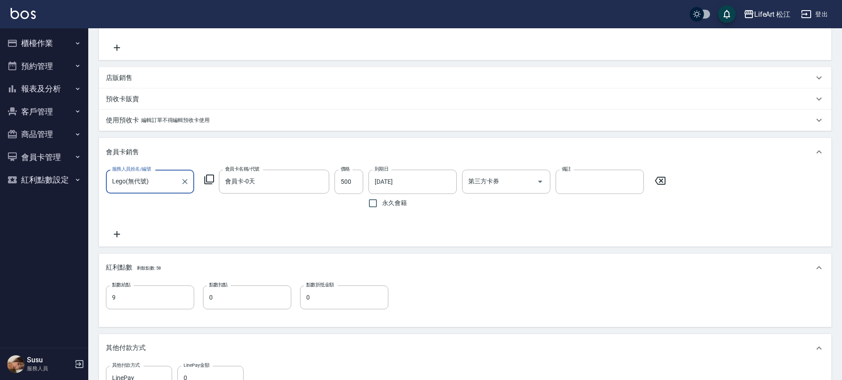
type input "會員卡-0天"
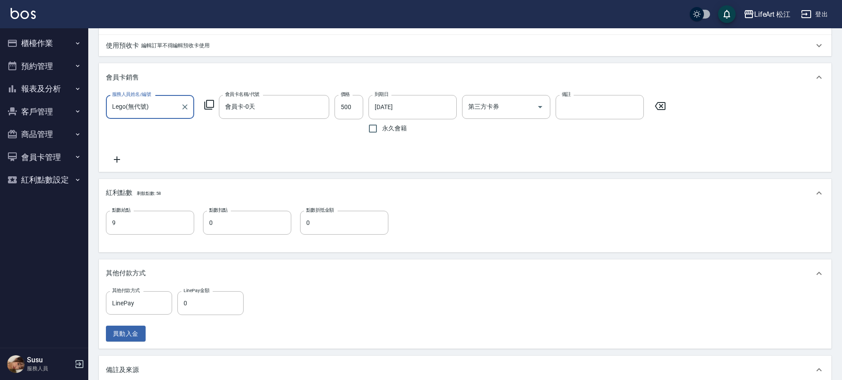
scroll to position [308, 0]
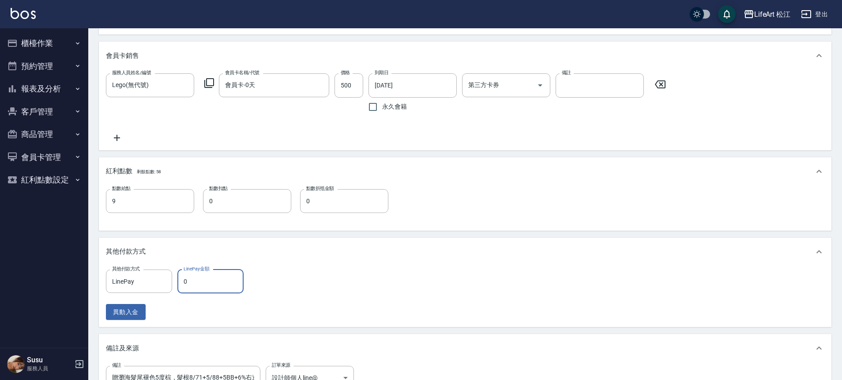
click at [194, 284] on input "0" at bounding box center [210, 281] width 66 height 24
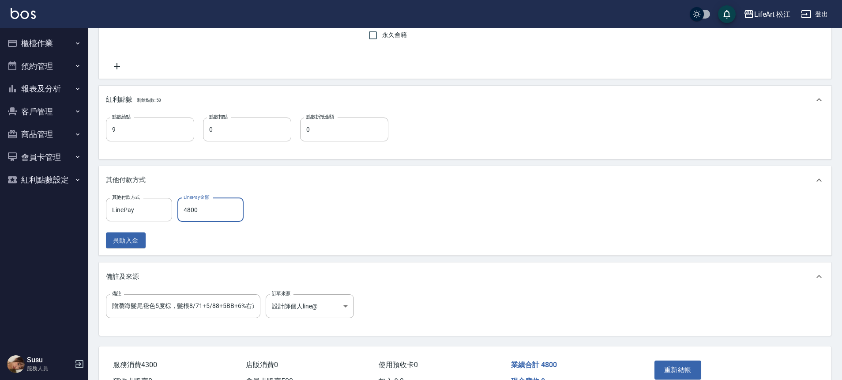
scroll to position [437, 0]
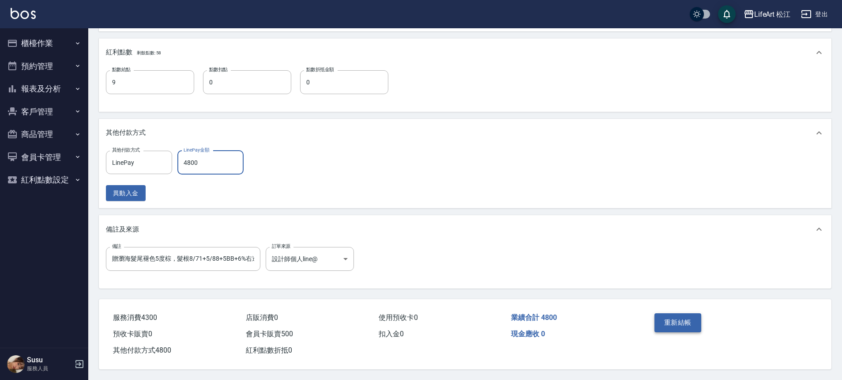
type input "4800"
click at [685, 320] on button "重新結帳" at bounding box center [678, 322] width 47 height 19
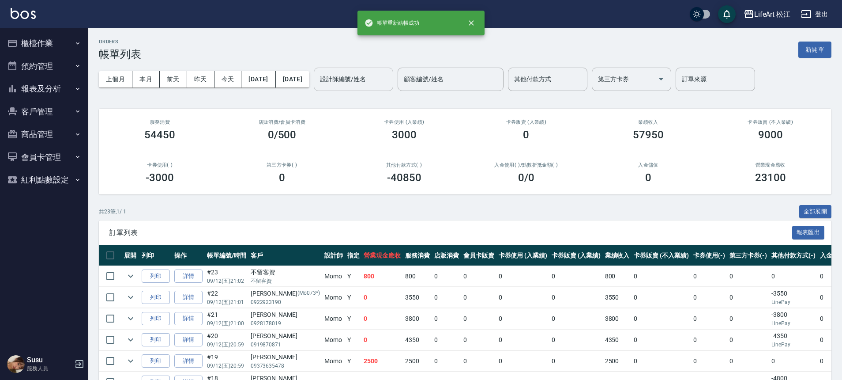
click at [389, 75] on input "設計師編號/姓名" at bounding box center [354, 79] width 72 height 15
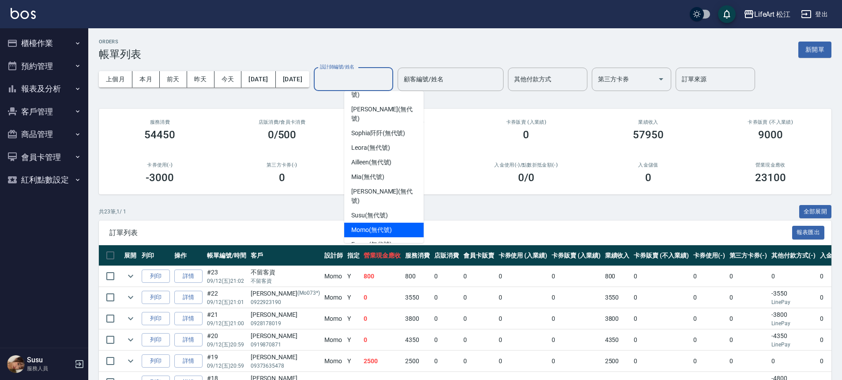
scroll to position [103, 0]
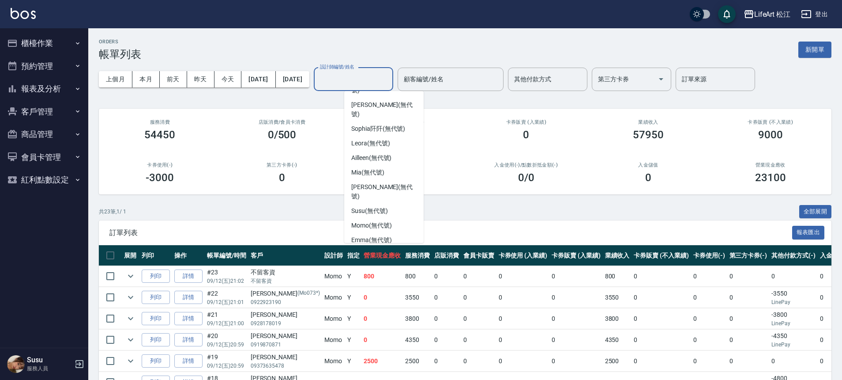
click at [385, 264] on span "Lego (無代號)" at bounding box center [369, 268] width 37 height 9
type input "Lego(無代號)"
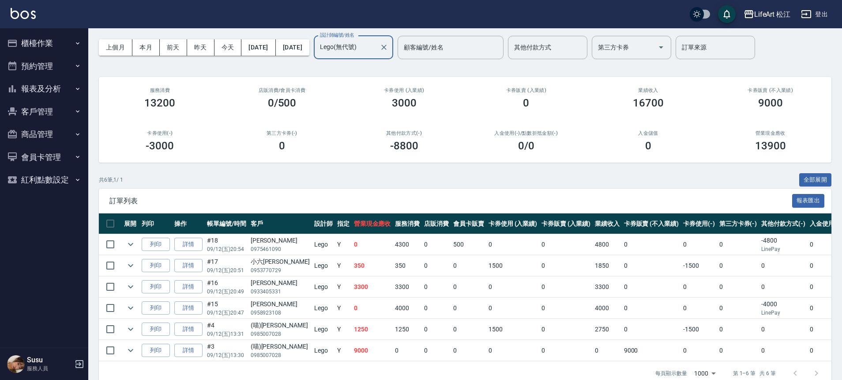
scroll to position [54, 0]
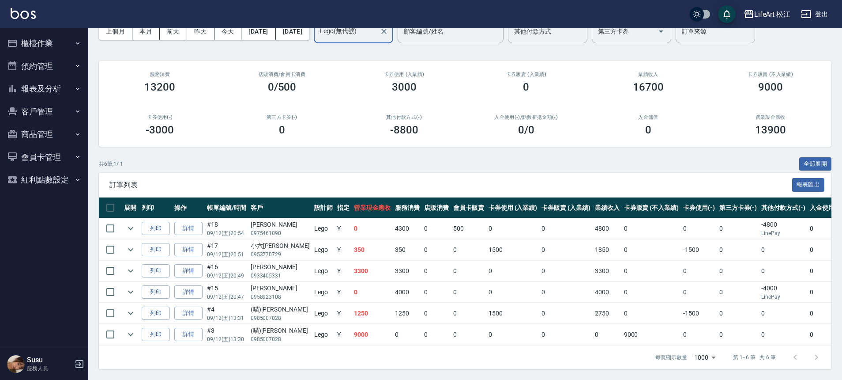
click at [76, 42] on icon "button" at bounding box center [77, 43] width 7 height 7
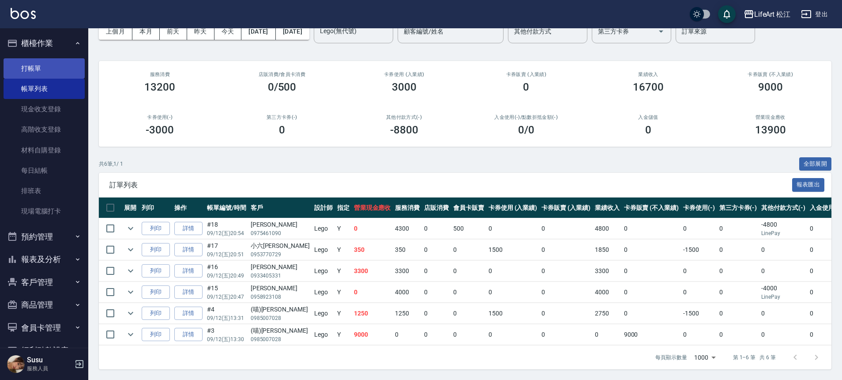
click at [67, 67] on link "打帳單" at bounding box center [44, 68] width 81 height 20
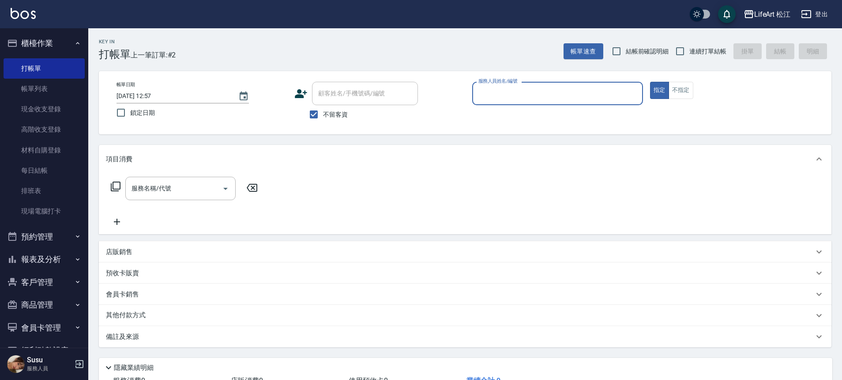
click at [151, 300] on div "會員卡銷售" at bounding box center [465, 293] width 733 height 21
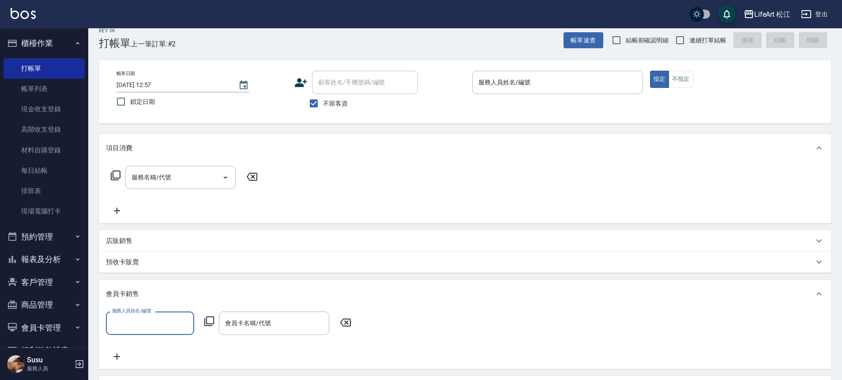
scroll to position [20, 0]
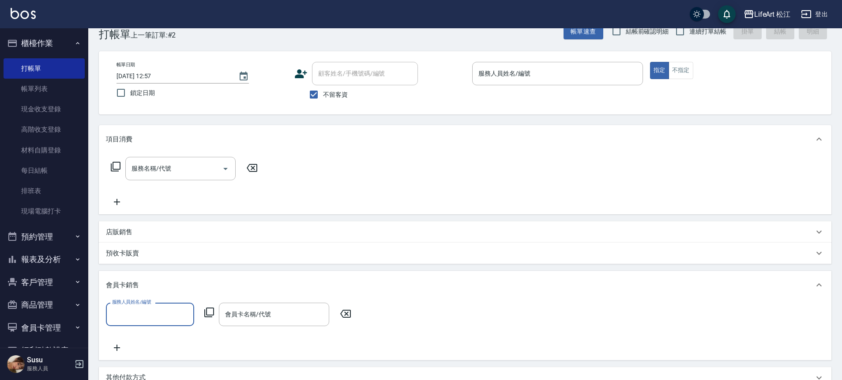
click at [194, 229] on div "店販銷售" at bounding box center [460, 231] width 708 height 9
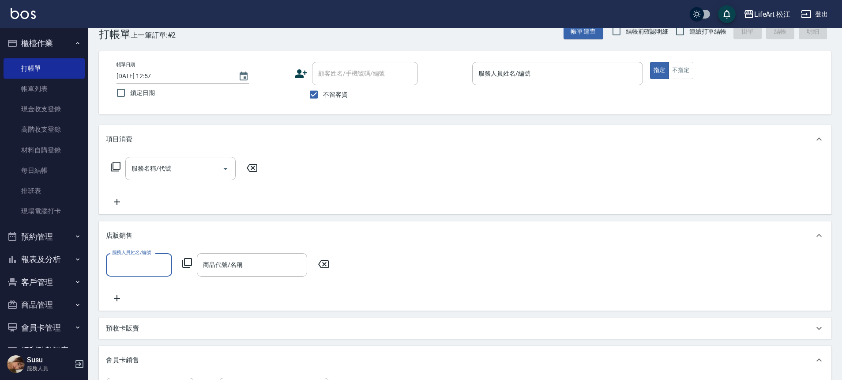
scroll to position [0, 0]
click at [224, 262] on div "商品代號/名稱 商品代號/名稱" at bounding box center [252, 264] width 110 height 23
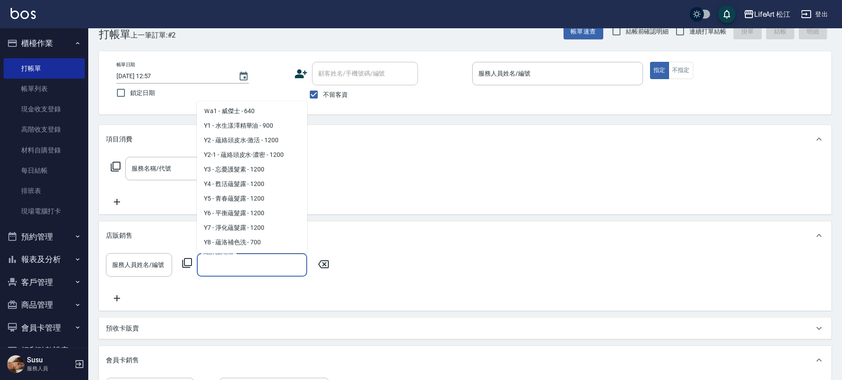
scroll to position [577, 0]
click at [382, 183] on div "服務名稱/代號 服務名稱/代號" at bounding box center [465, 183] width 733 height 61
